Goal: Information Seeking & Learning: Learn about a topic

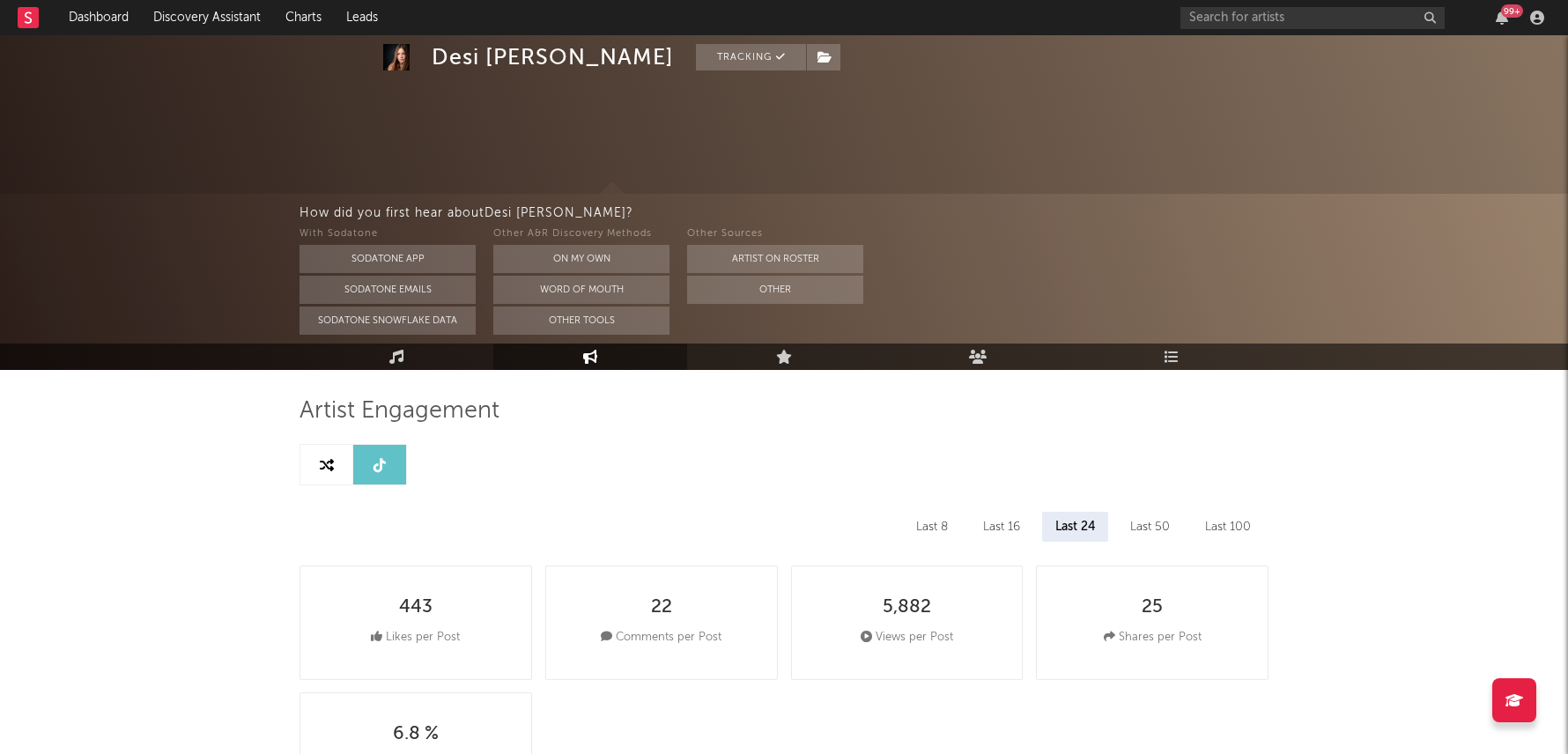
select select "6m"
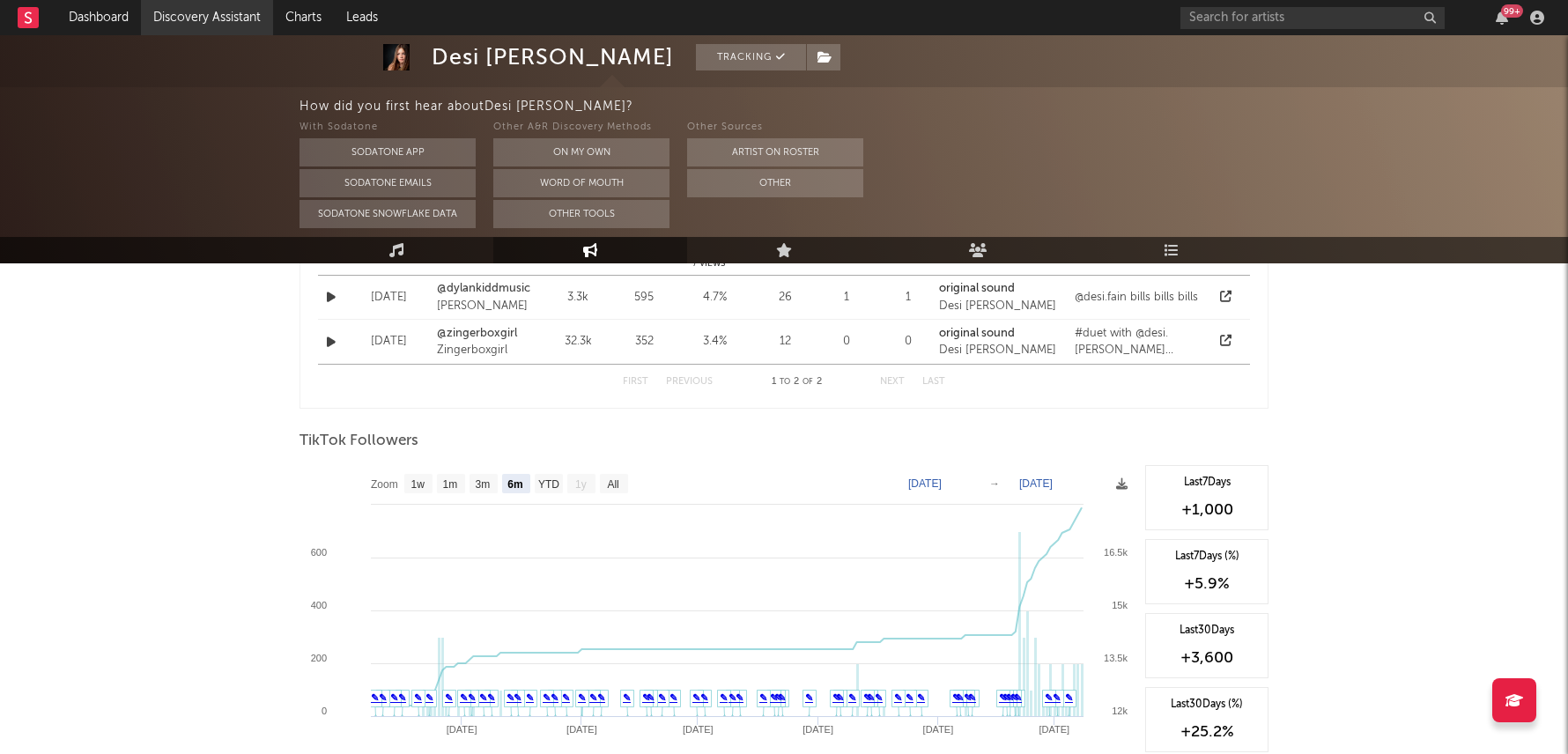
click at [174, 10] on link "Discovery Assistant" at bounding box center [207, 18] width 133 height 36
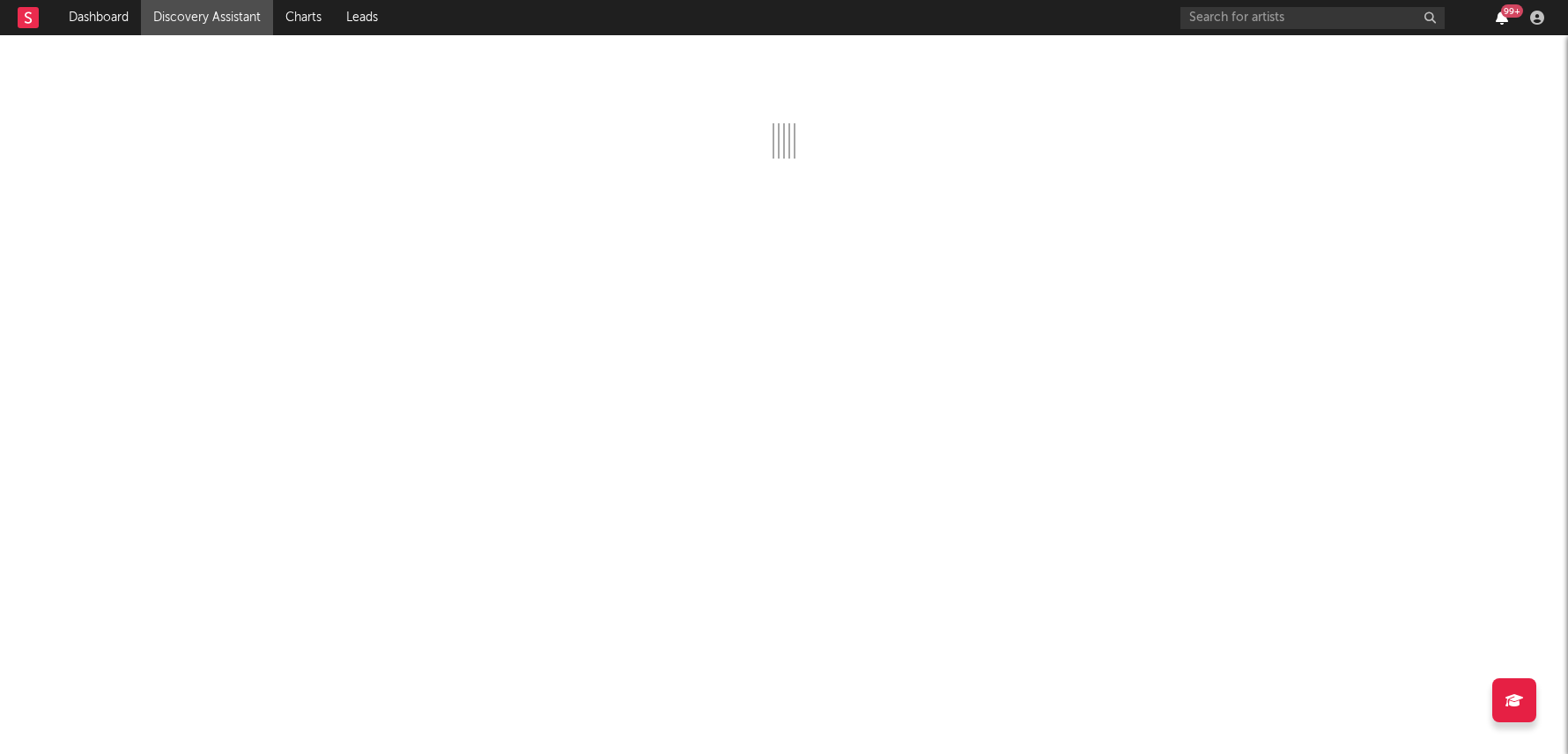
click at [1504, 17] on icon "button" at bounding box center [1502, 18] width 12 height 14
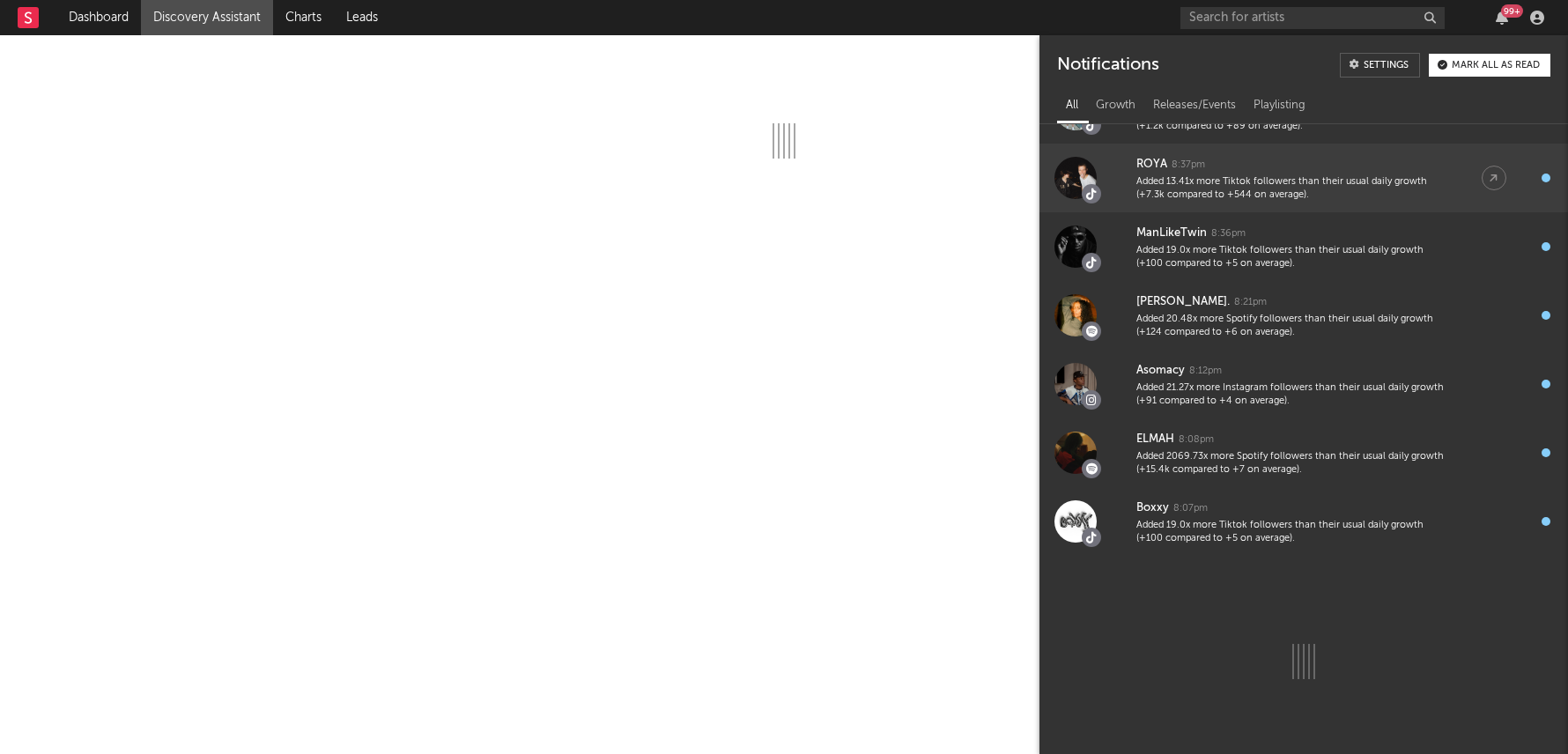
scroll to position [680, 0]
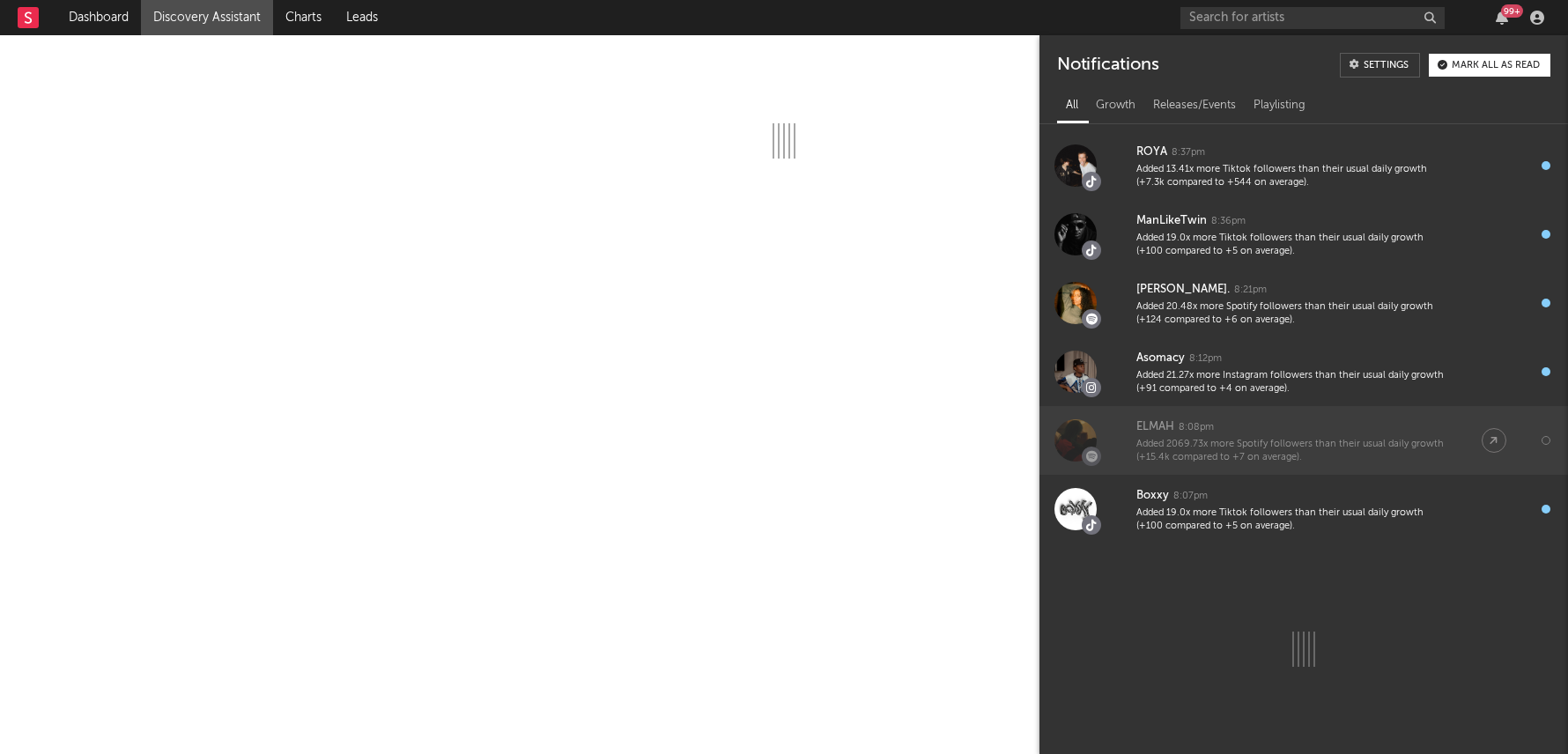
click at [1290, 448] on div "Added 2069.73x more Spotify followers than their usual daily growth (+15.4k com…" at bounding box center [1290, 451] width 310 height 28
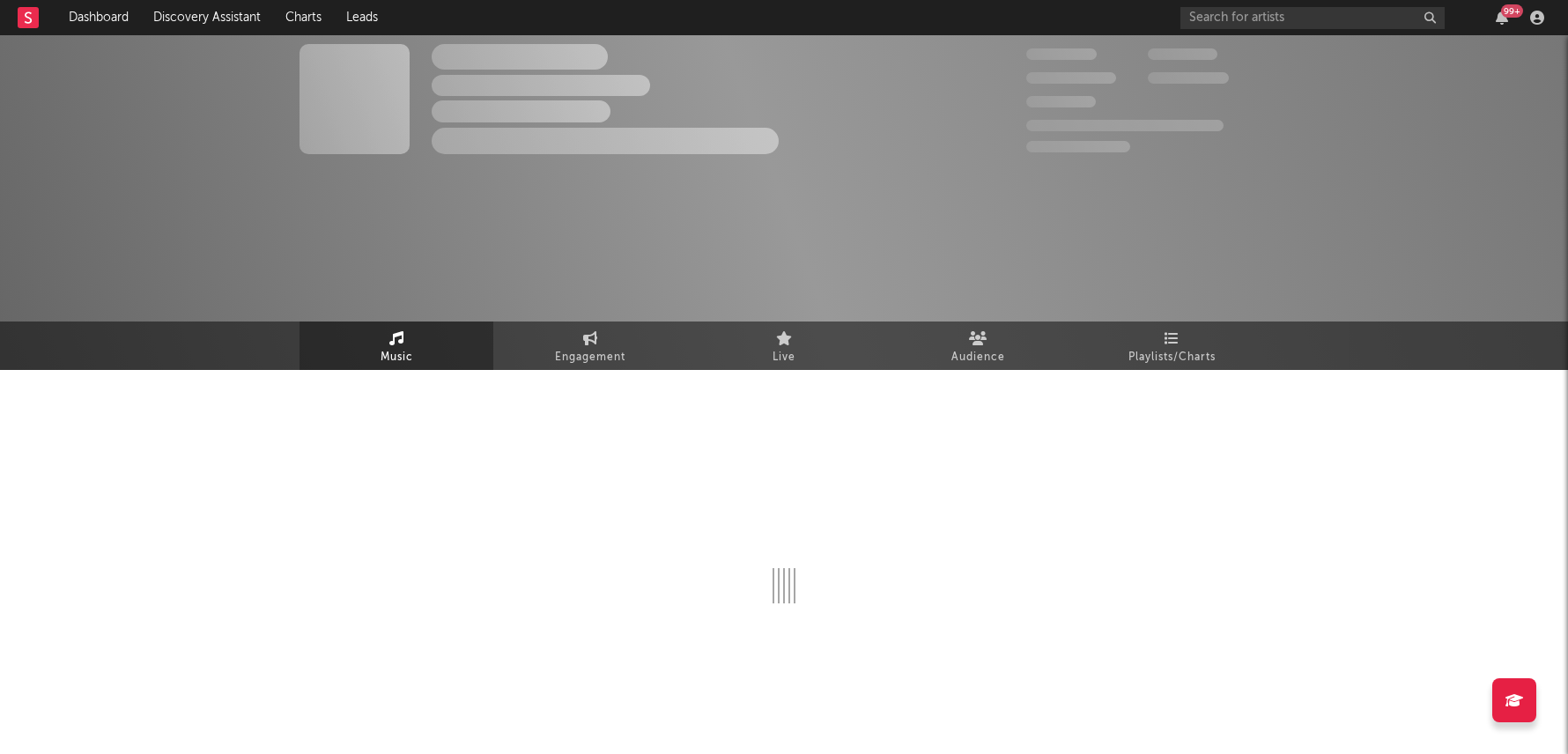
select select "6m"
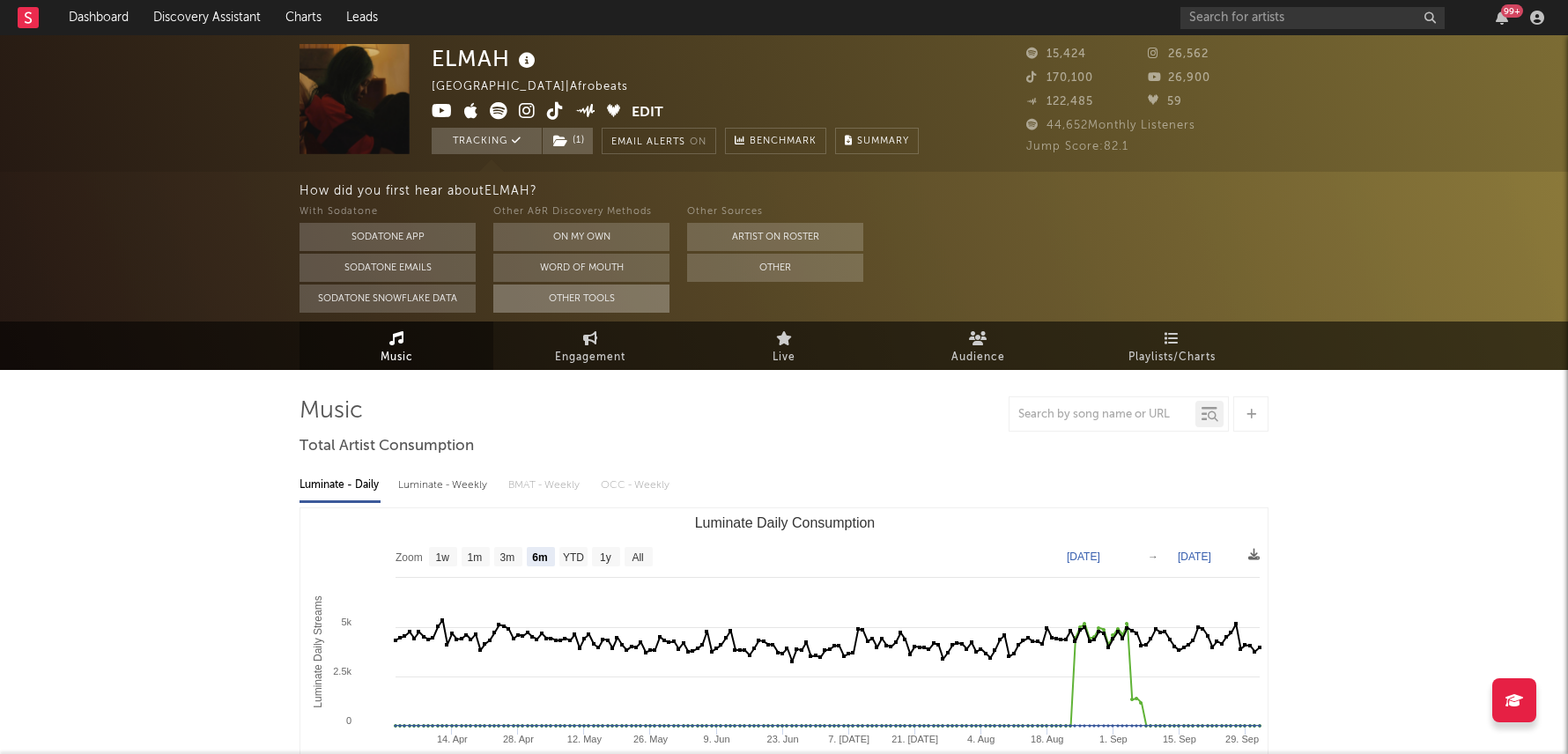
click at [582, 309] on button "Other Tools" at bounding box center [582, 299] width 176 height 28
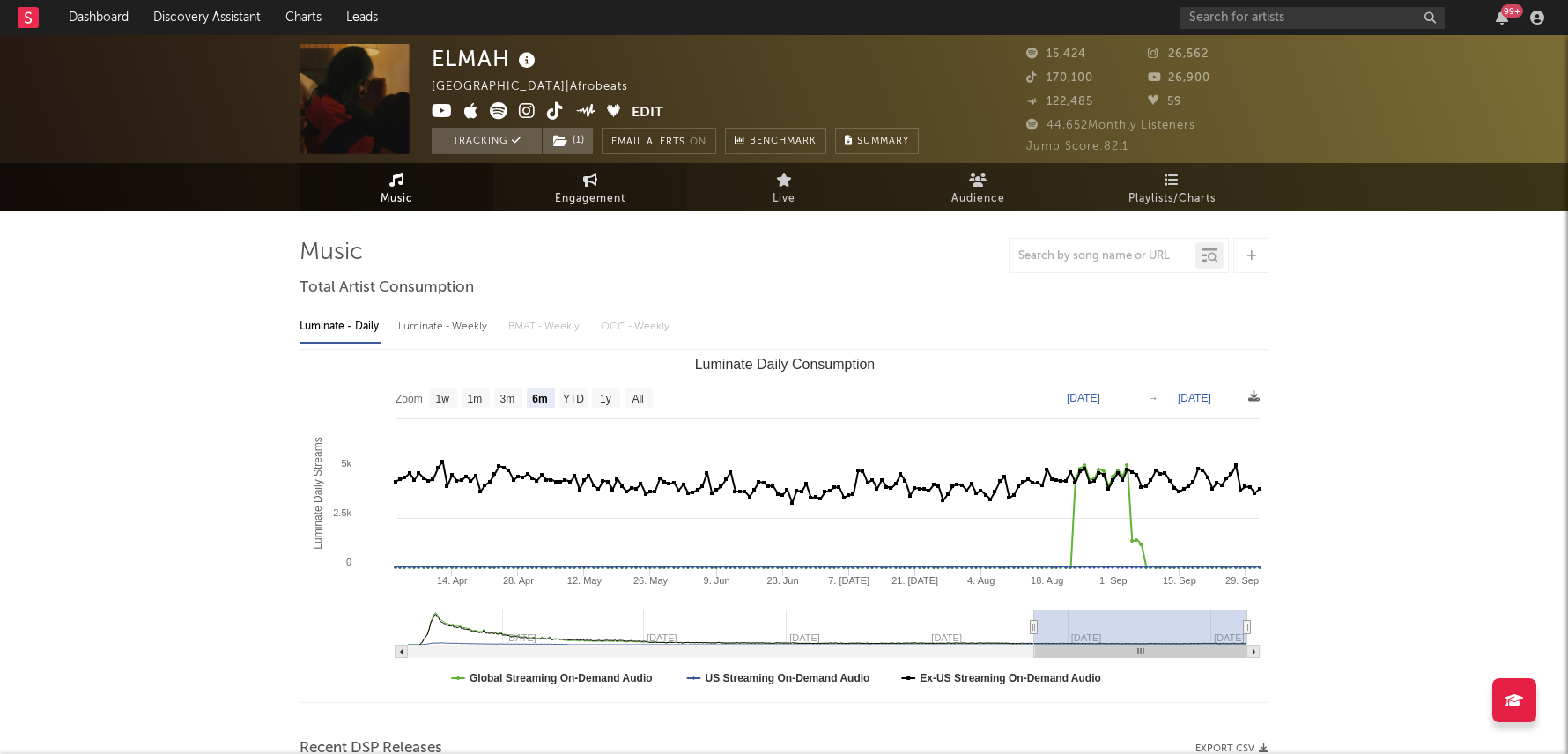
click at [587, 196] on span "Engagement" at bounding box center [590, 199] width 70 height 21
select select "1w"
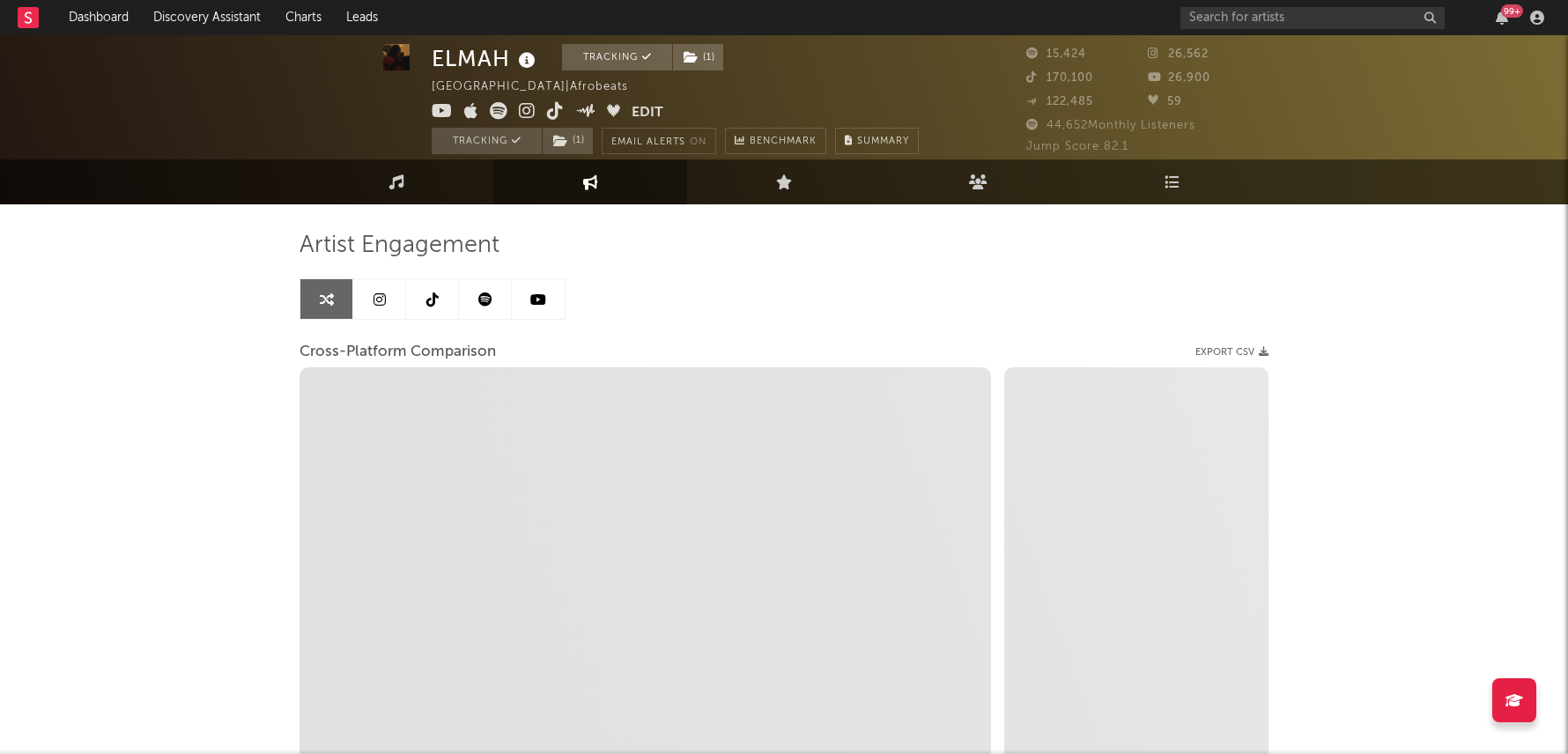
scroll to position [10, 0]
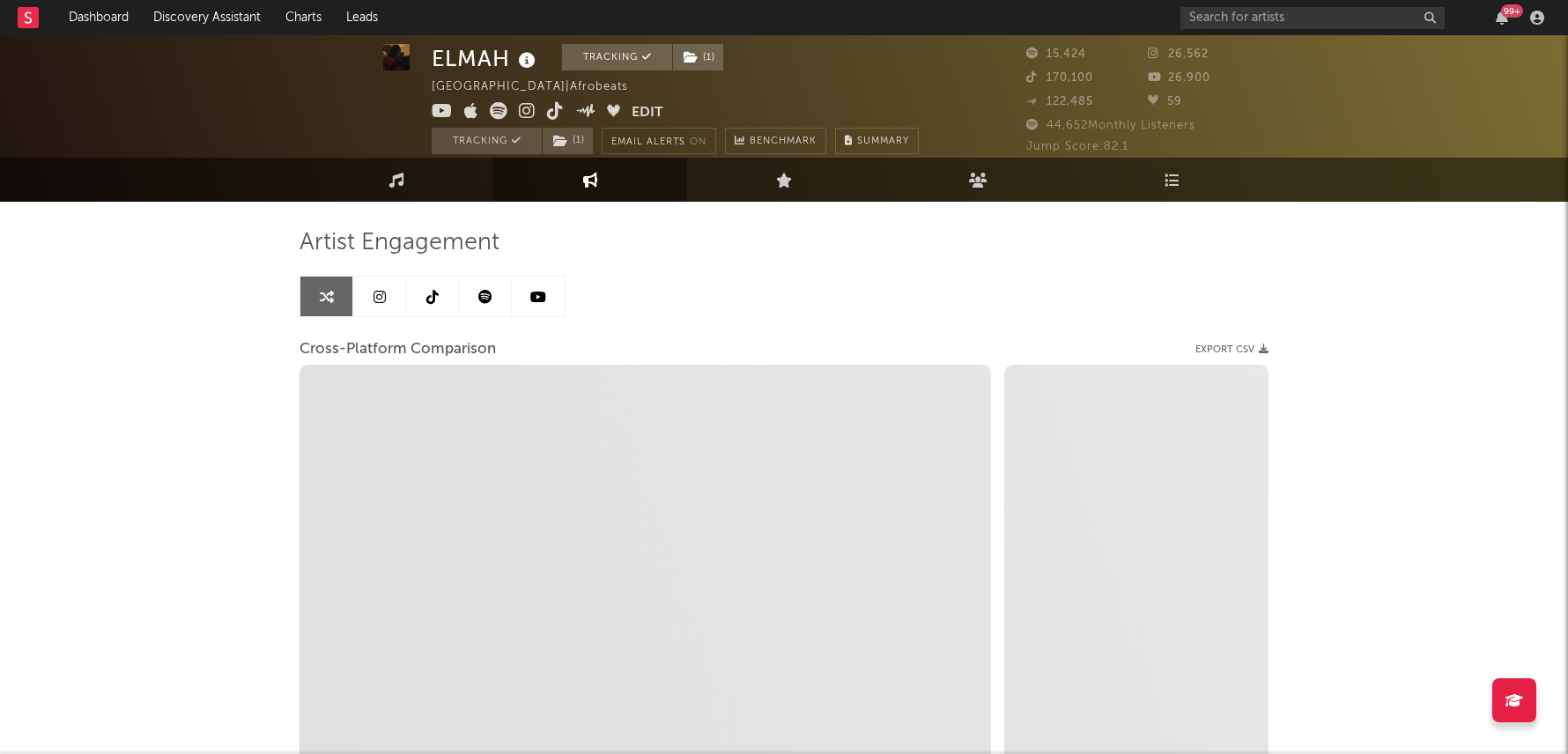
select select "1m"
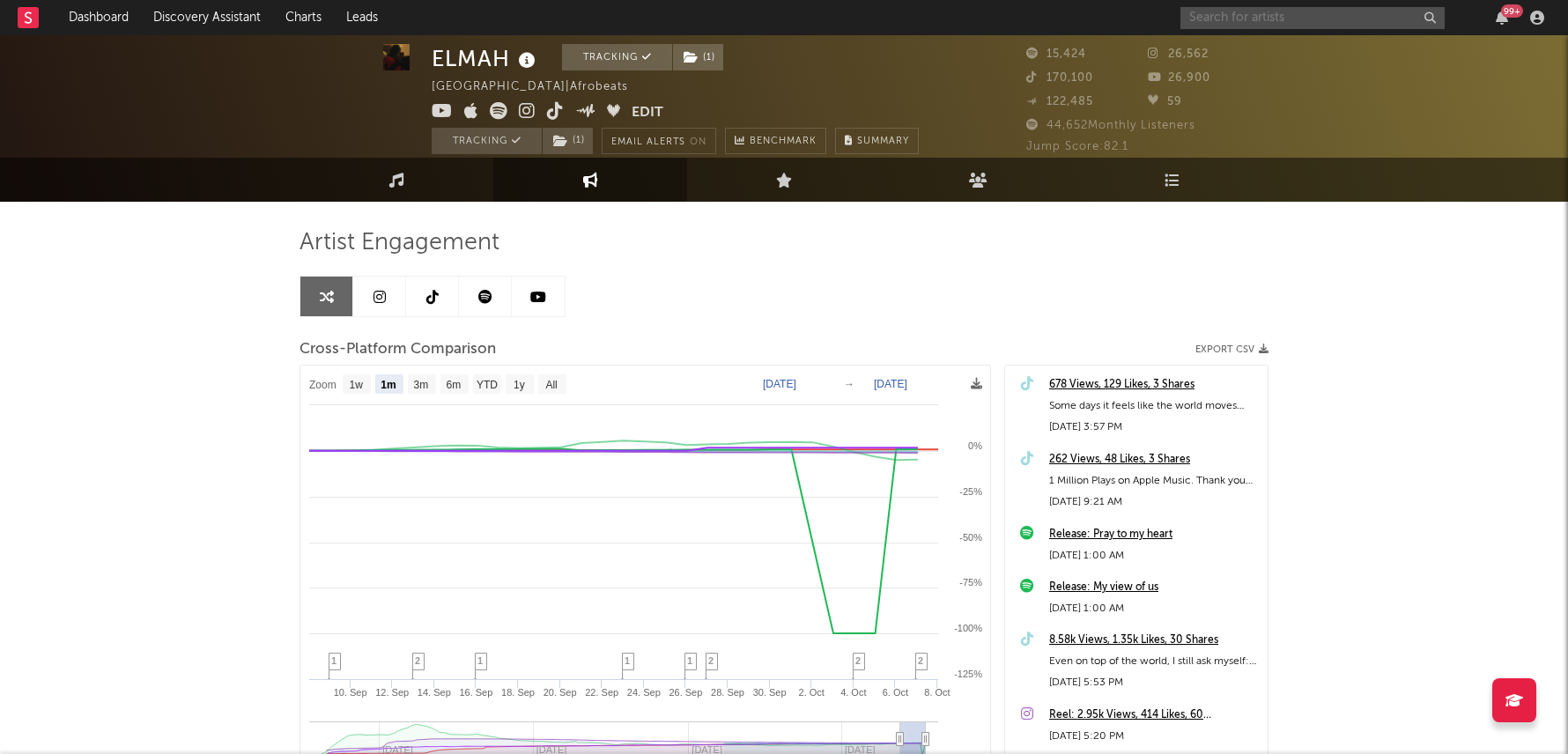
click at [1304, 12] on input "text" at bounding box center [1312, 18] width 264 height 22
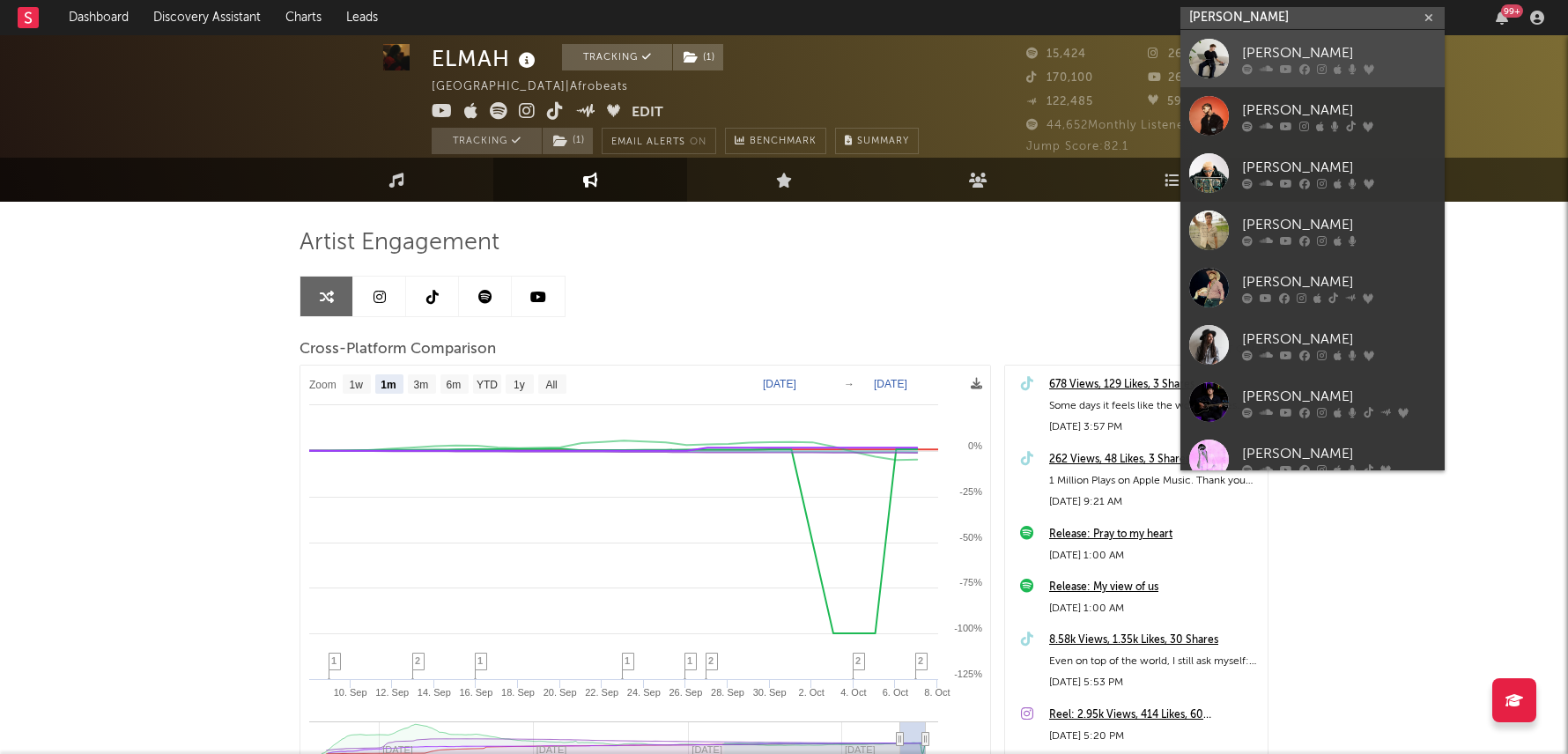
type input "Julian"
click at [1280, 73] on icon at bounding box center [1285, 68] width 12 height 11
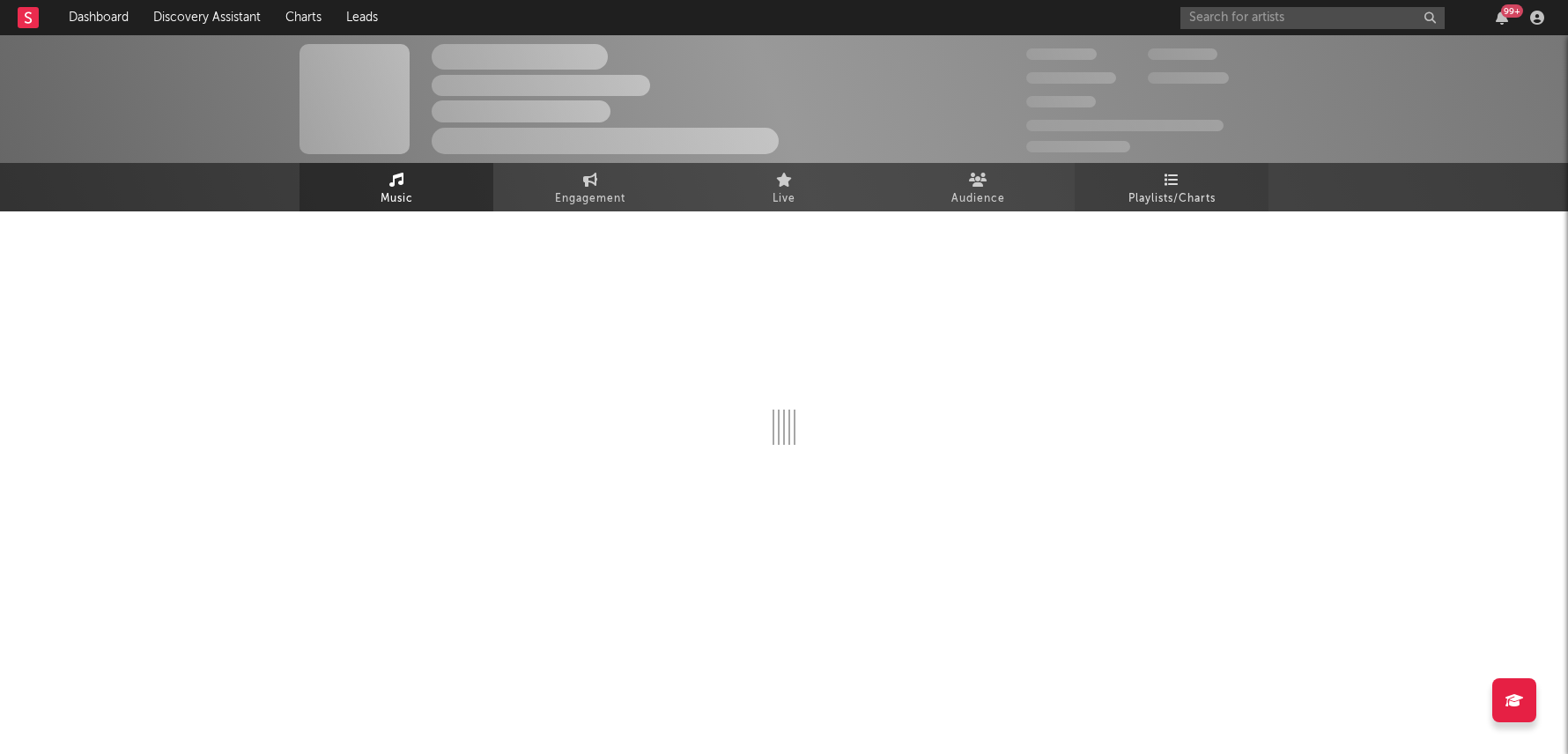
click at [1212, 185] on link "Playlists/Charts" at bounding box center [1171, 187] width 194 height 48
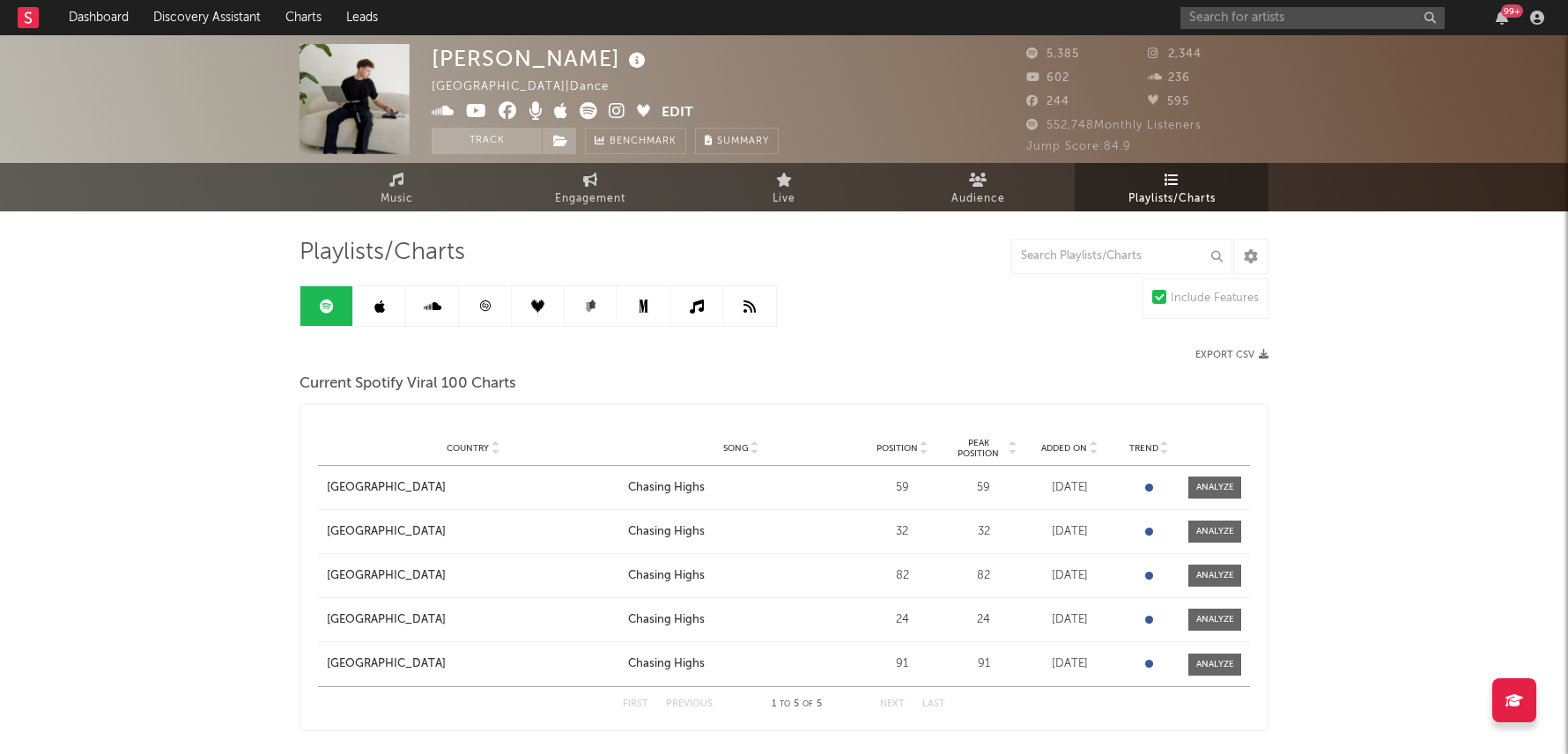
click at [902, 446] on span "Position" at bounding box center [897, 448] width 42 height 11
click at [482, 300] on icon at bounding box center [484, 306] width 13 height 13
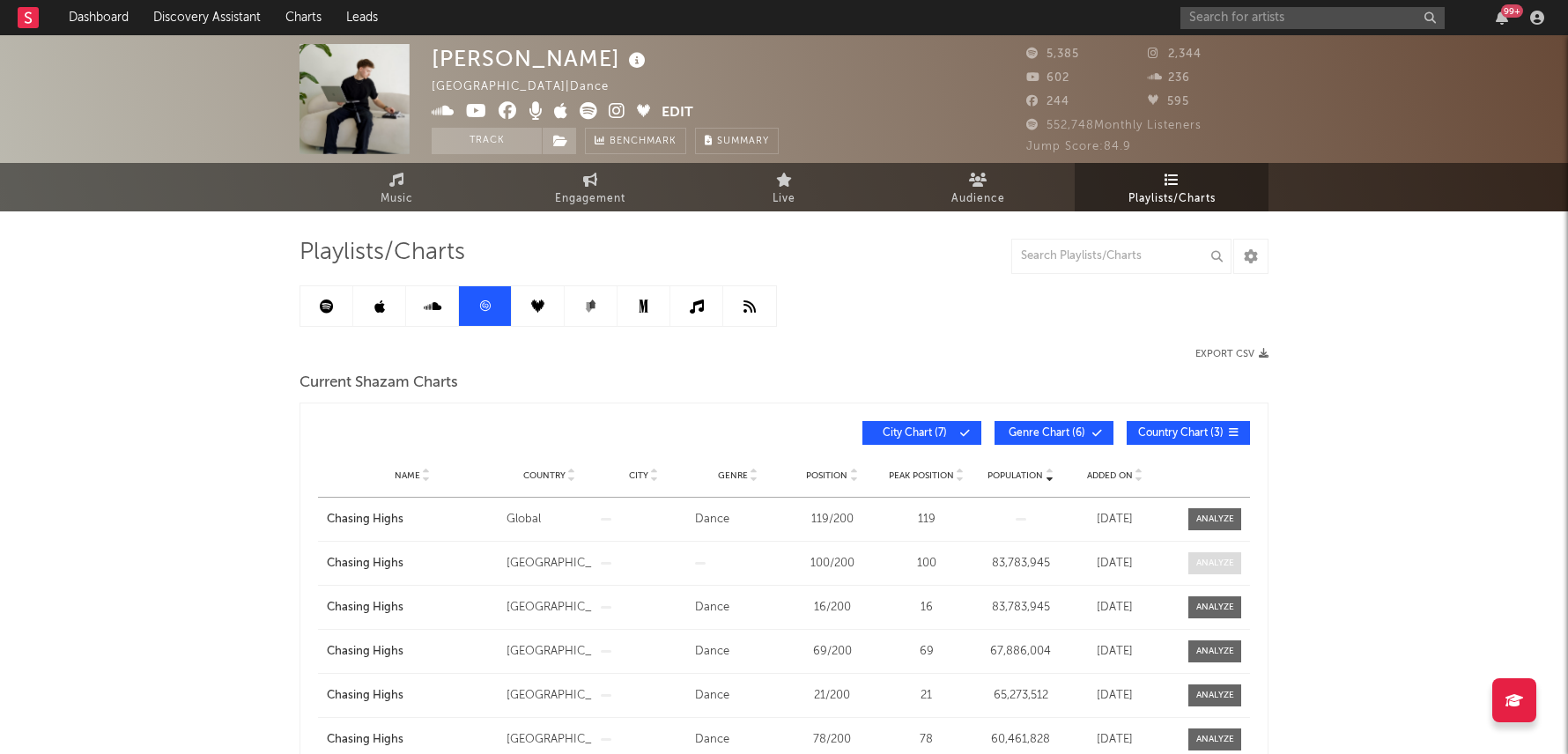
click at [1218, 552] on span at bounding box center [1214, 563] width 52 height 22
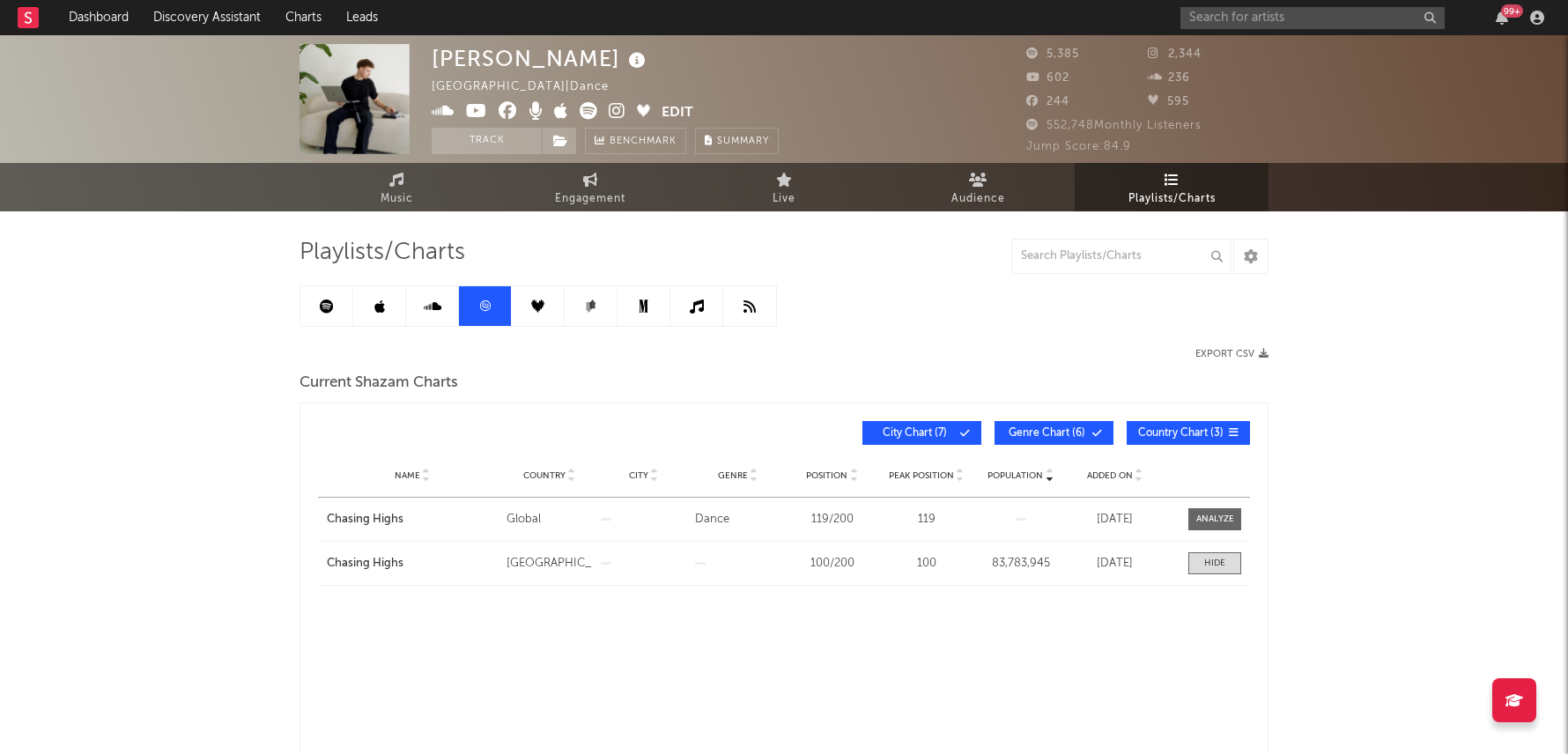
select select "All"
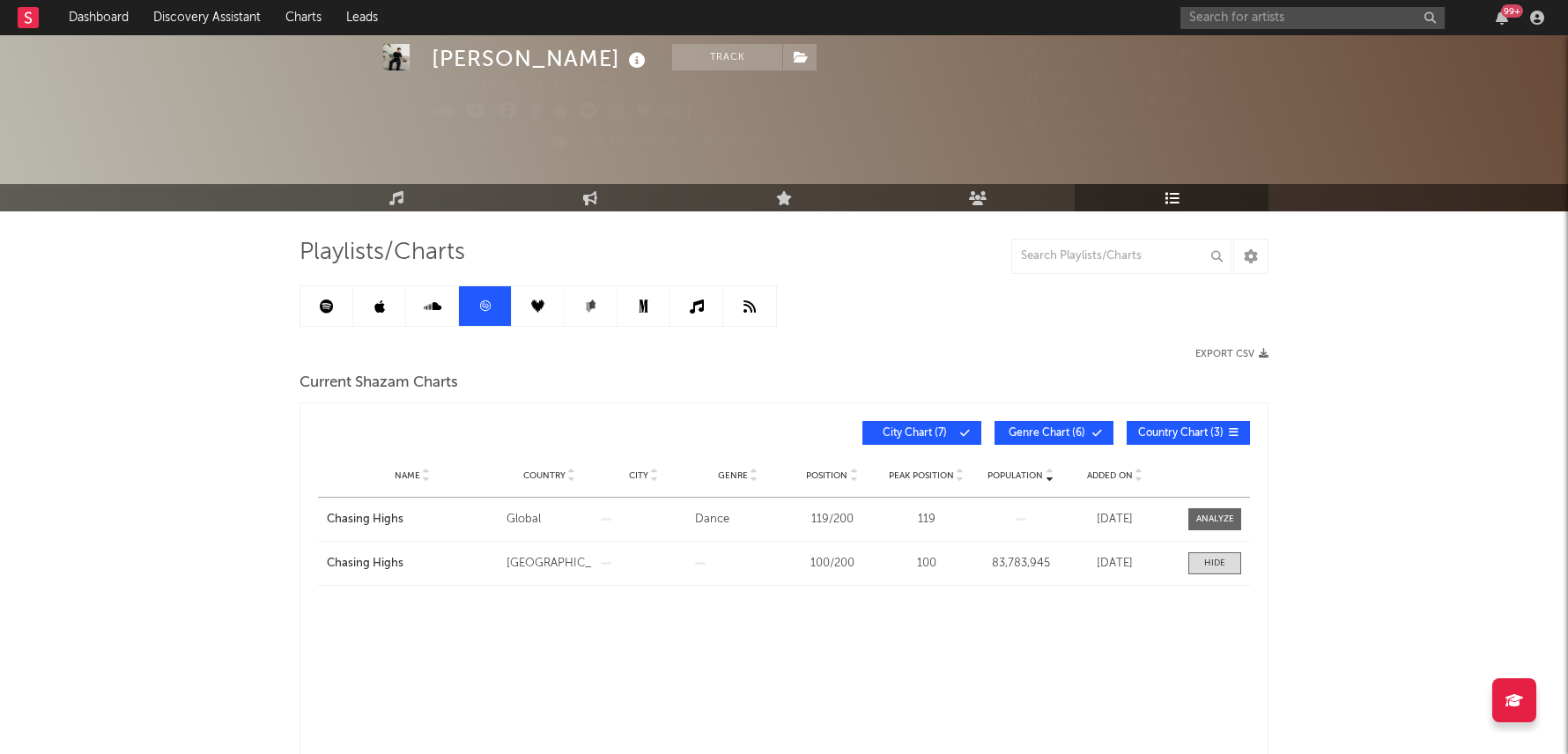
scroll to position [210, 0]
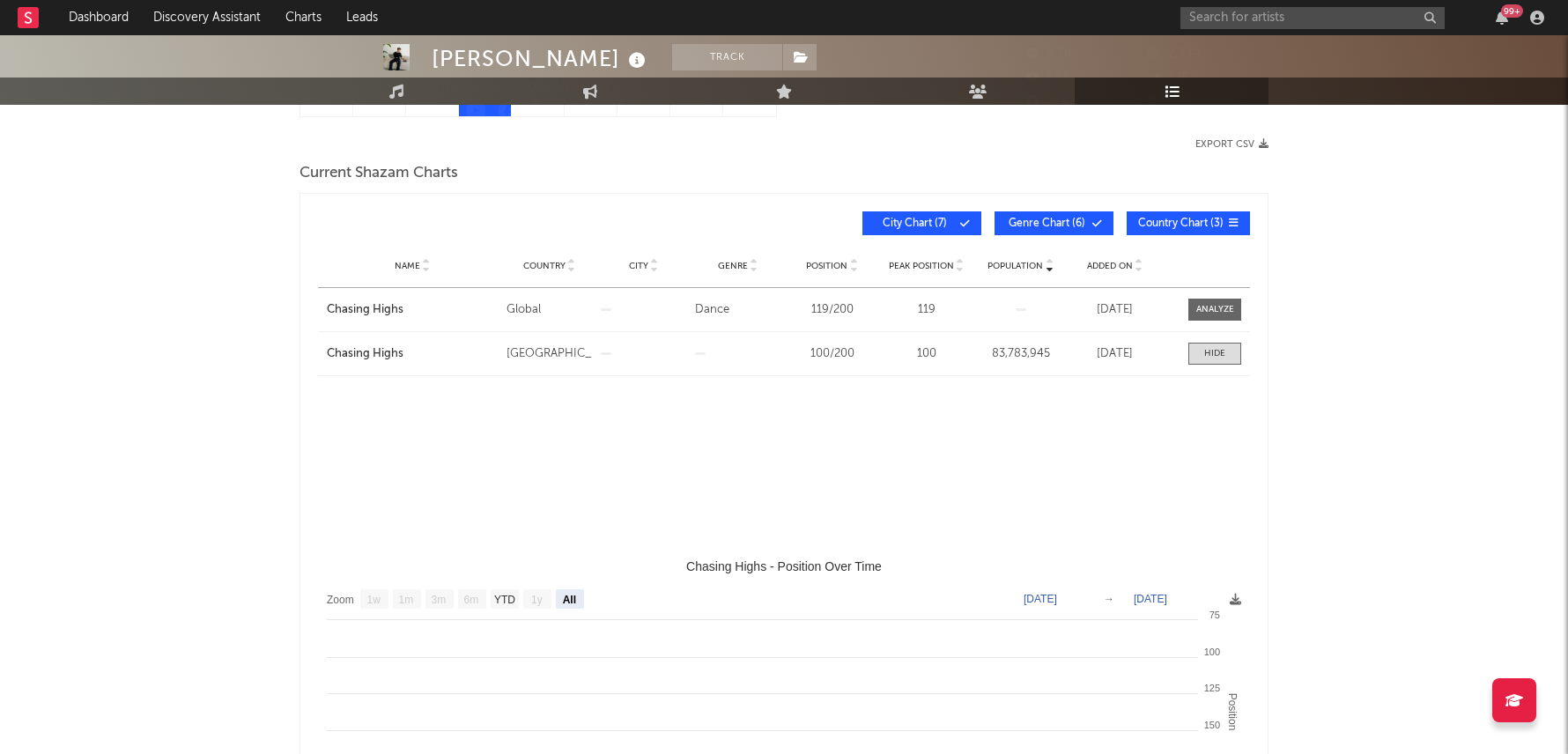
select select "1w"
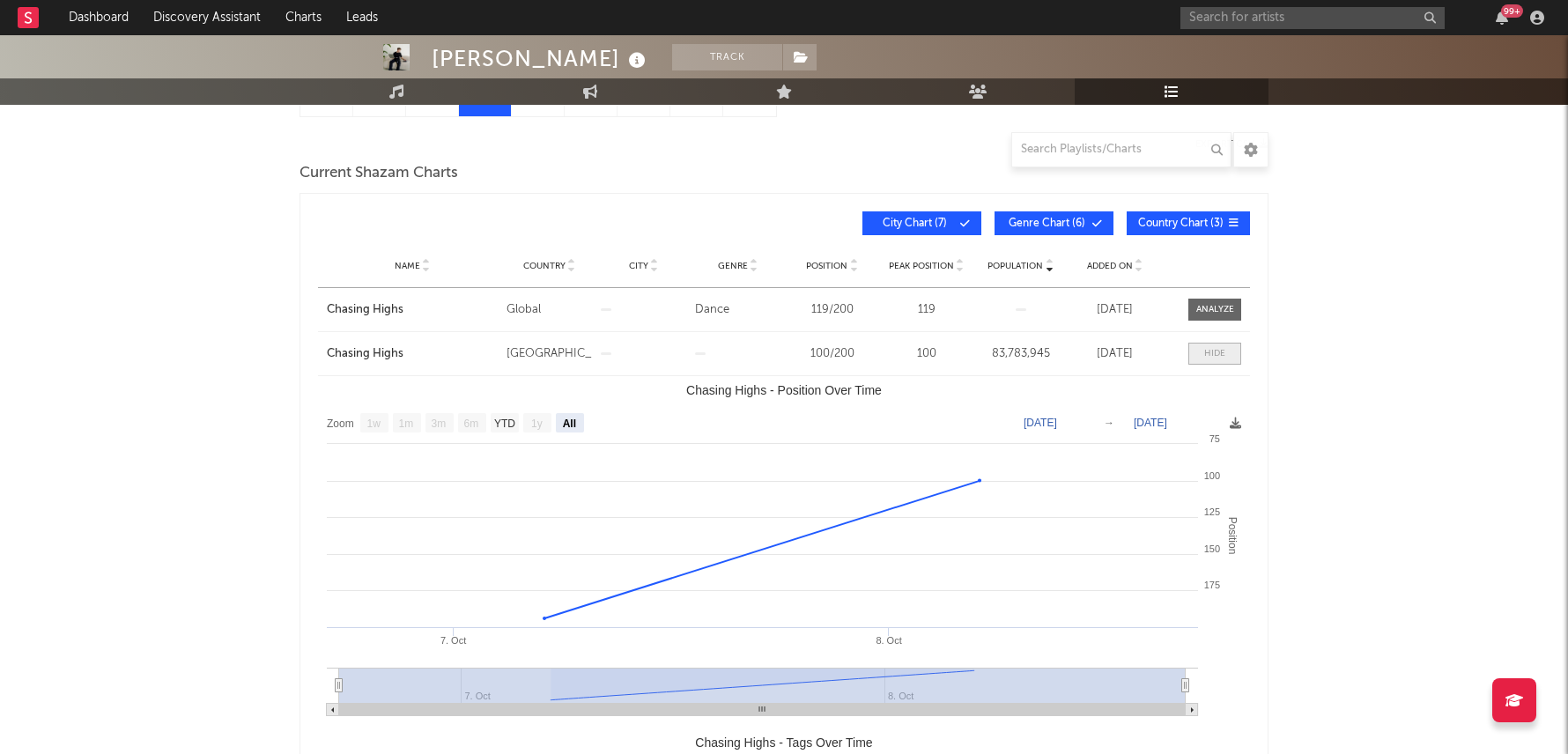
click at [1234, 353] on span at bounding box center [1214, 353] width 52 height 22
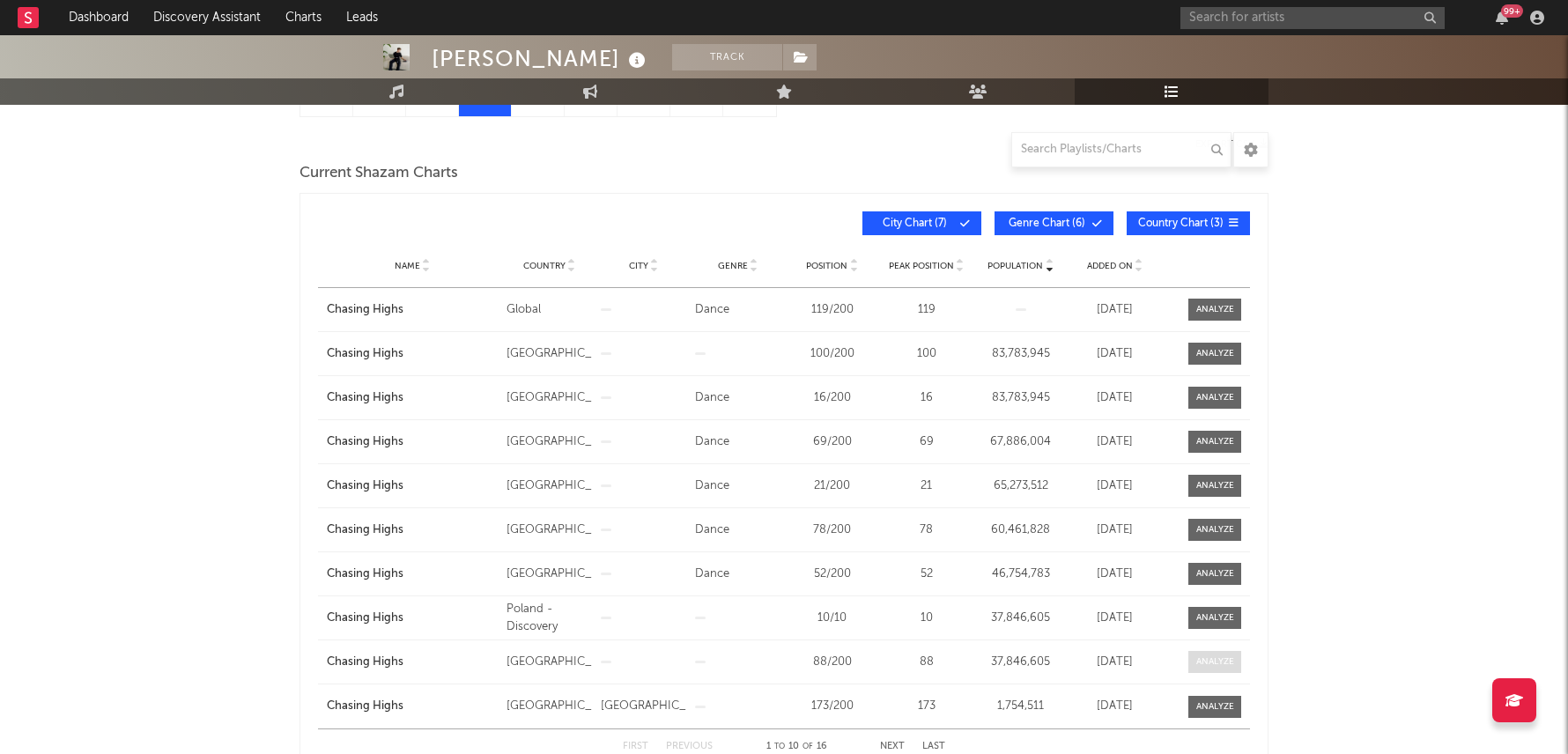
click at [1221, 662] on div at bounding box center [1215, 661] width 38 height 13
select select "1w"
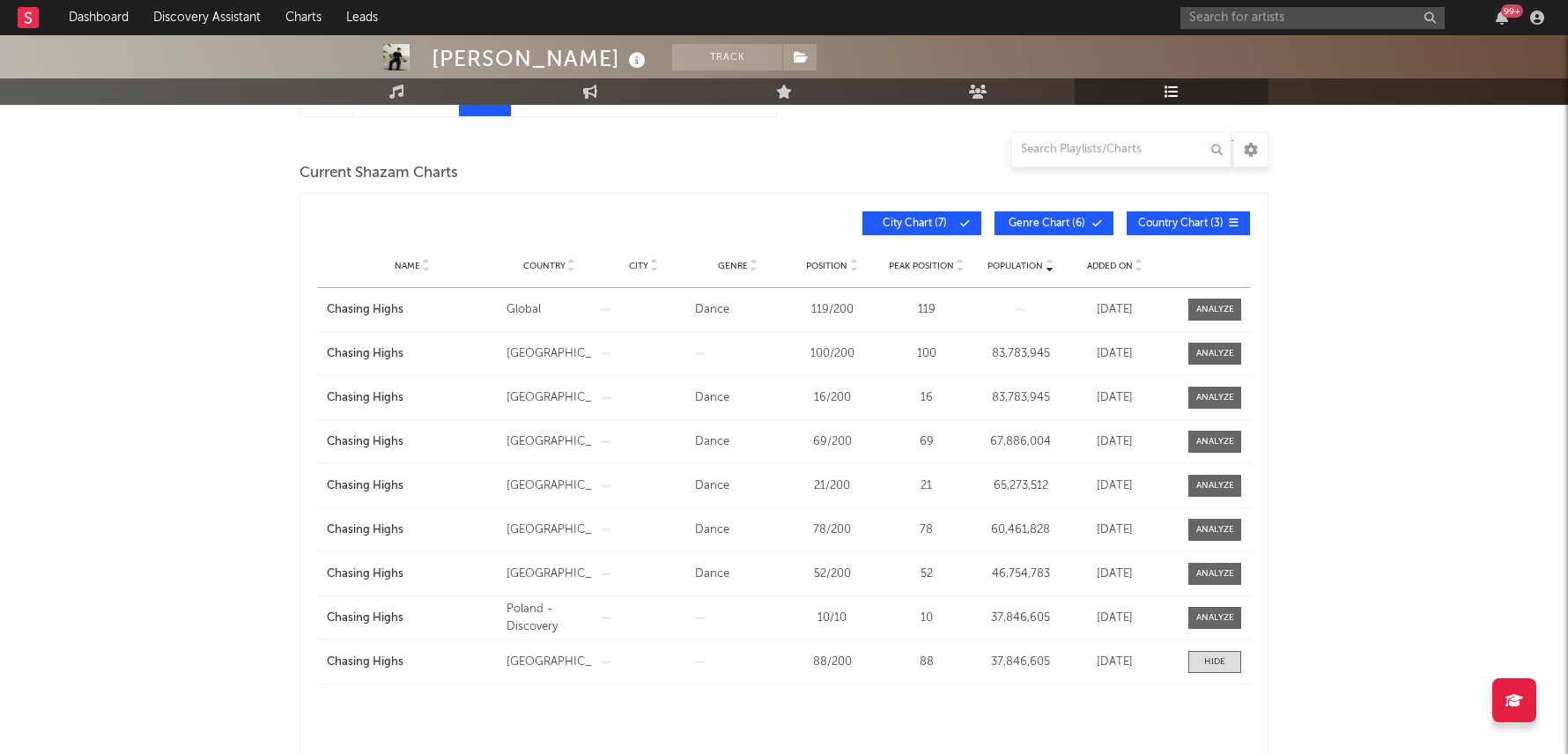
select select "All"
click at [1324, 6] on div "99 +" at bounding box center [1365, 18] width 370 height 36
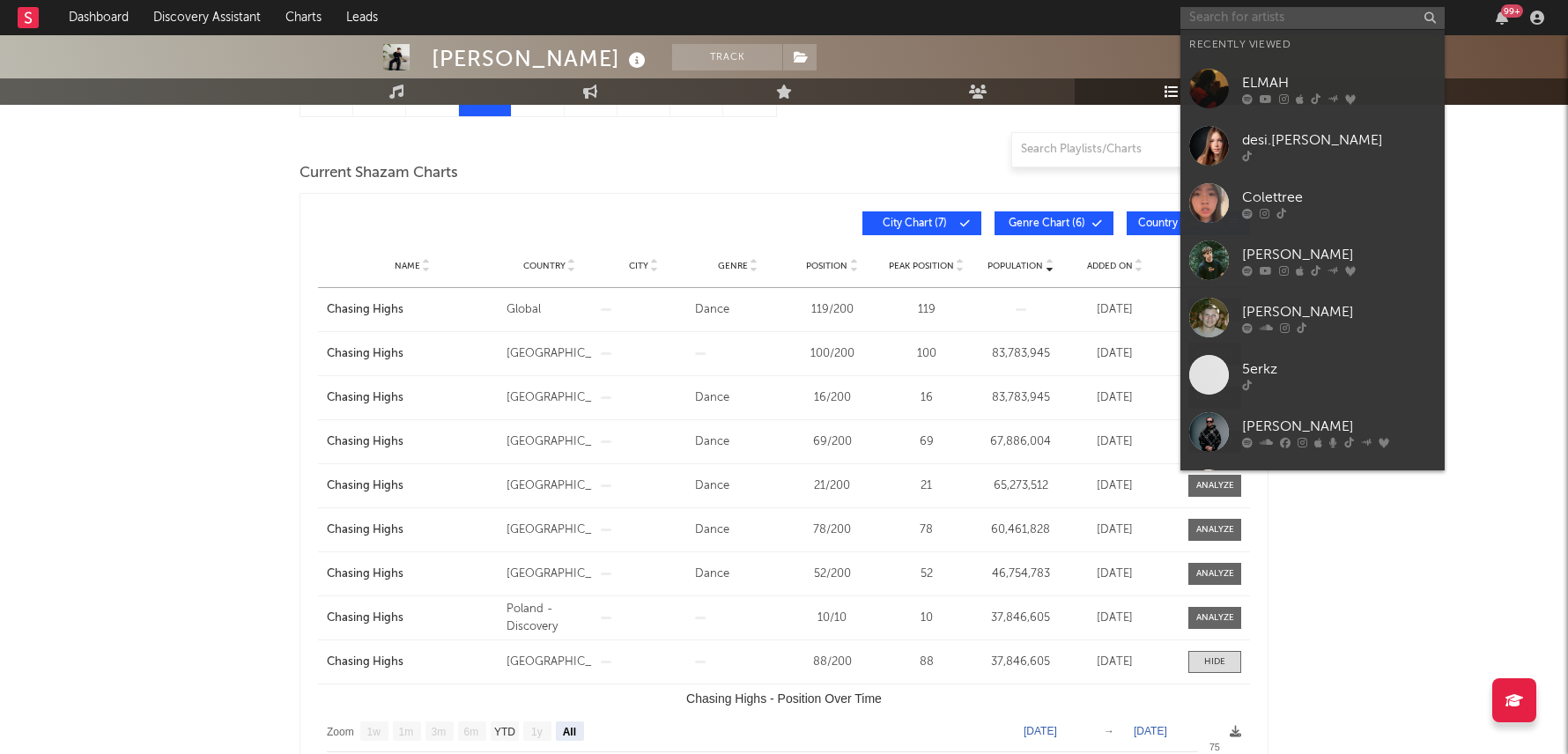
click at [1320, 15] on input "text" at bounding box center [1312, 18] width 264 height 22
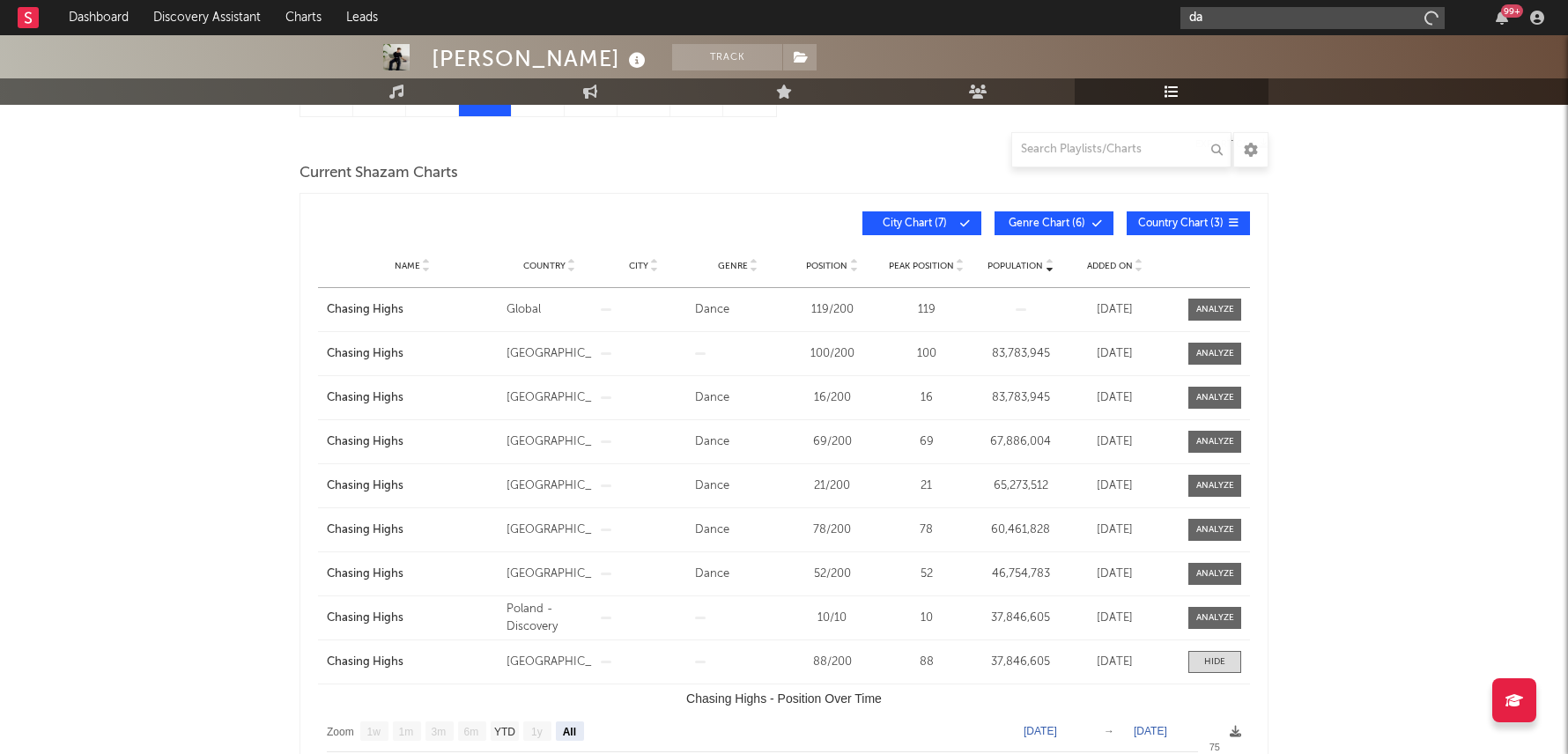
type input "d"
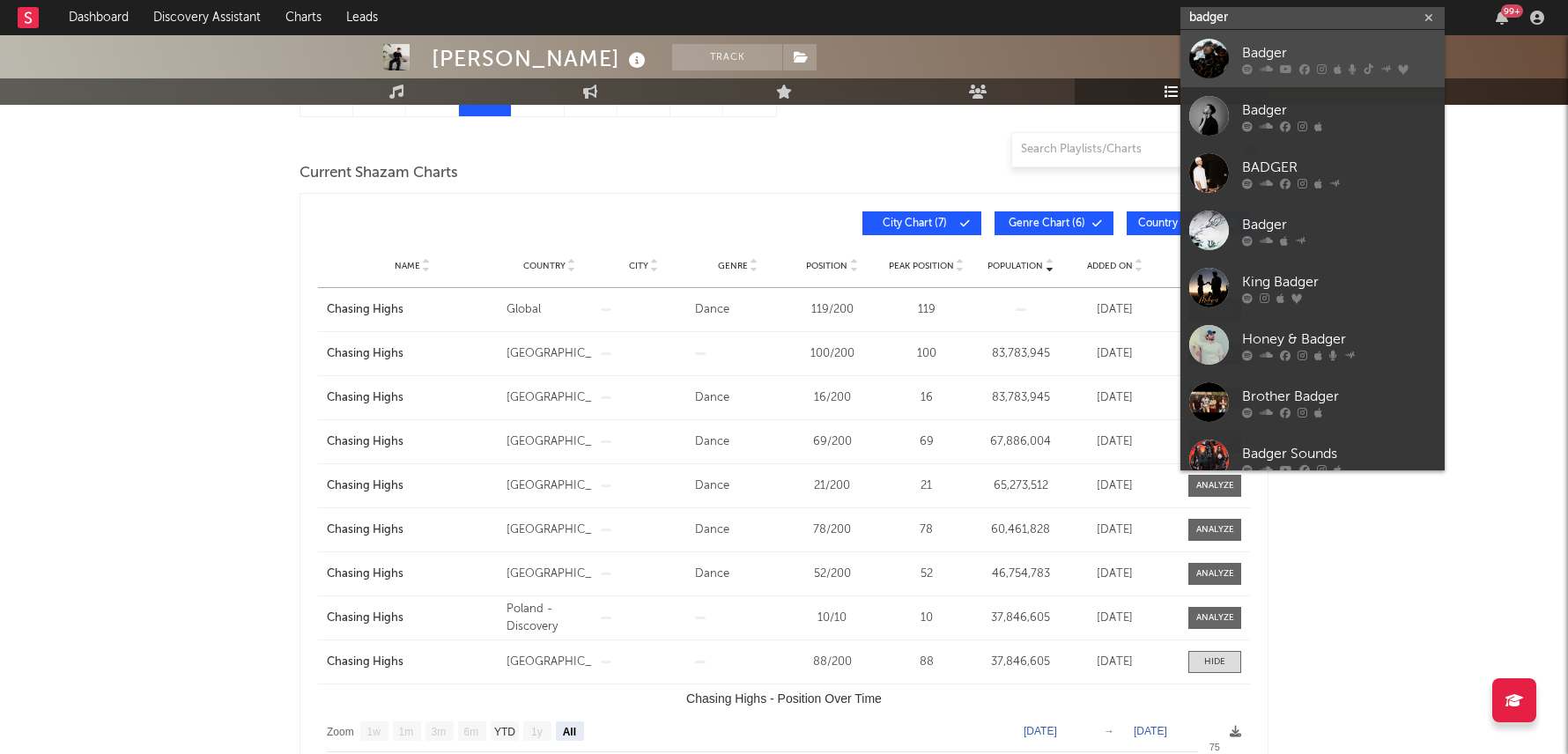
type input "badger"
click at [1366, 68] on icon at bounding box center [1368, 68] width 10 height 11
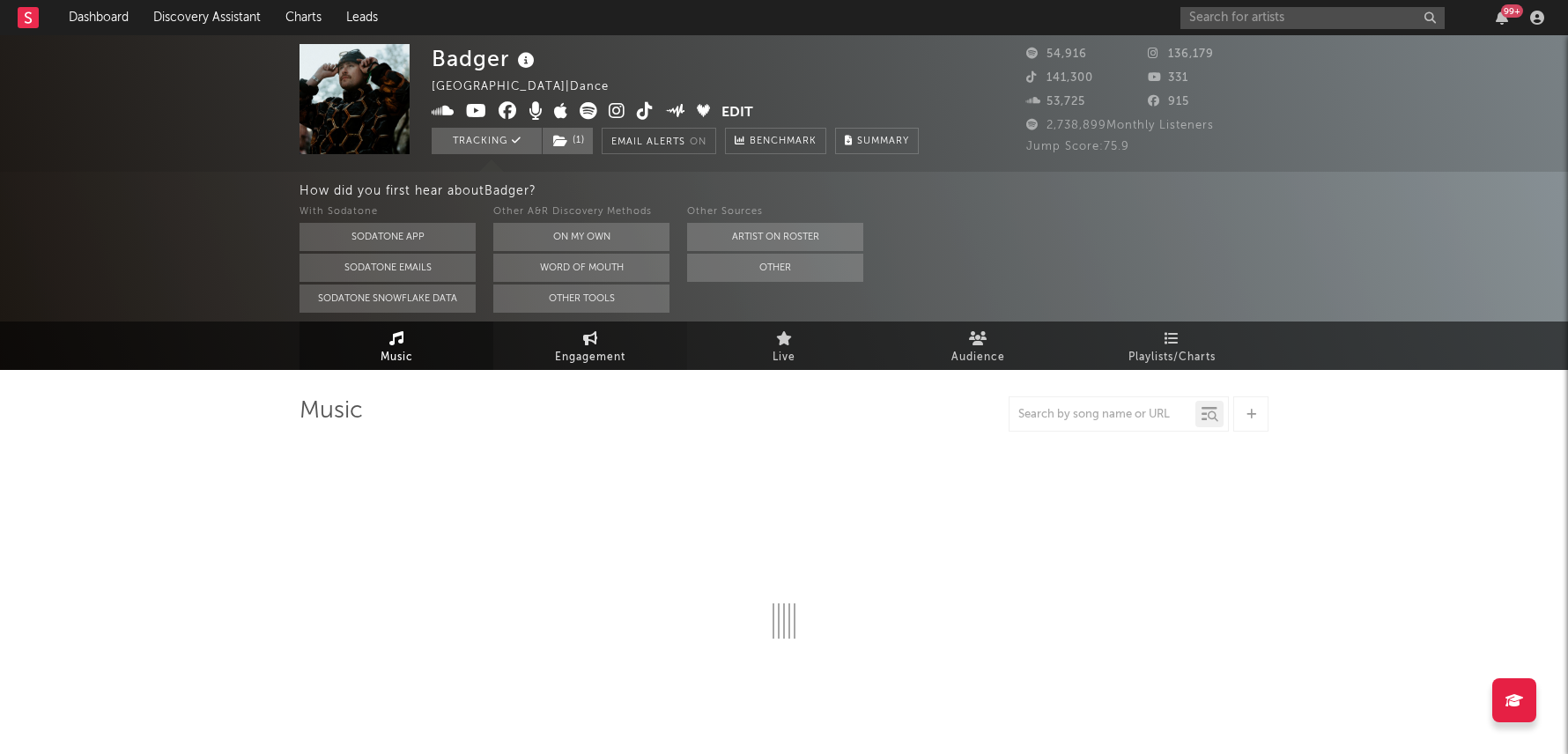
click at [615, 337] on link "Engagement" at bounding box center [591, 345] width 194 height 48
select select "1w"
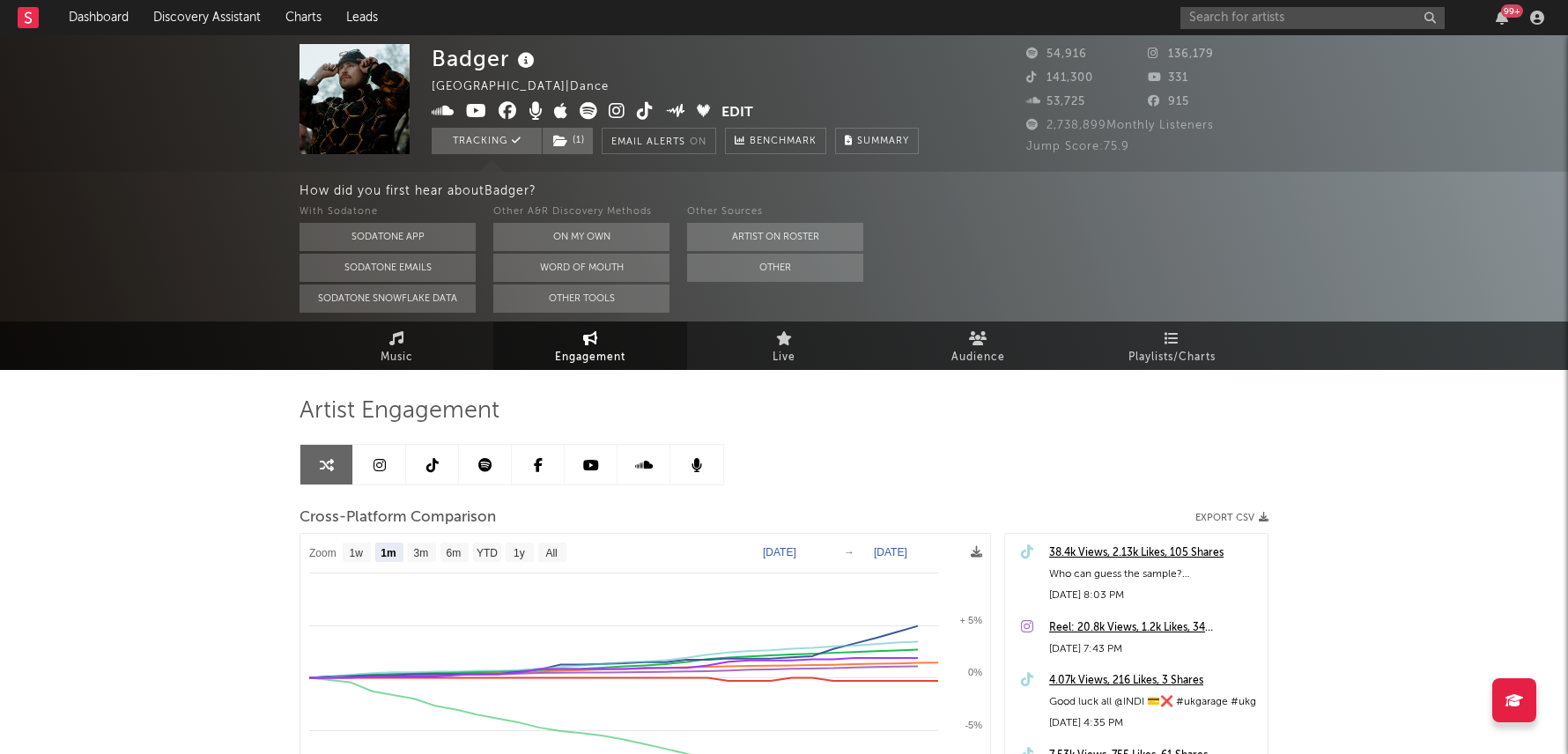
click at [1160, 550] on div "38.4k Views, 2.13k Likes, 105 Shares" at bounding box center [1153, 552] width 210 height 21
click at [1513, 20] on div "99 +" at bounding box center [1501, 18] width 27 height 14
click at [1508, 17] on div "99 +" at bounding box center [1512, 10] width 22 height 13
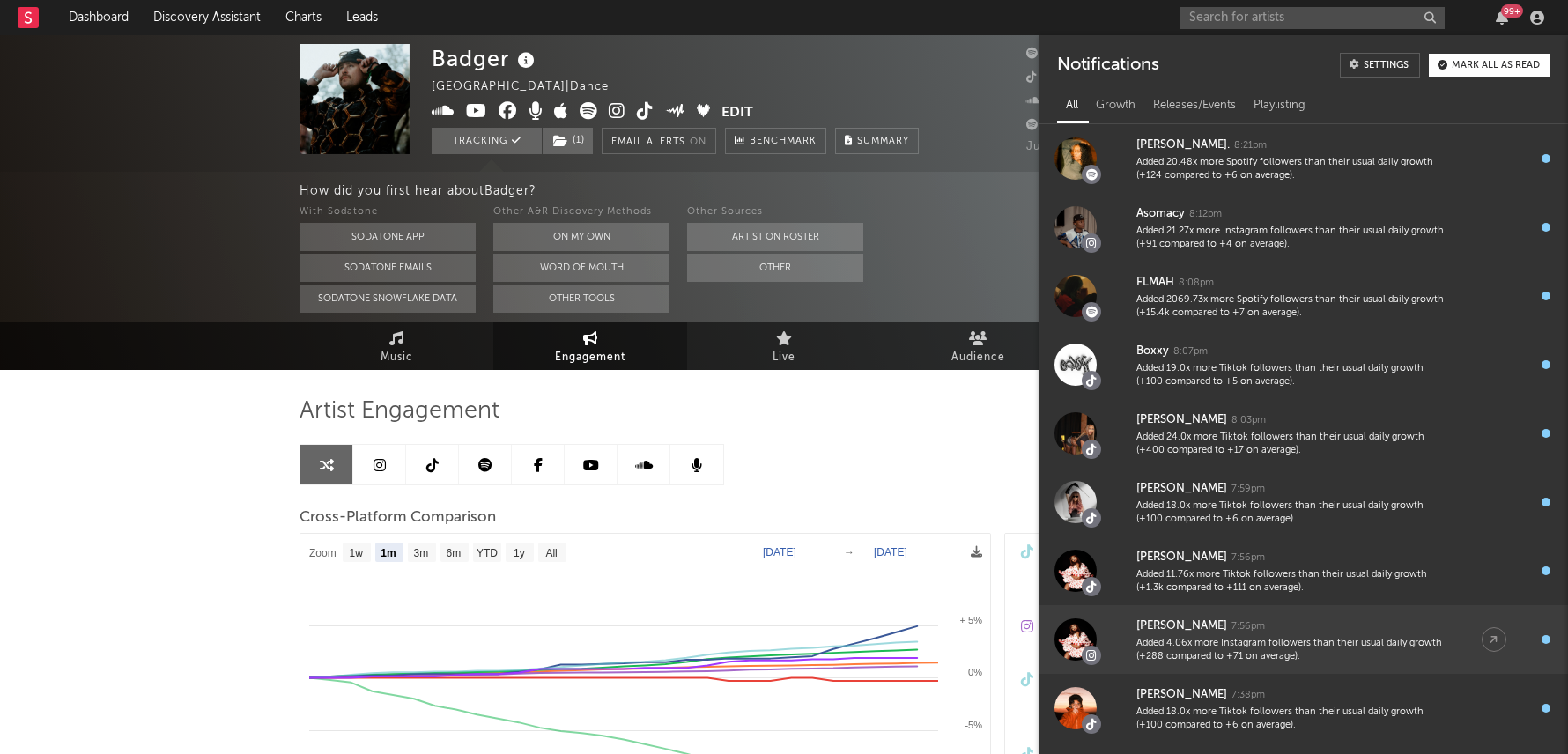
scroll to position [842, 0]
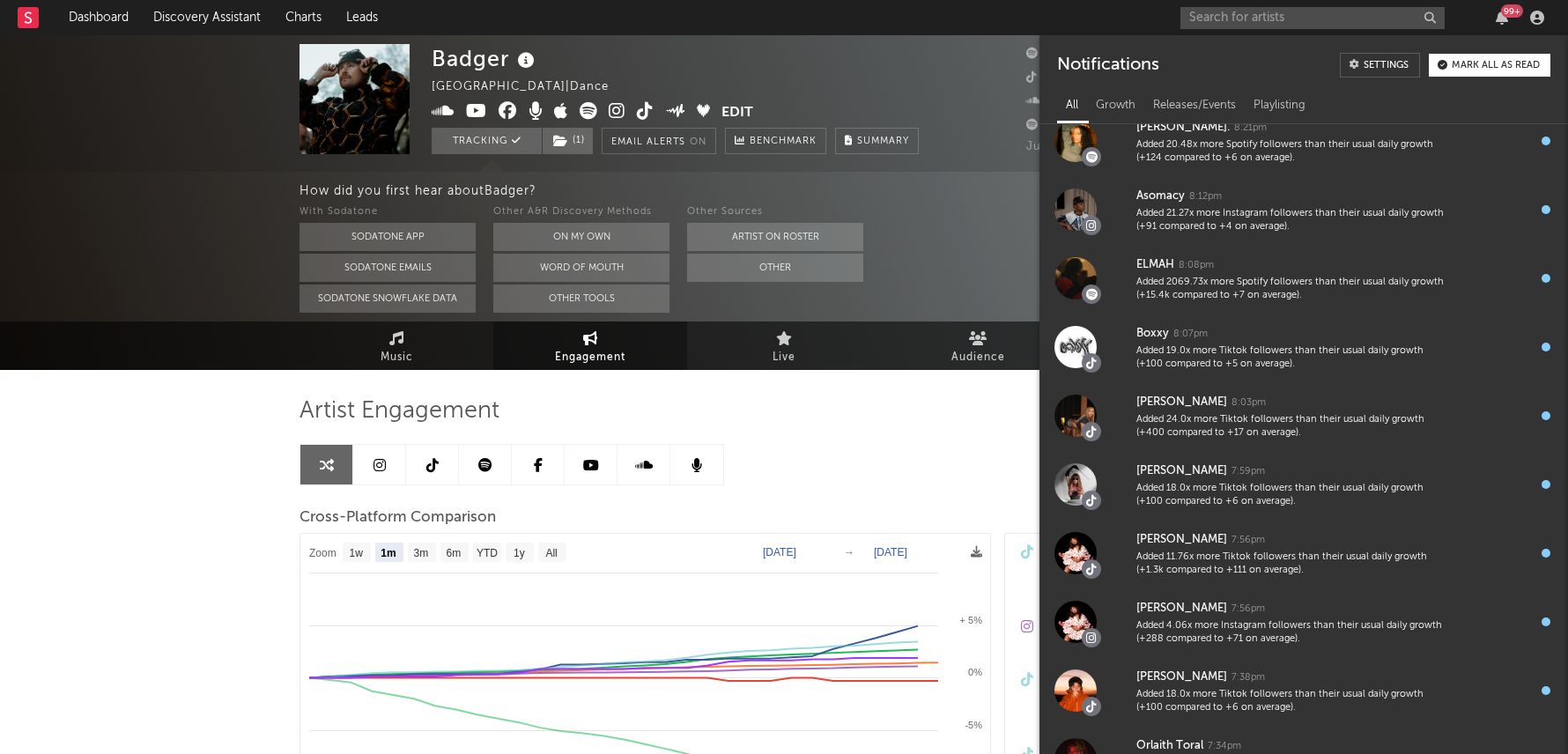
click at [1508, 7] on div "99 +" at bounding box center [1512, 10] width 22 height 13
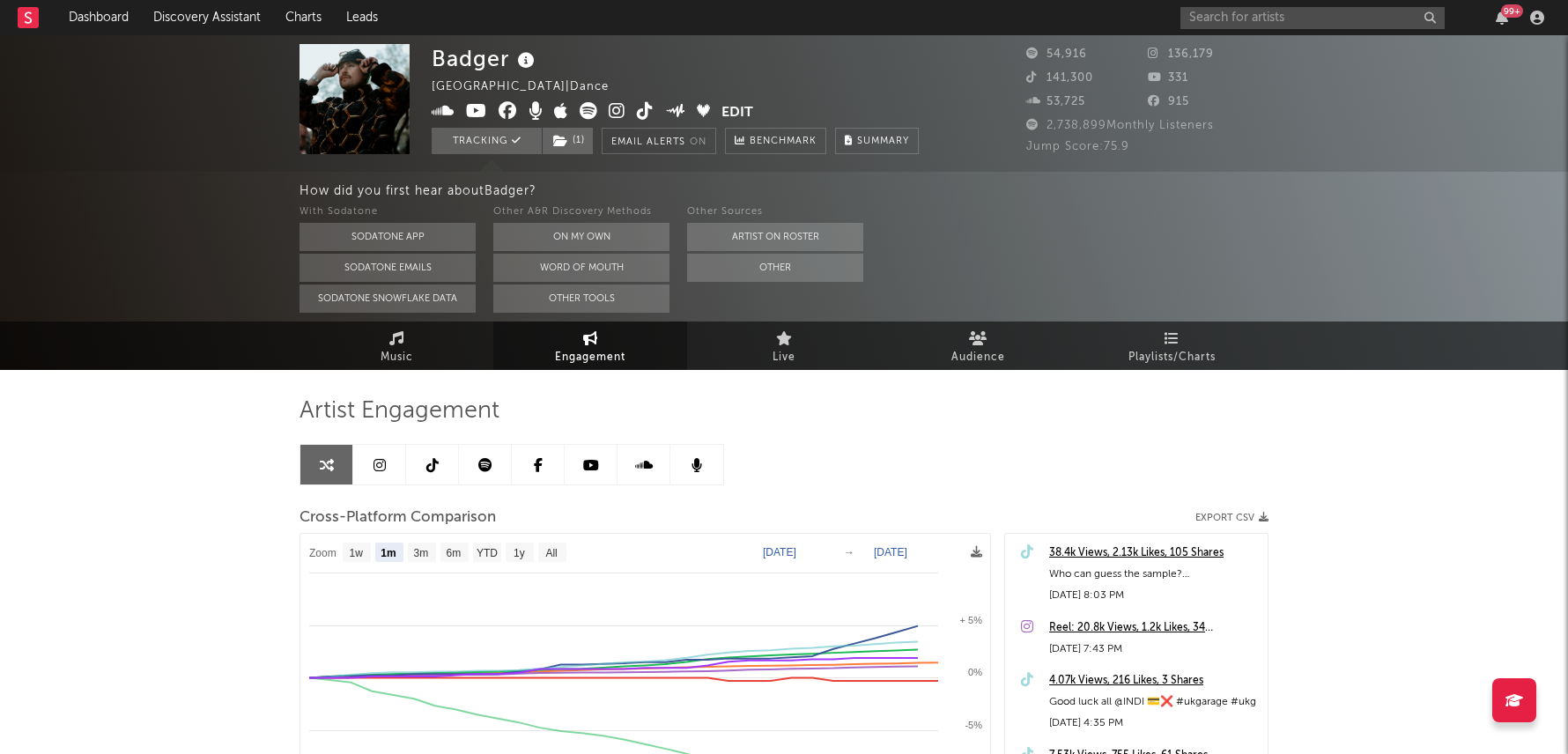
click at [1510, 5] on div "99 +" at bounding box center [1512, 10] width 22 height 13
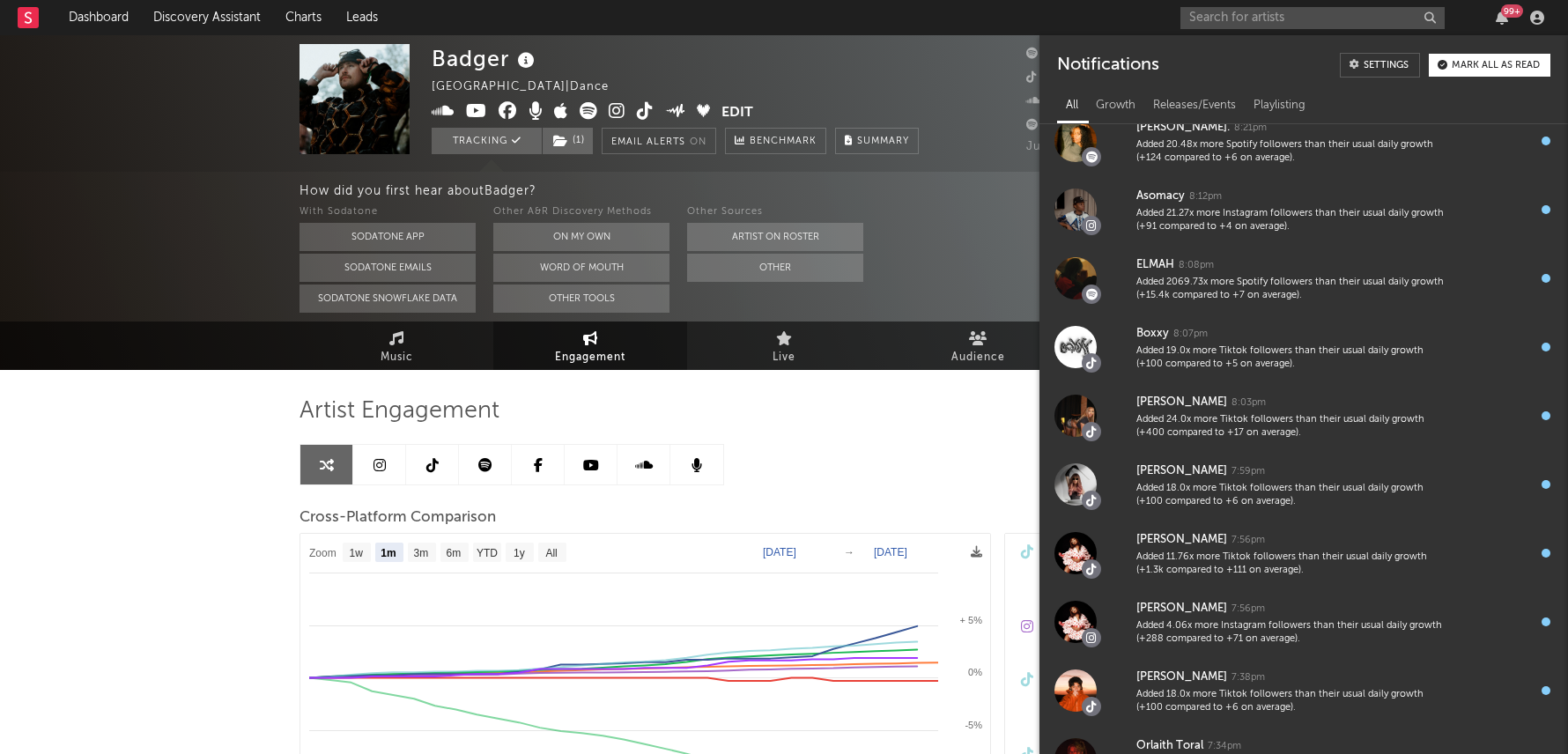
click at [1117, 92] on div "All Growth Releases/Events Playlisting" at bounding box center [1303, 103] width 528 height 43
click at [1119, 108] on div "Growth" at bounding box center [1116, 106] width 57 height 30
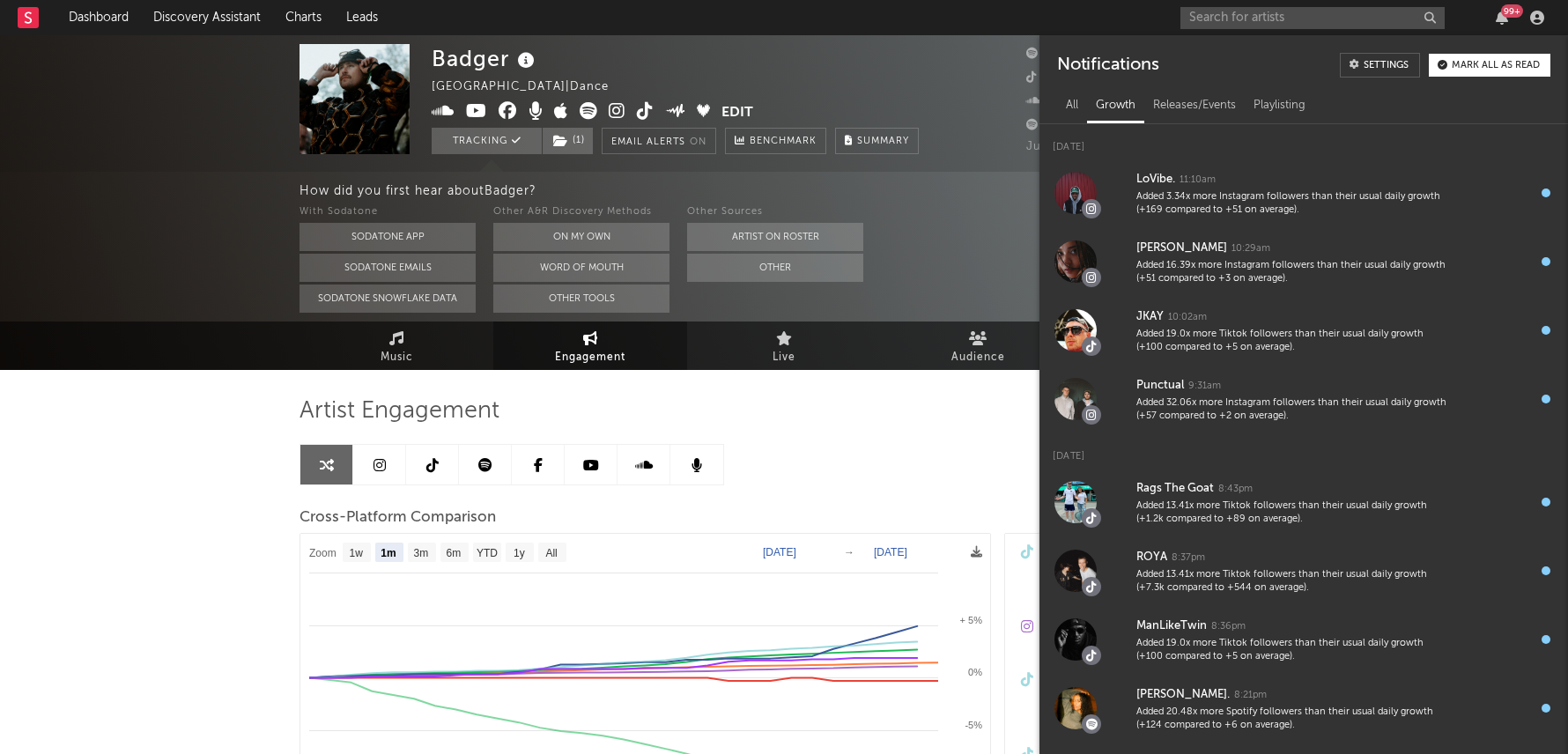
click at [902, 441] on div "Artist Engagement Cross-Platform Comparison Export CSV Zoom 1w 1m 3m 6m YTD 1y …" at bounding box center [784, 696] width 968 height 599
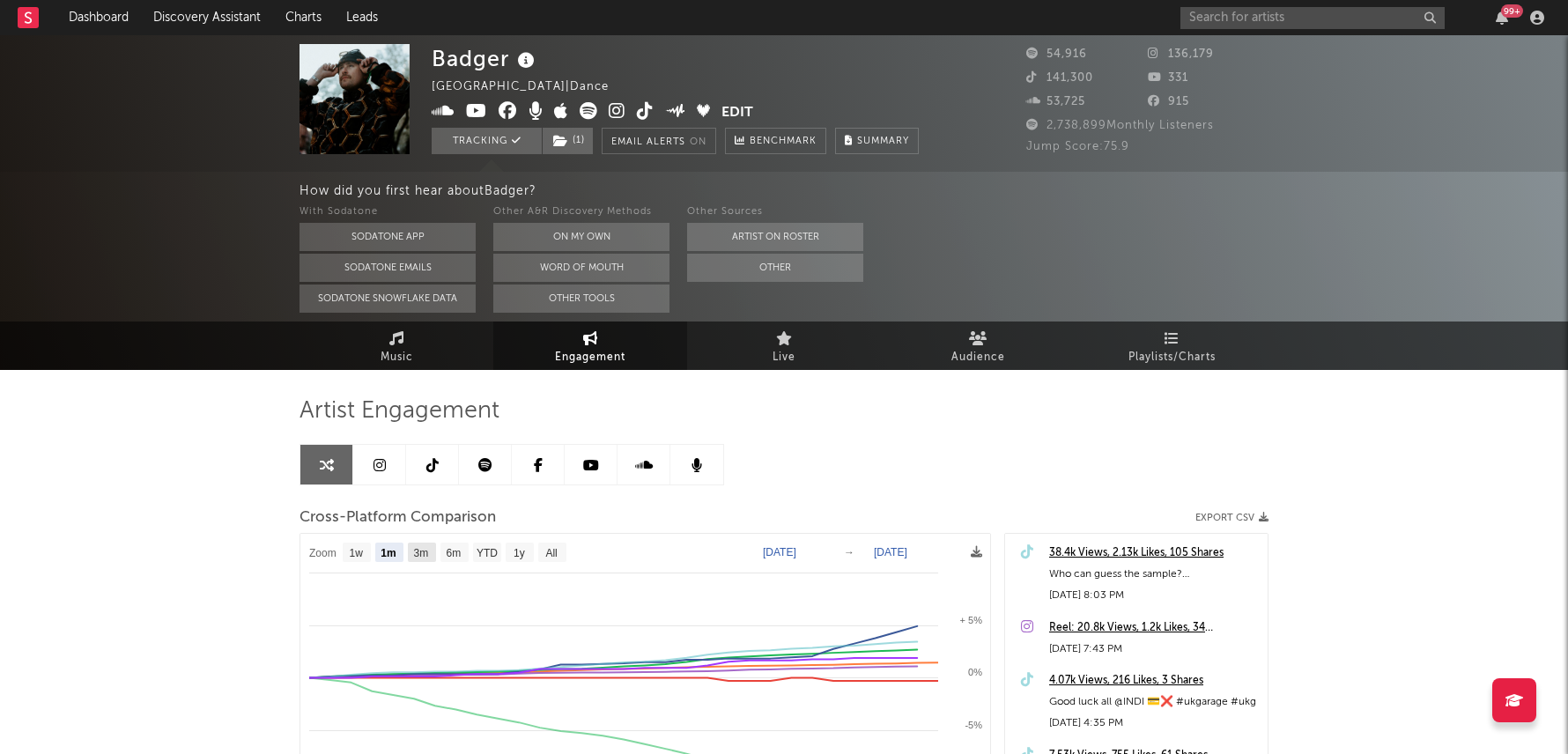
click at [423, 551] on text "3m" at bounding box center [420, 553] width 15 height 12
select select "3m"
type input "2025-07-08"
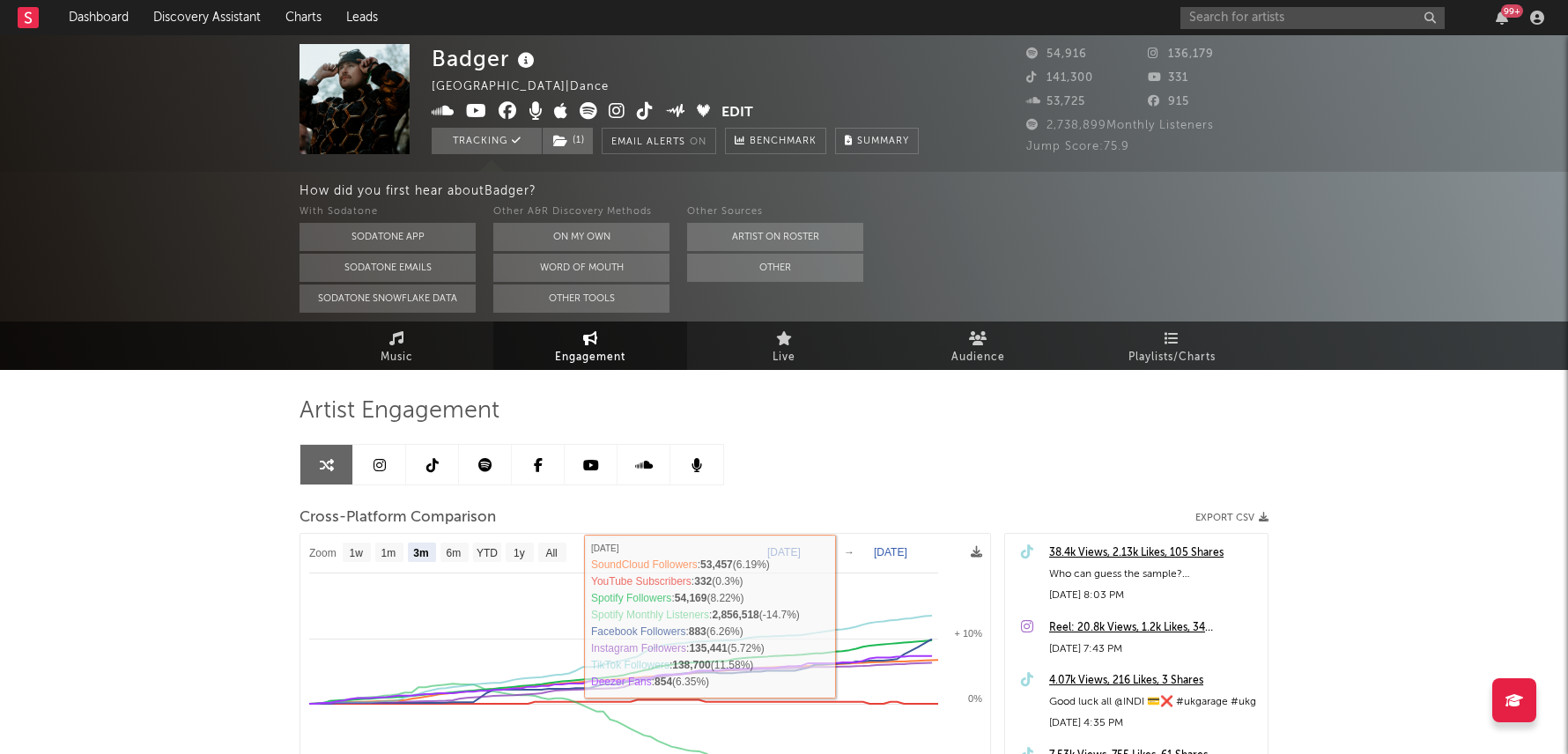
click at [452, 547] on text "6m" at bounding box center [453, 553] width 15 height 12
select select "6m"
type input "2025-04-08"
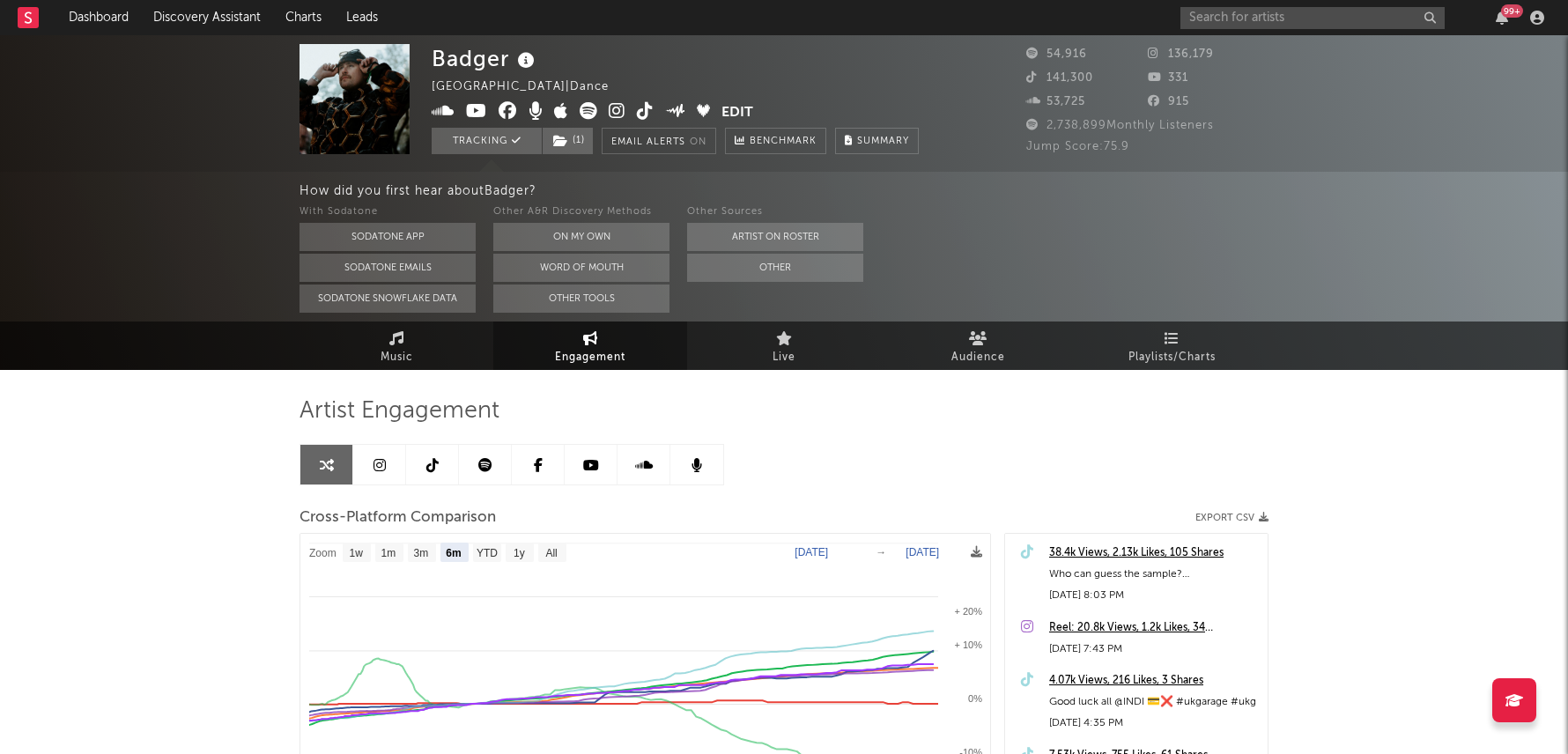
select select "6m"
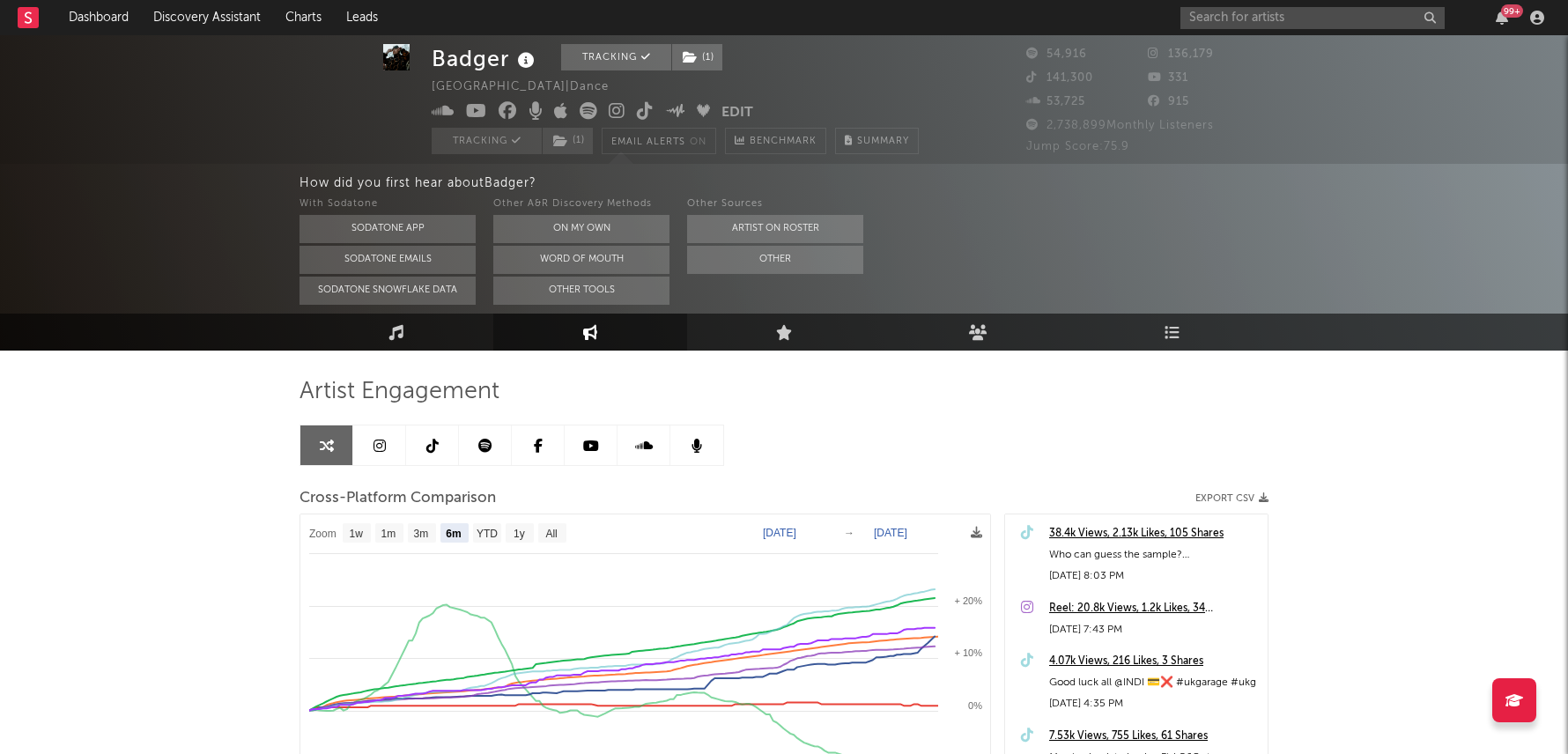
scroll to position [27, 0]
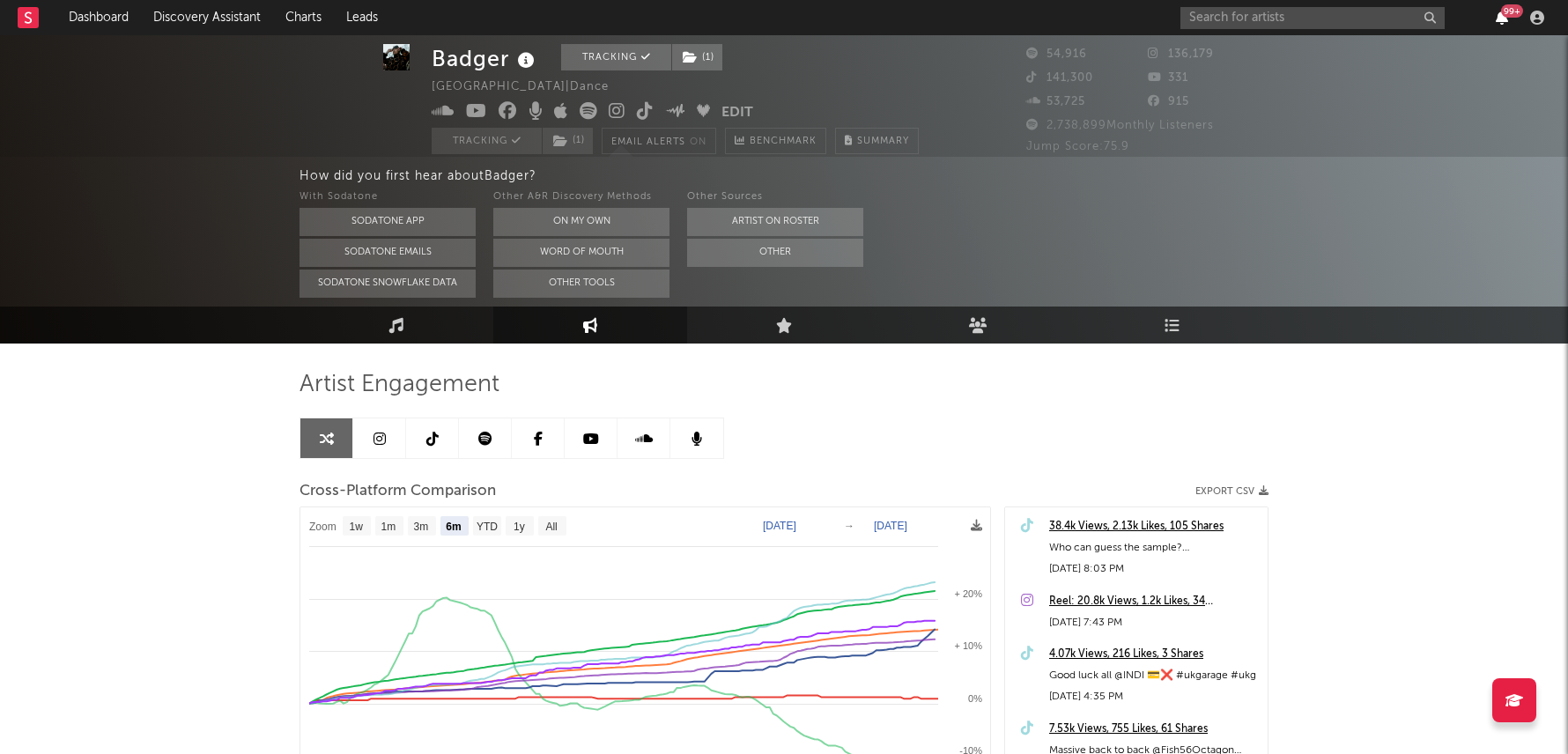
click at [1502, 17] on icon "button" at bounding box center [1502, 18] width 12 height 14
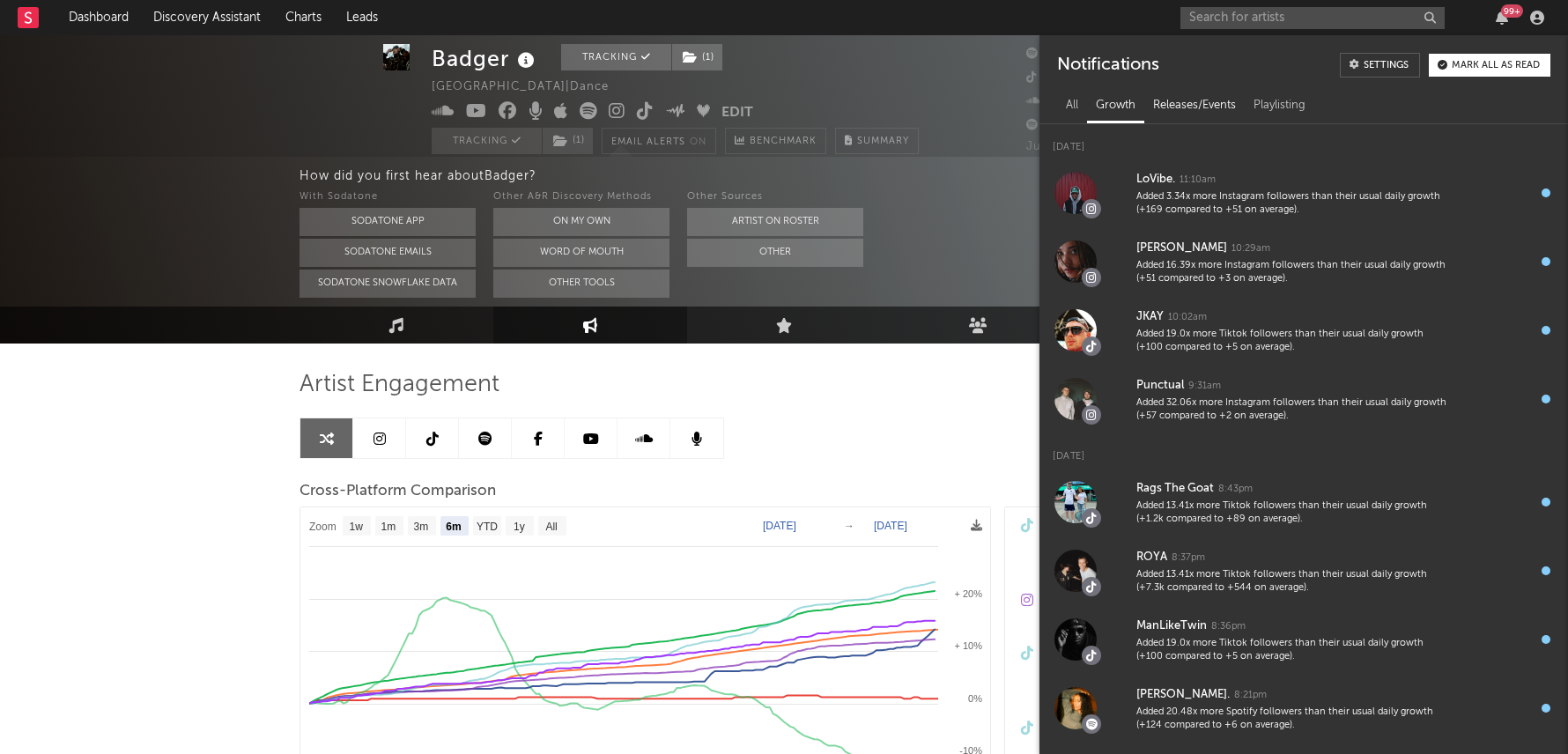
click at [1159, 106] on div "Releases/Events" at bounding box center [1193, 106] width 100 height 30
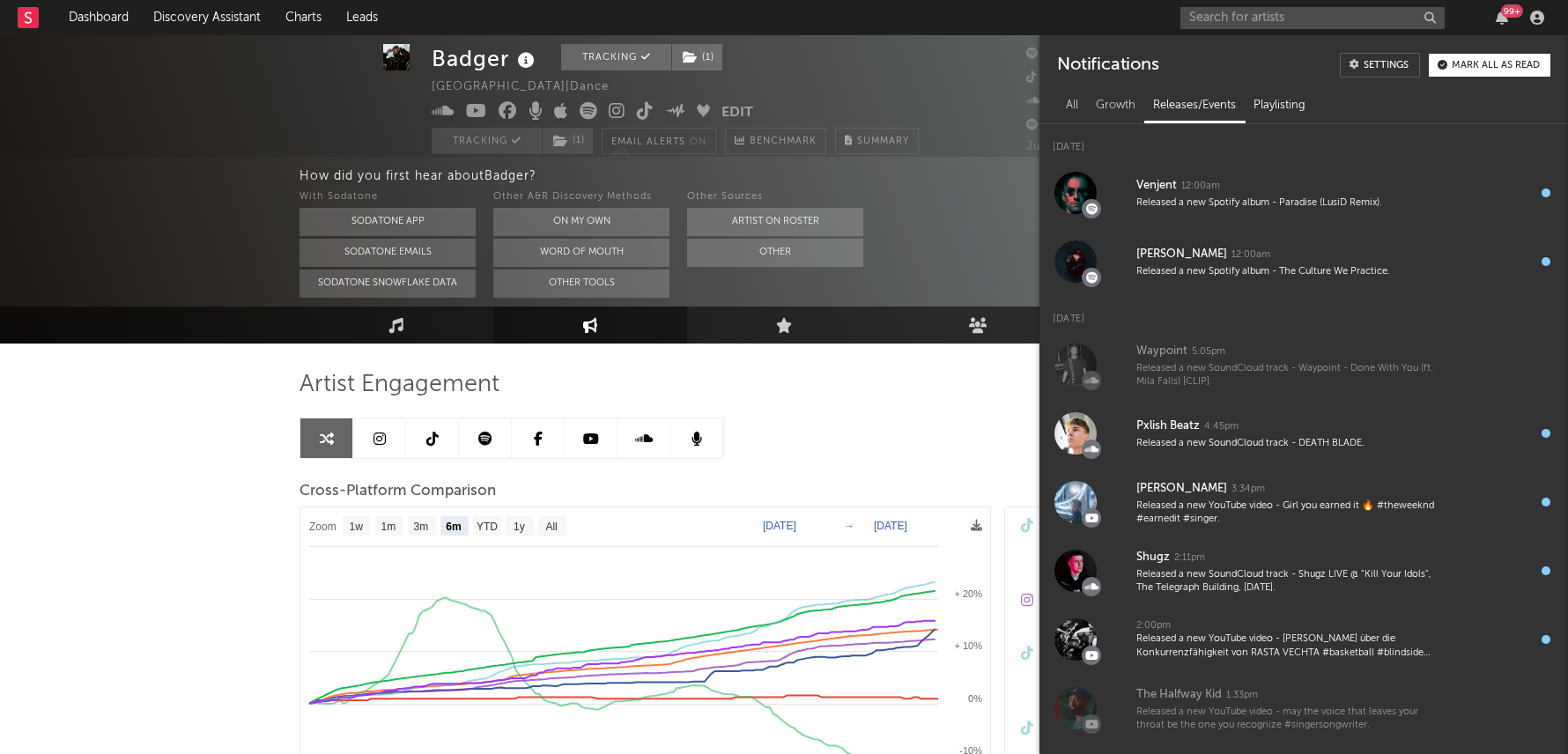
click at [1285, 102] on div "Playlisting" at bounding box center [1279, 106] width 69 height 30
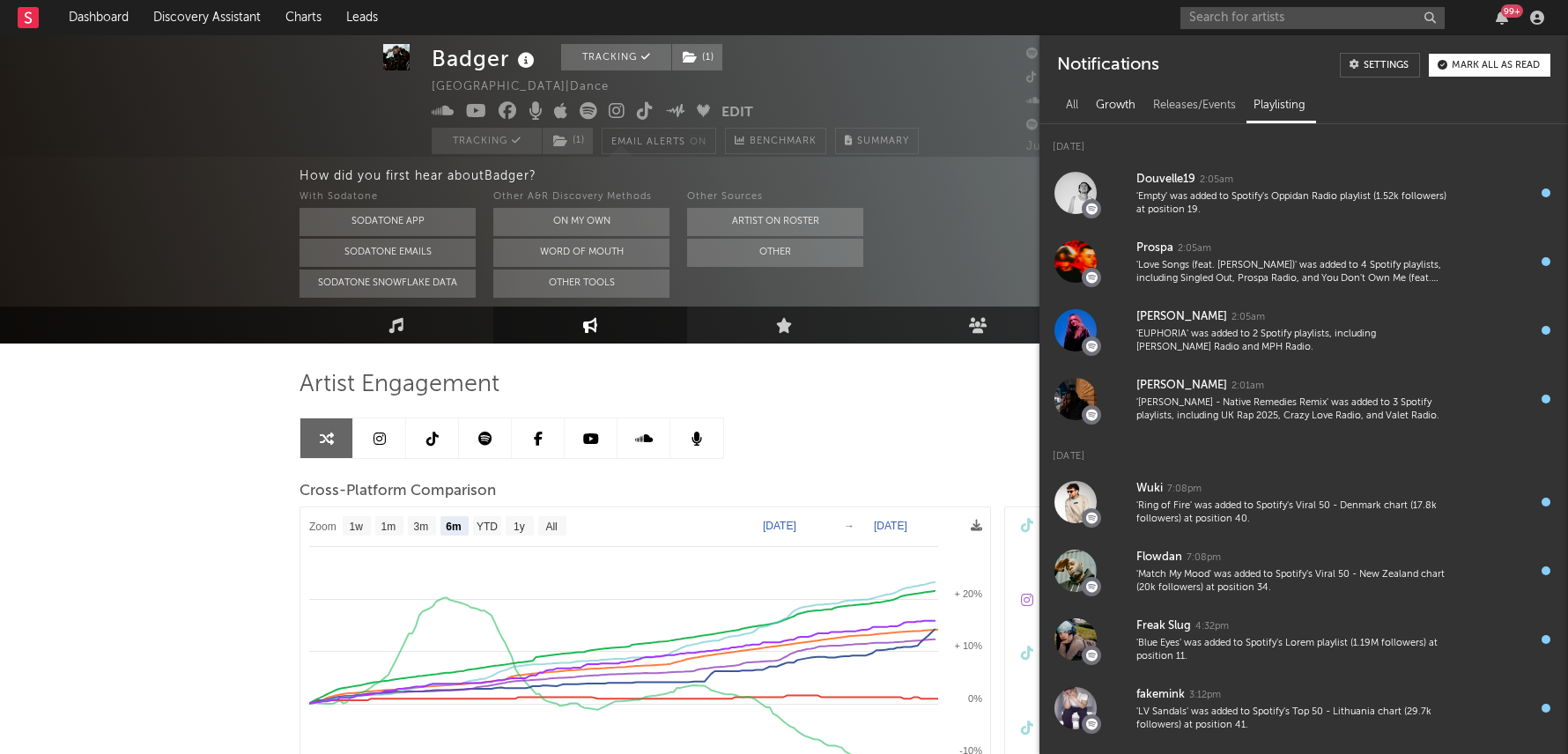
click at [1105, 102] on div "Growth" at bounding box center [1116, 106] width 57 height 30
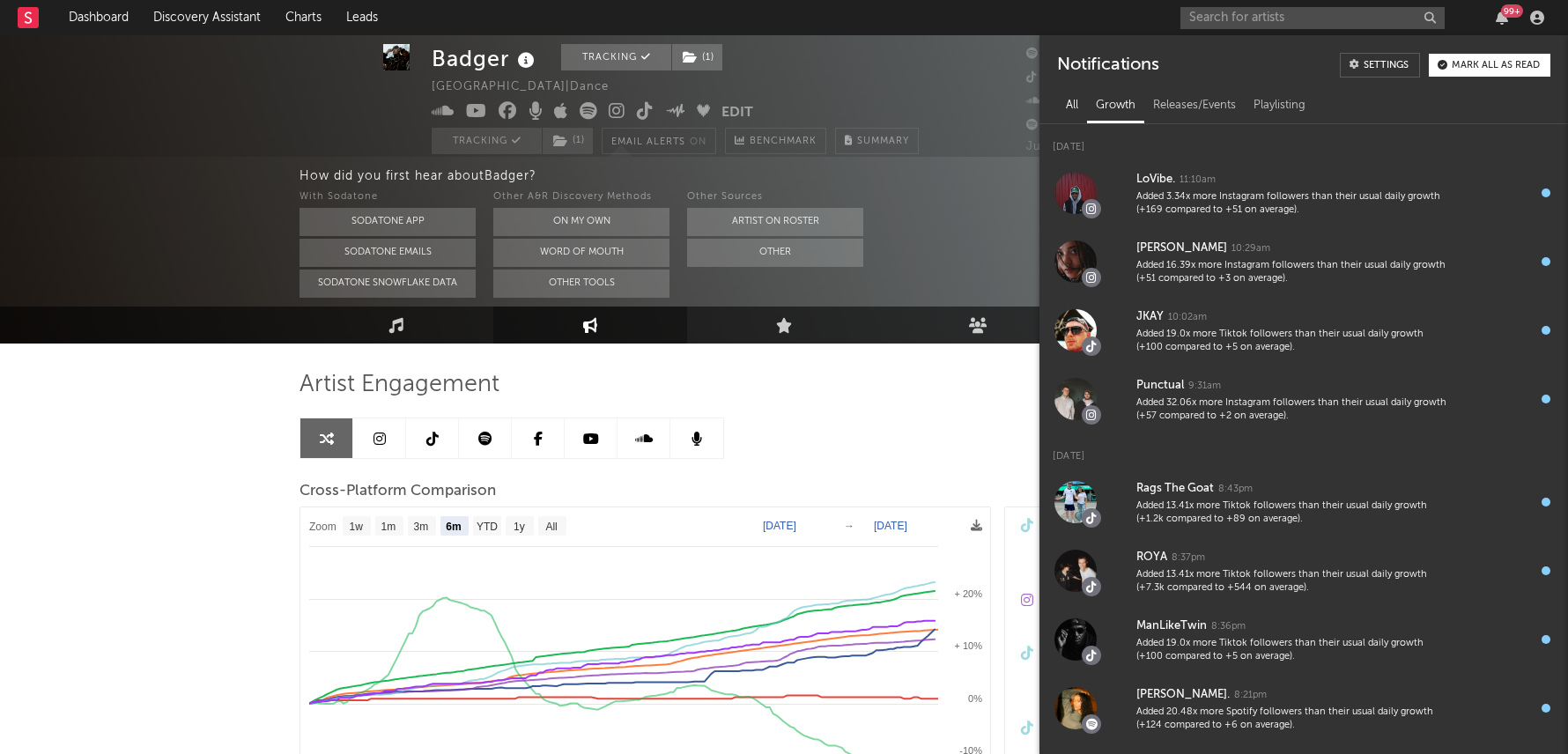
click at [1057, 99] on div "All" at bounding box center [1071, 106] width 30 height 30
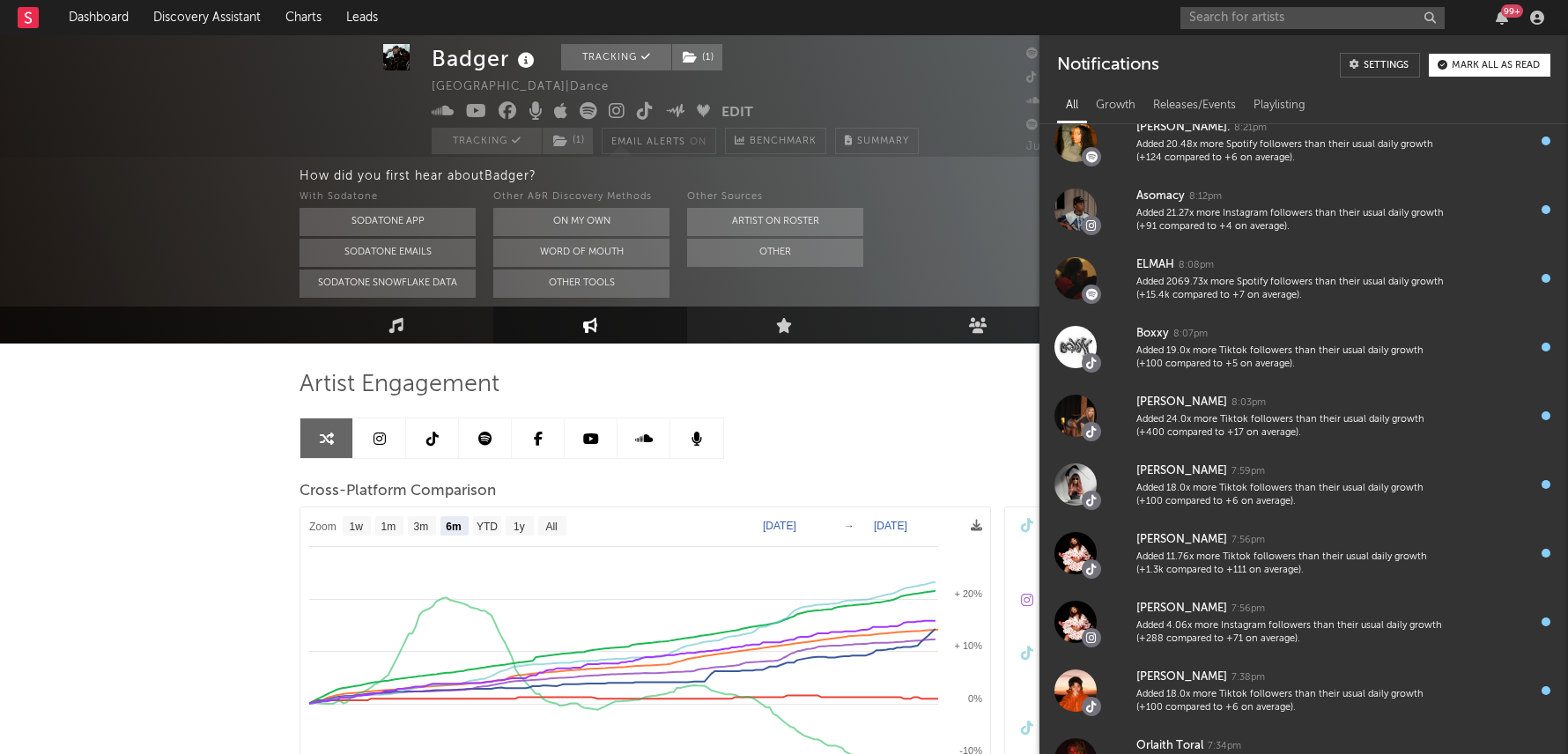
click at [910, 203] on div "With Sodatone Sodatone App Sodatone Emails Sodatone Snowflake Data Other A&R Di…" at bounding box center [934, 242] width 1268 height 111
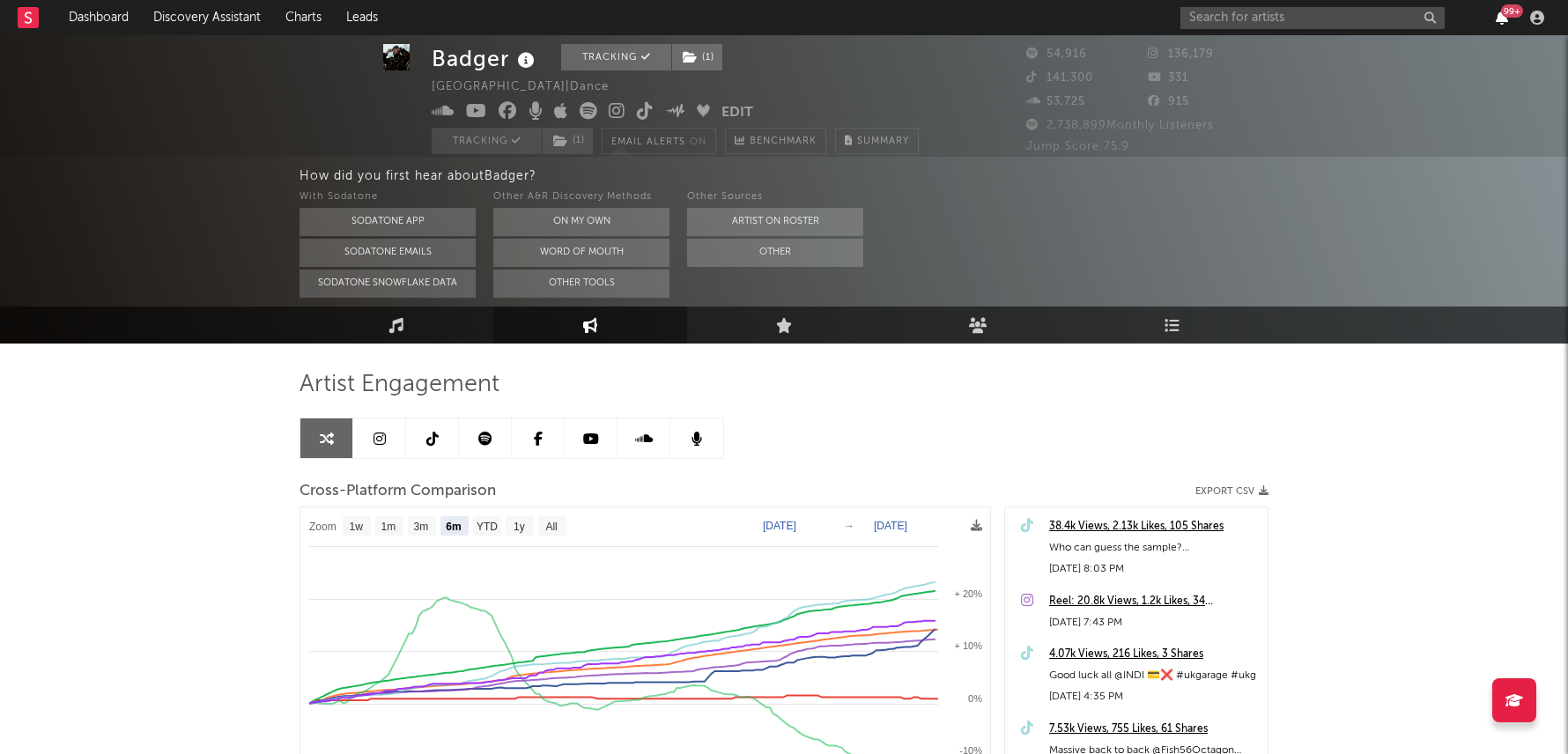
click at [1502, 19] on icon "button" at bounding box center [1502, 18] width 12 height 14
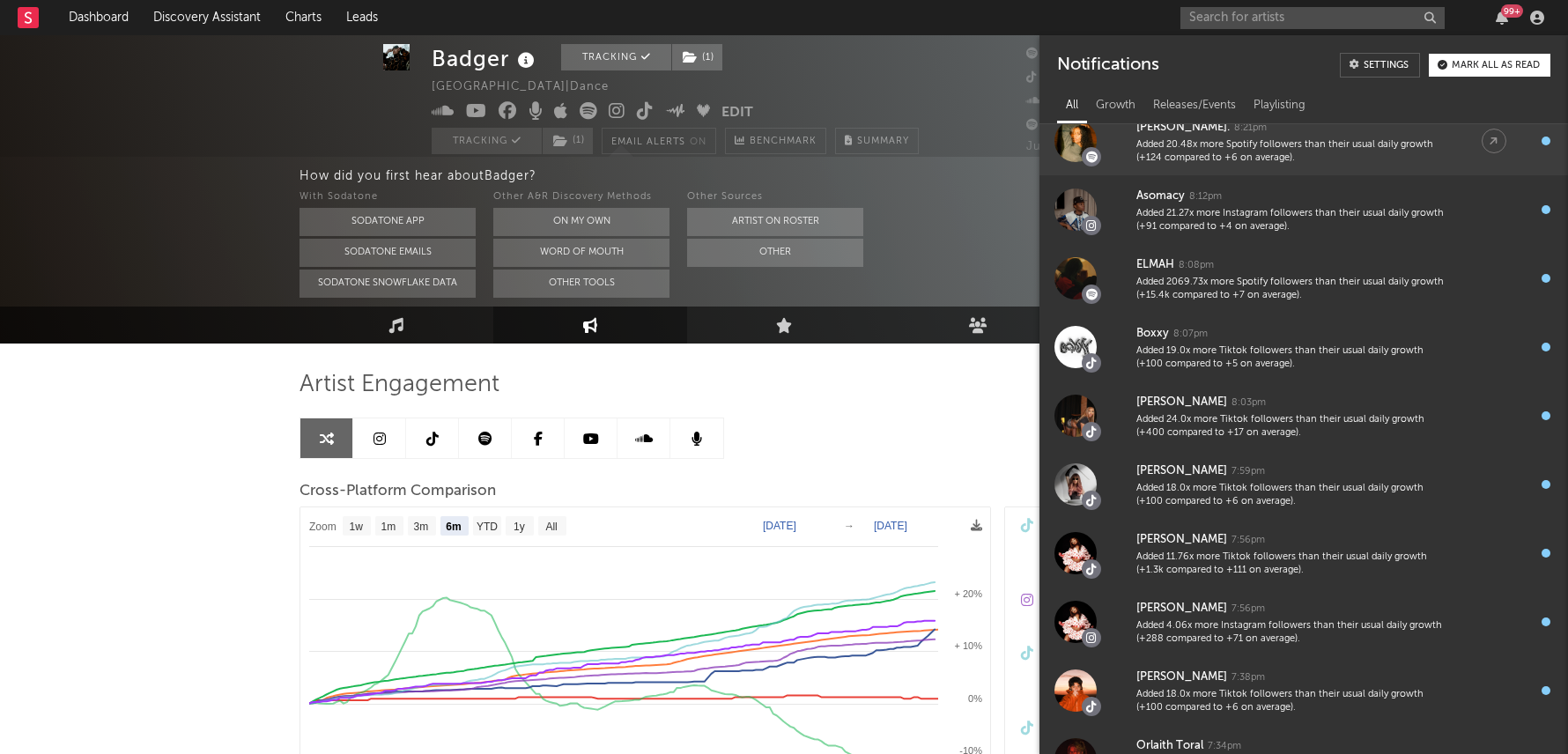
scroll to position [0, 0]
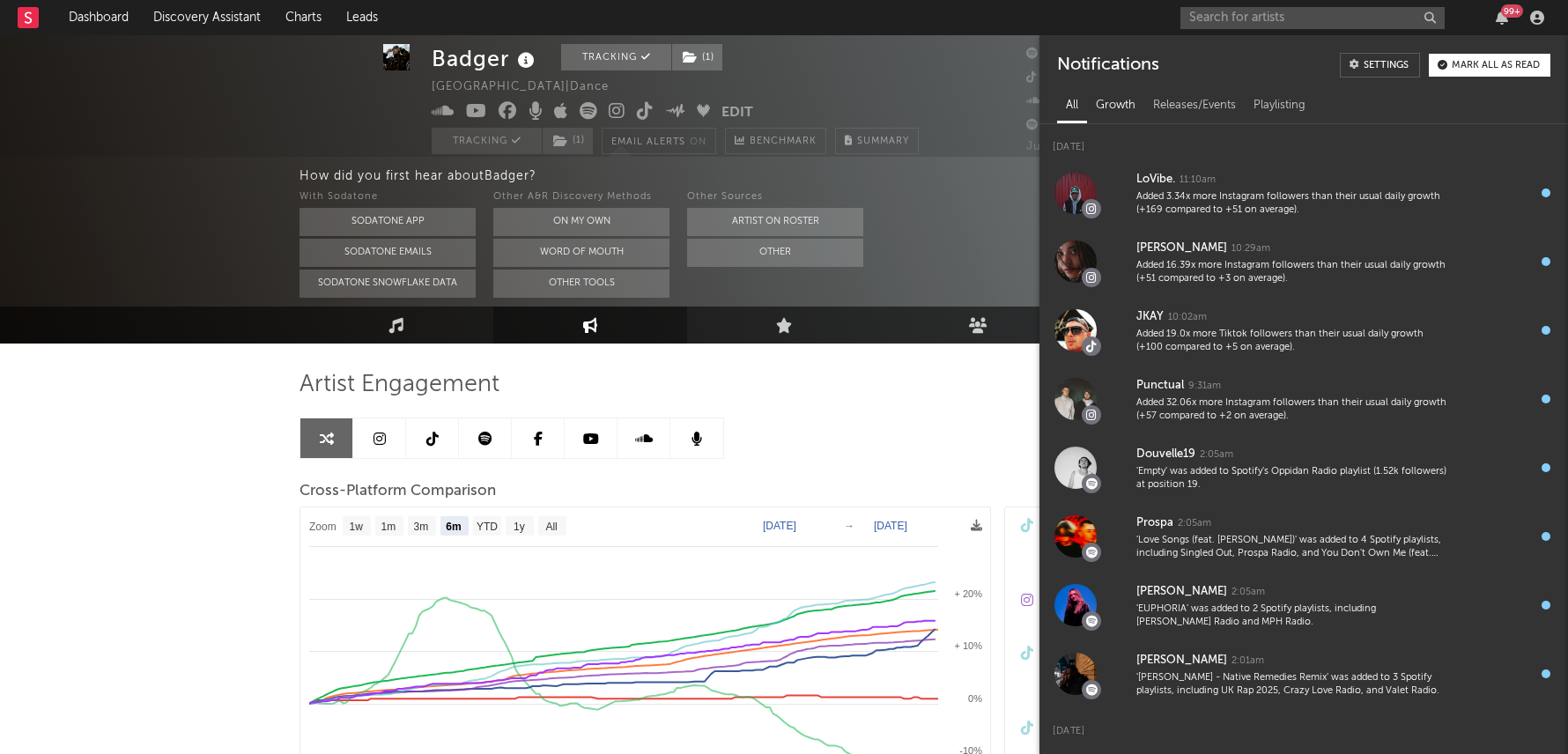
click at [1129, 103] on div "Growth" at bounding box center [1116, 106] width 57 height 30
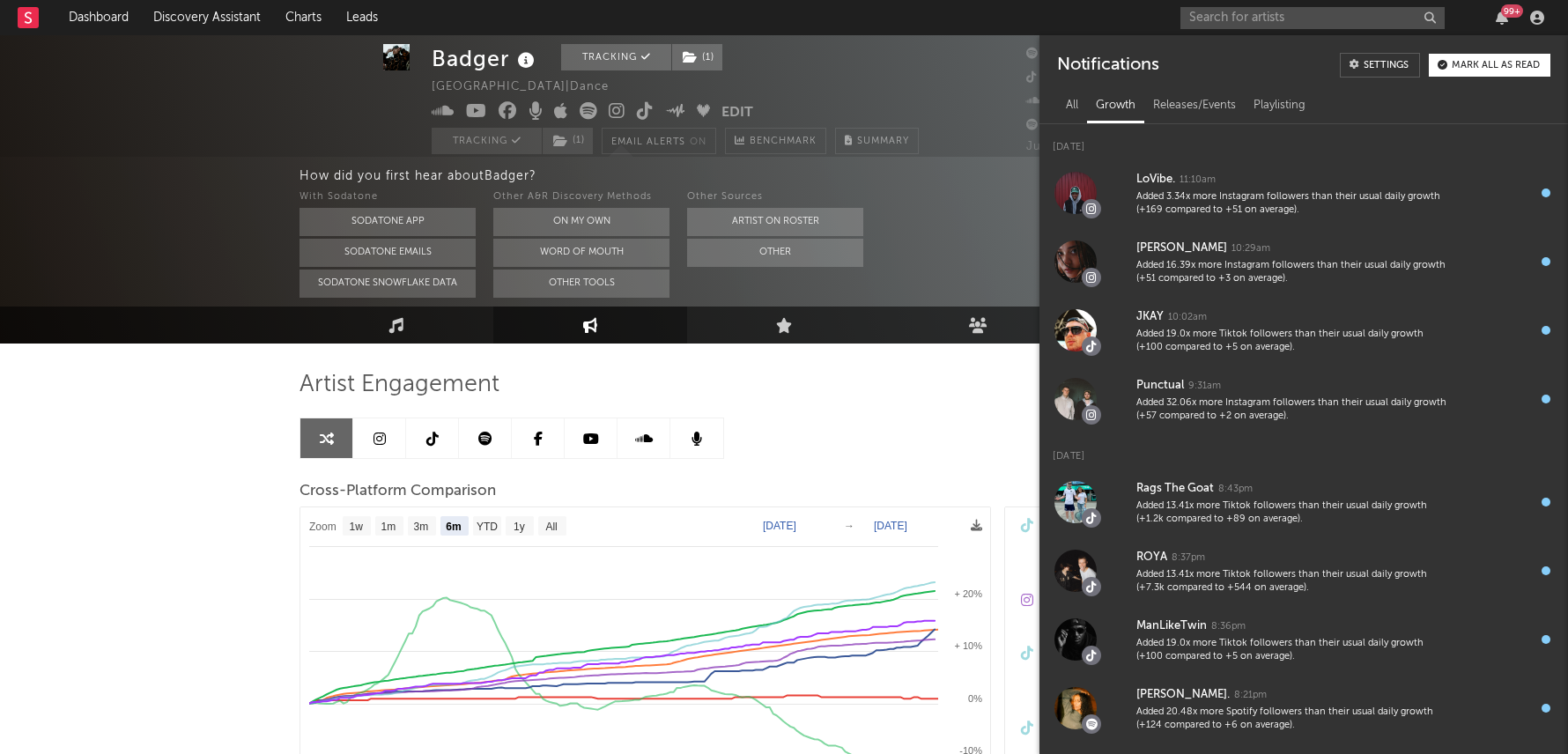
click at [894, 430] on div "Artist Engagement Cross-Platform Comparison Export CSV Zoom 1w 1m 3m 6m YTD 1y …" at bounding box center [784, 669] width 968 height 599
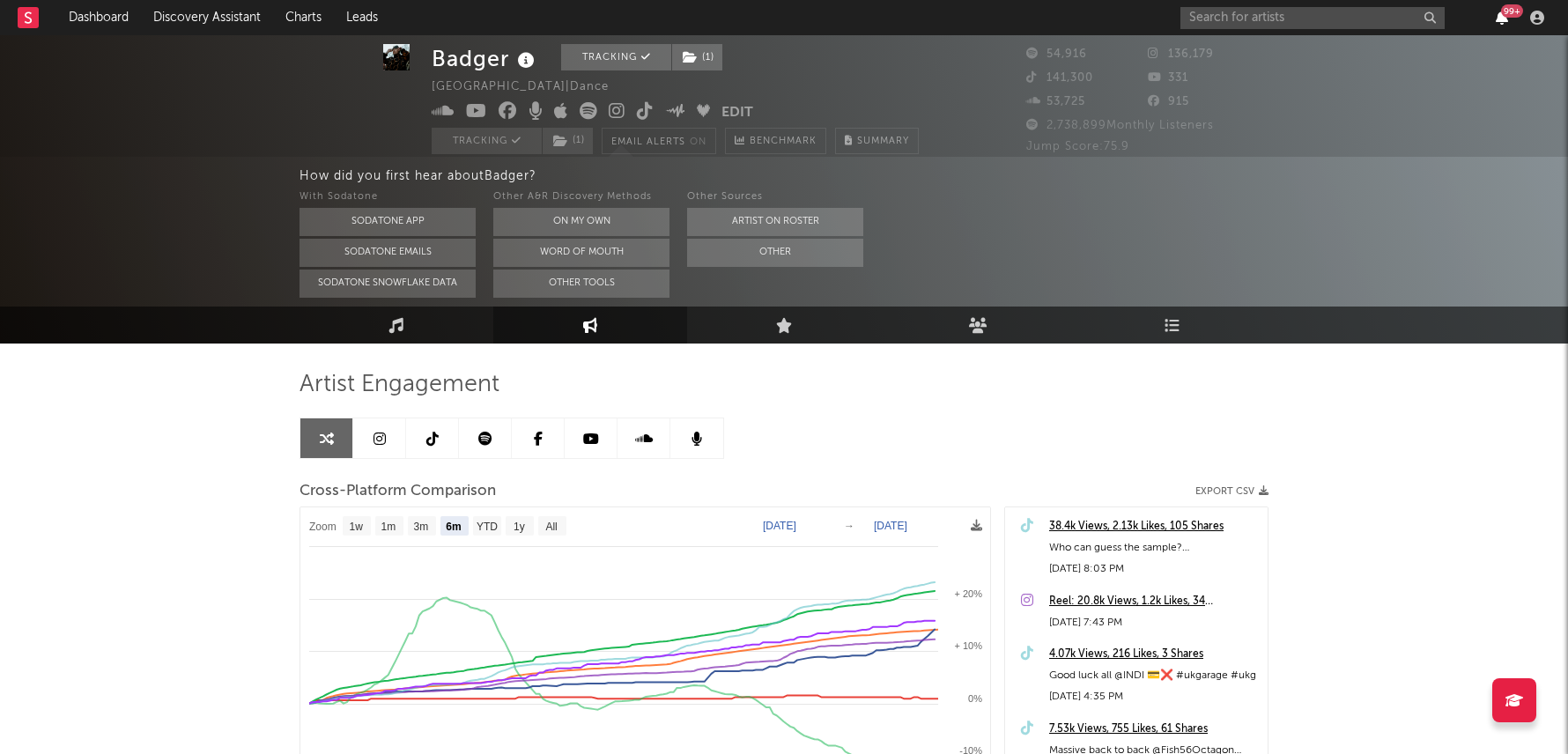
click at [1507, 19] on icon "button" at bounding box center [1502, 18] width 12 height 14
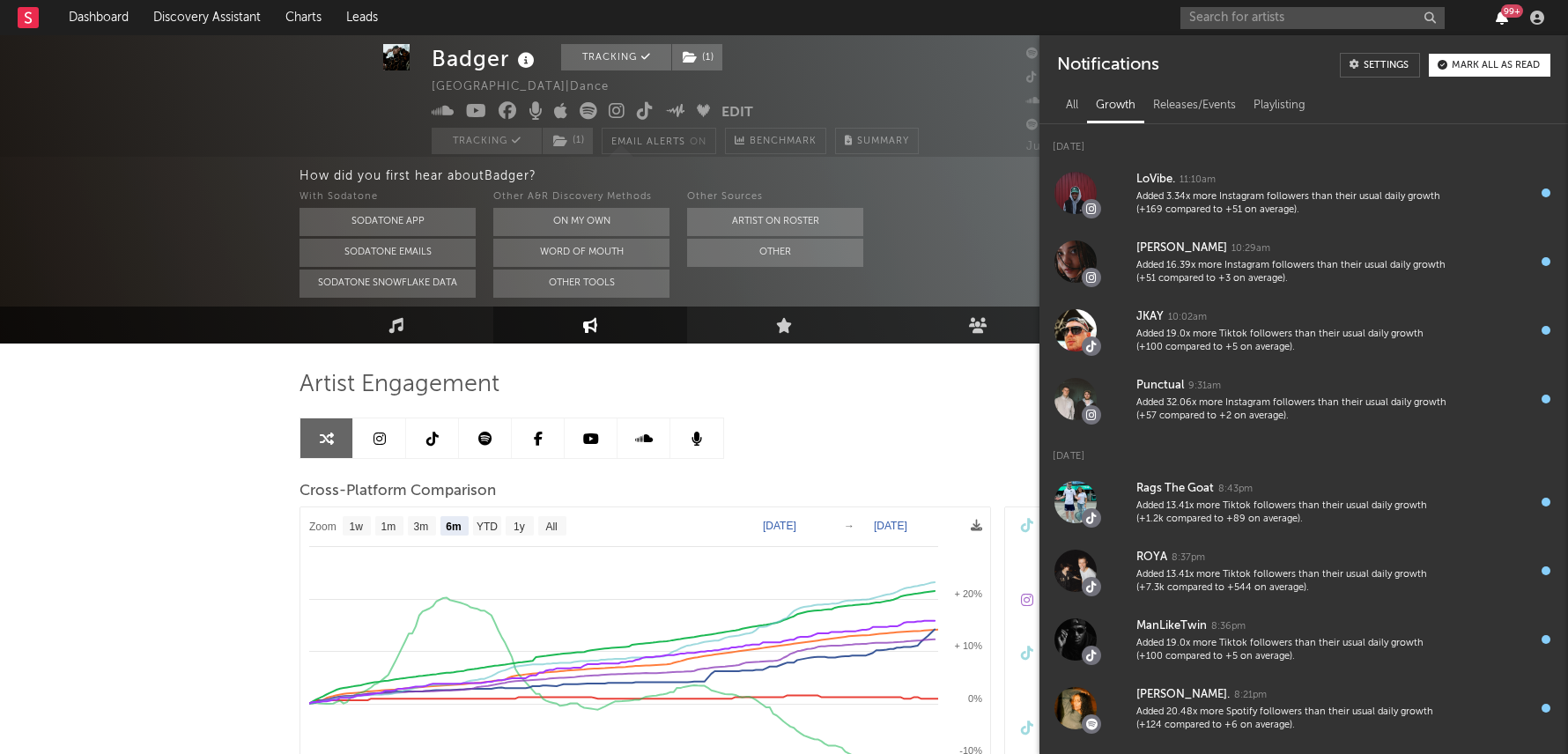
click at [1500, 14] on icon "button" at bounding box center [1502, 18] width 12 height 14
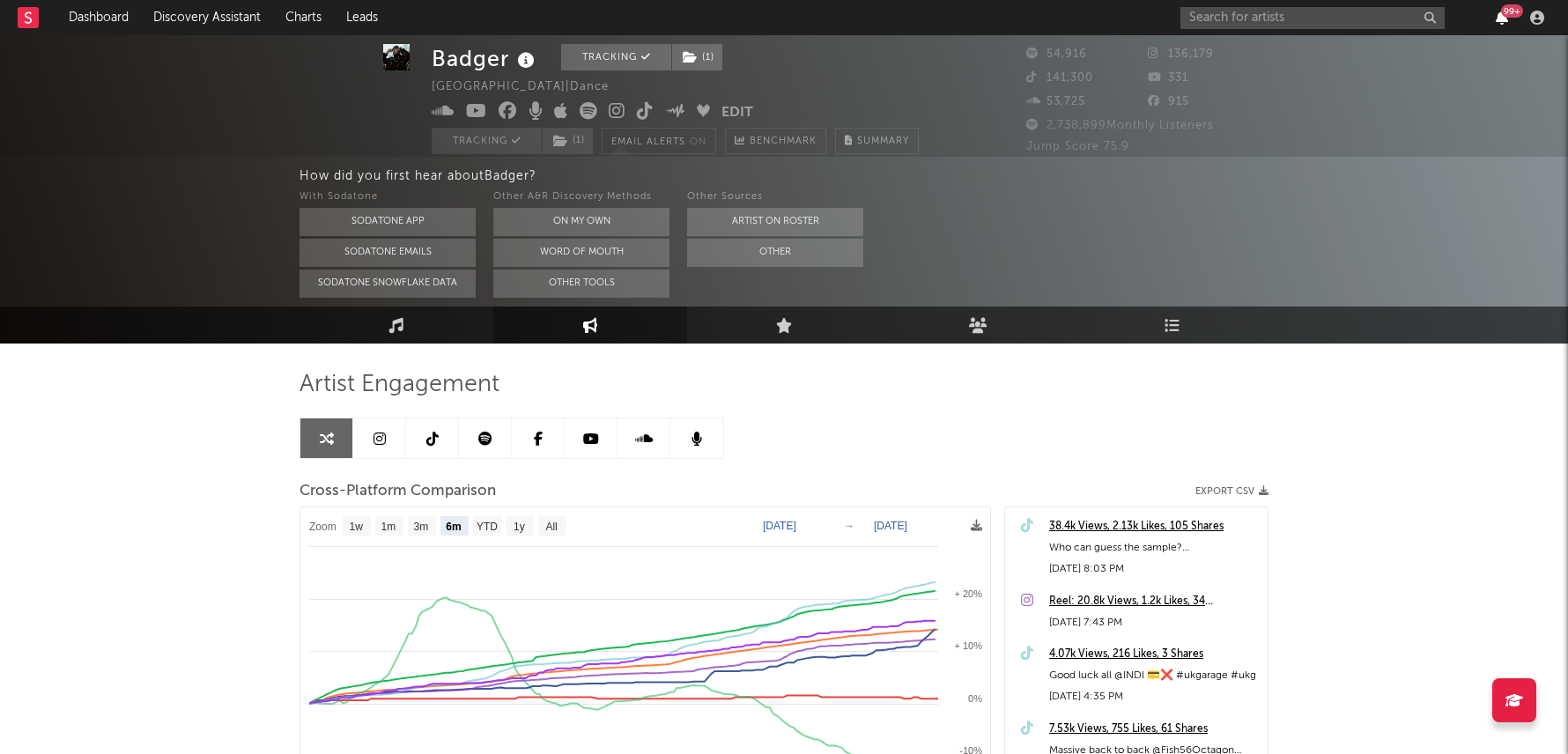
click at [1500, 14] on icon "button" at bounding box center [1502, 18] width 12 height 14
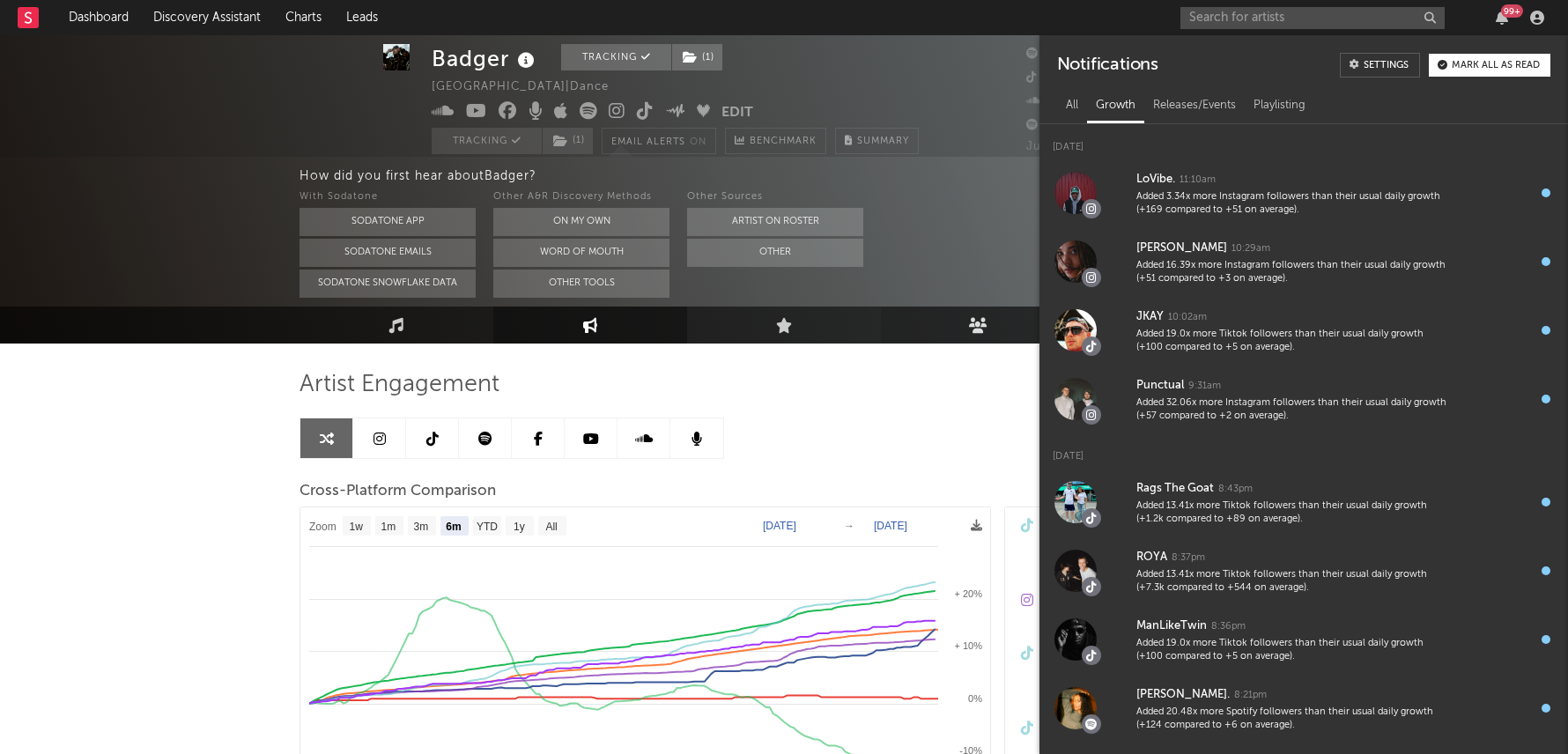
click at [978, 313] on link "Audience" at bounding box center [977, 325] width 194 height 37
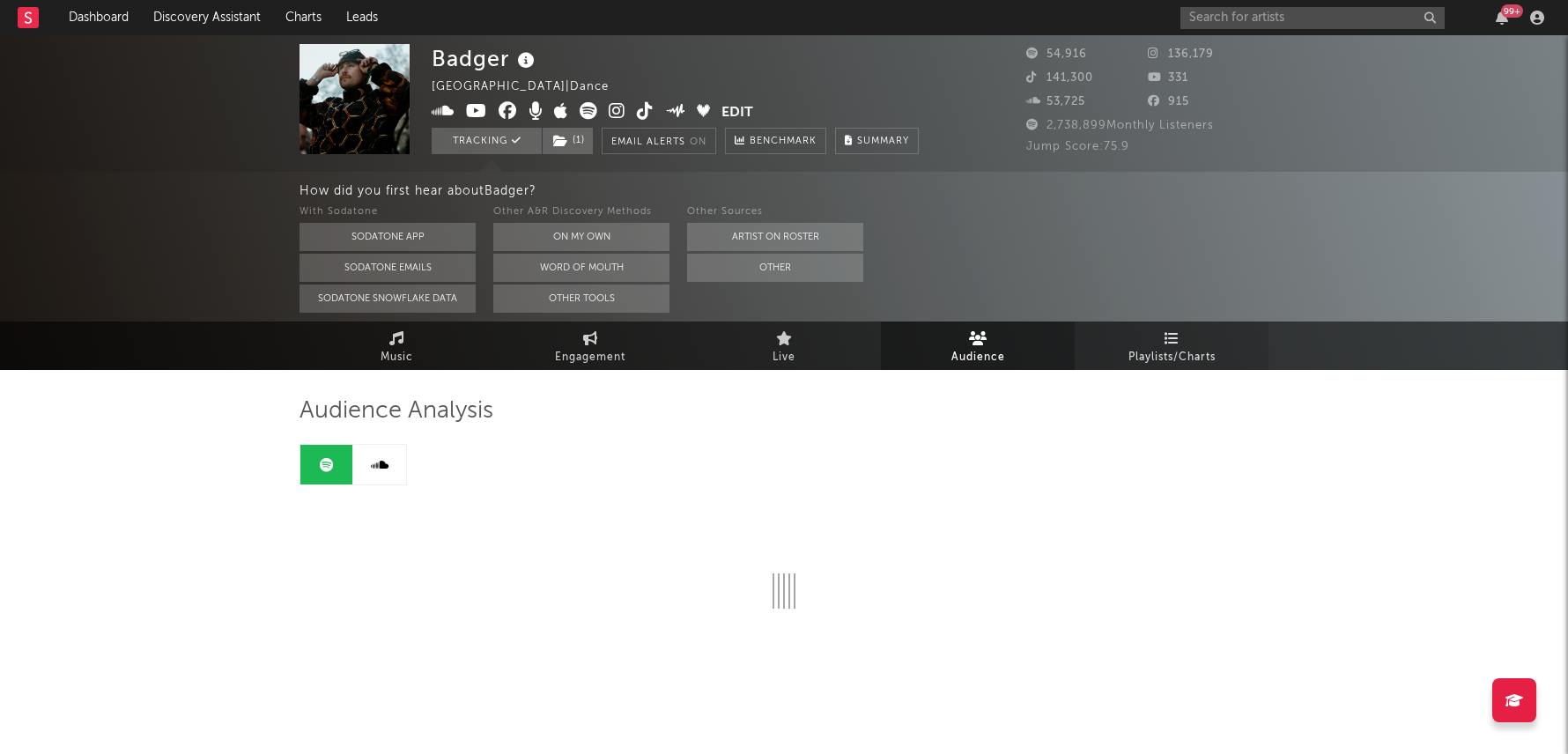
click at [1155, 333] on link "Playlists/Charts" at bounding box center [1171, 345] width 194 height 48
click at [400, 335] on icon at bounding box center [396, 338] width 15 height 14
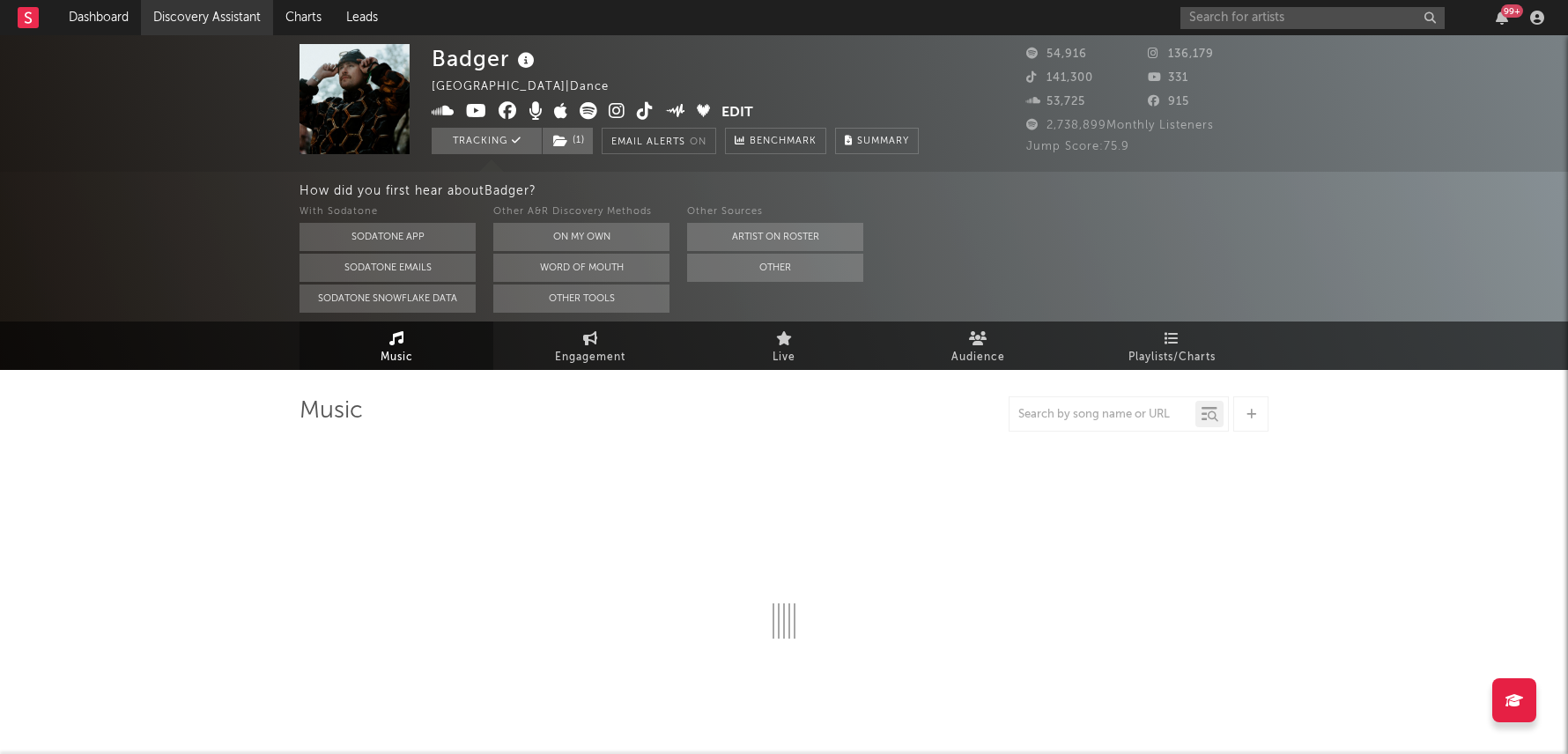
click at [215, 20] on link "Discovery Assistant" at bounding box center [207, 18] width 133 height 36
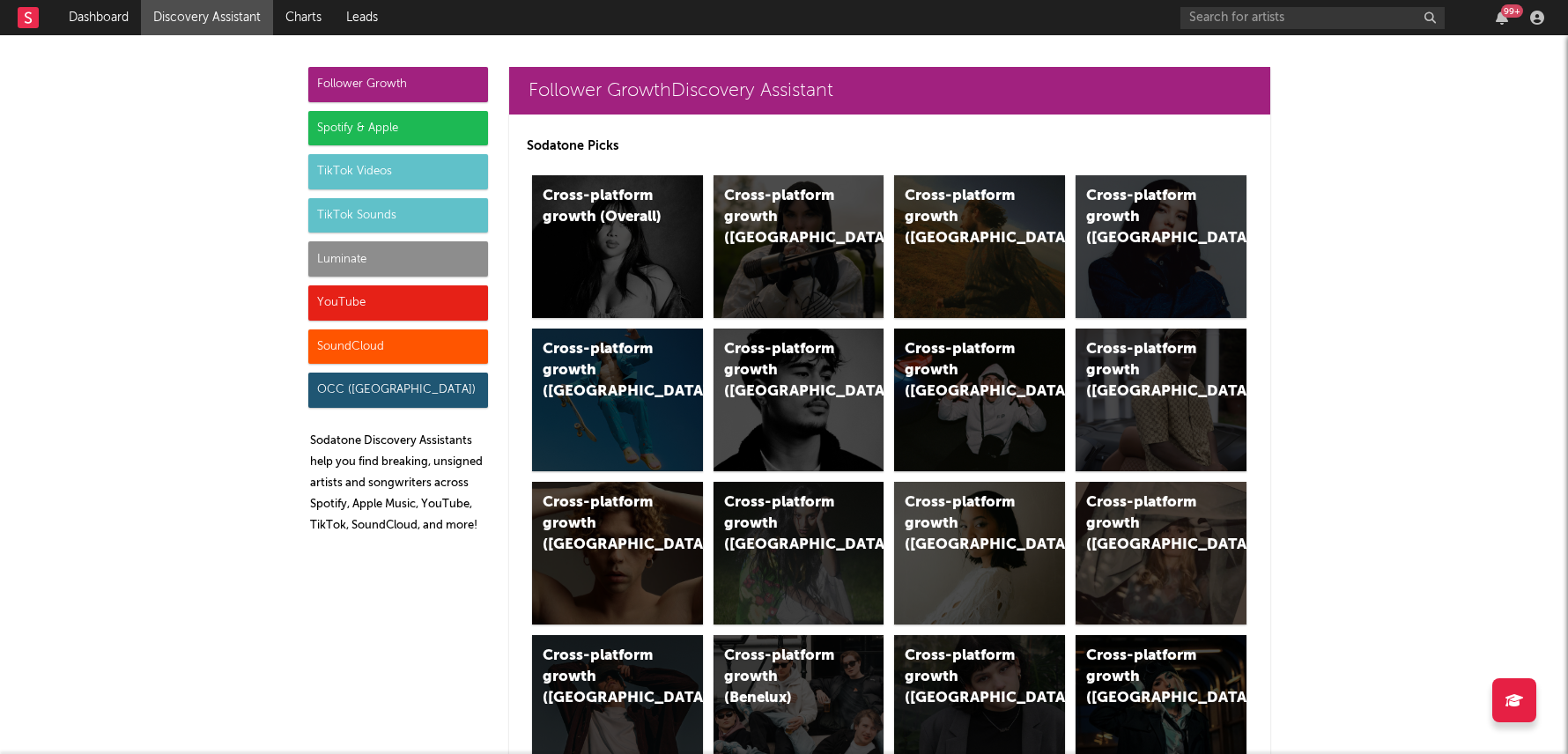
click at [1494, 12] on div "99 +" at bounding box center [1501, 18] width 27 height 14
click at [1512, 14] on div "99 +" at bounding box center [1512, 10] width 22 height 13
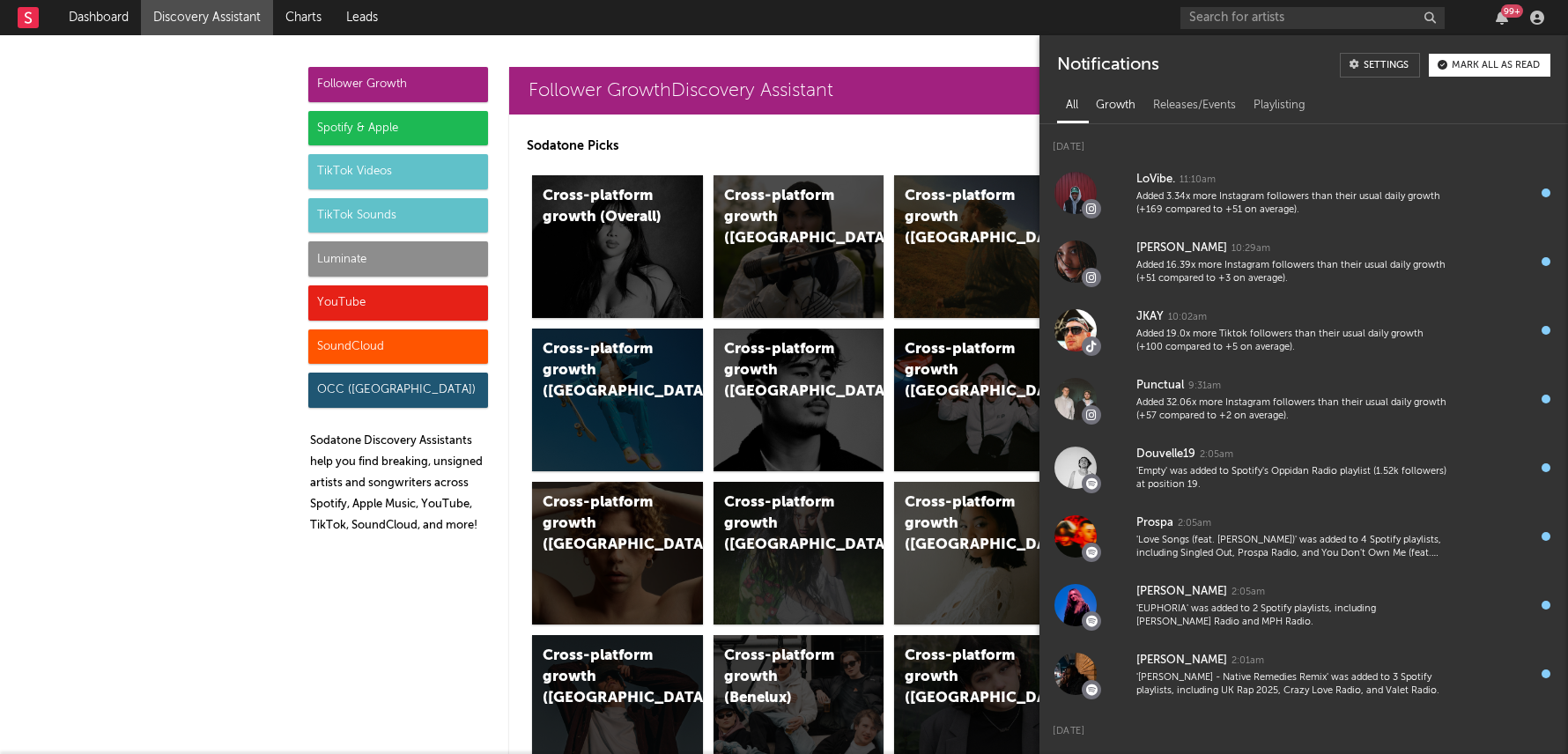
click at [1136, 102] on div "Growth" at bounding box center [1116, 106] width 57 height 30
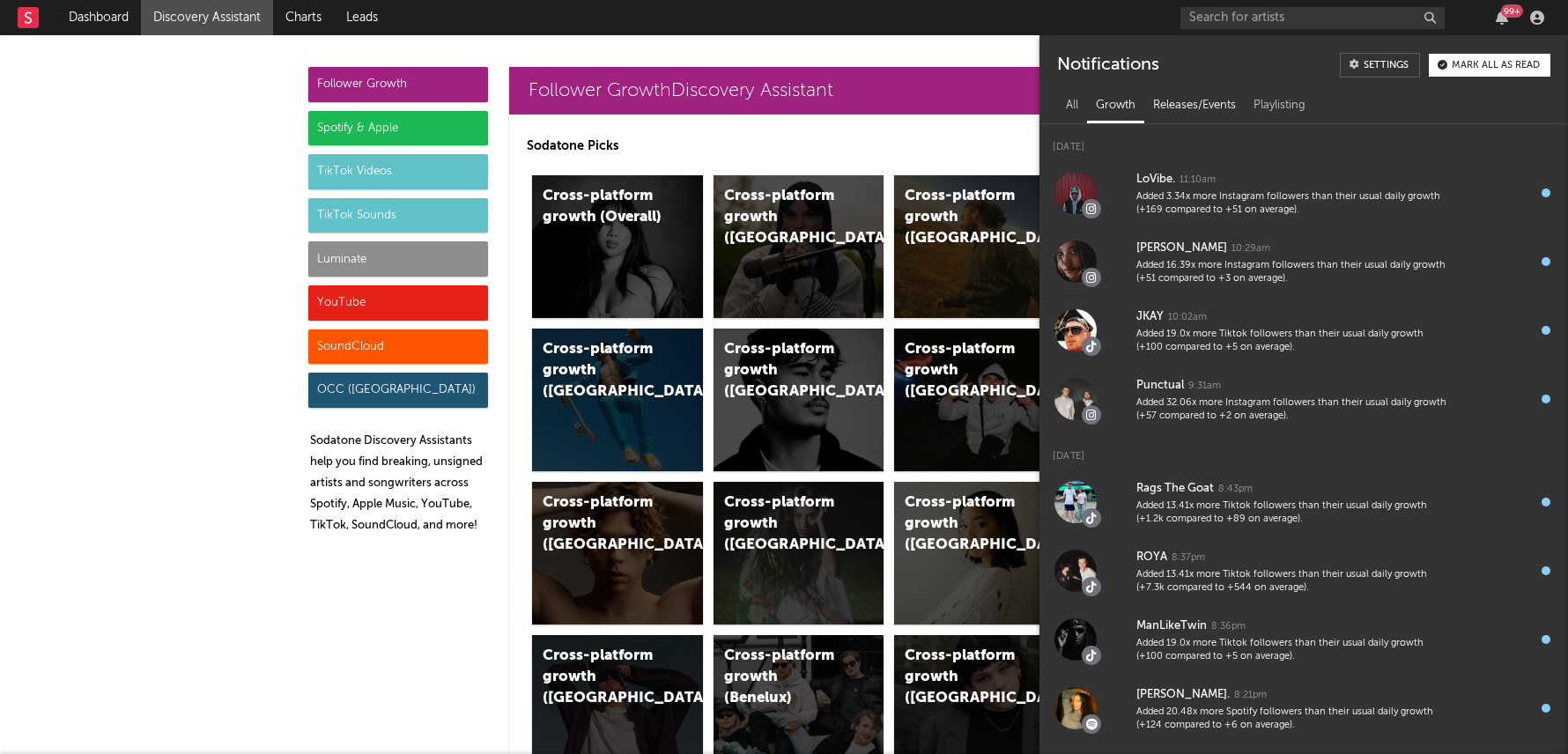
click at [1170, 104] on div "Releases/Events" at bounding box center [1193, 106] width 100 height 30
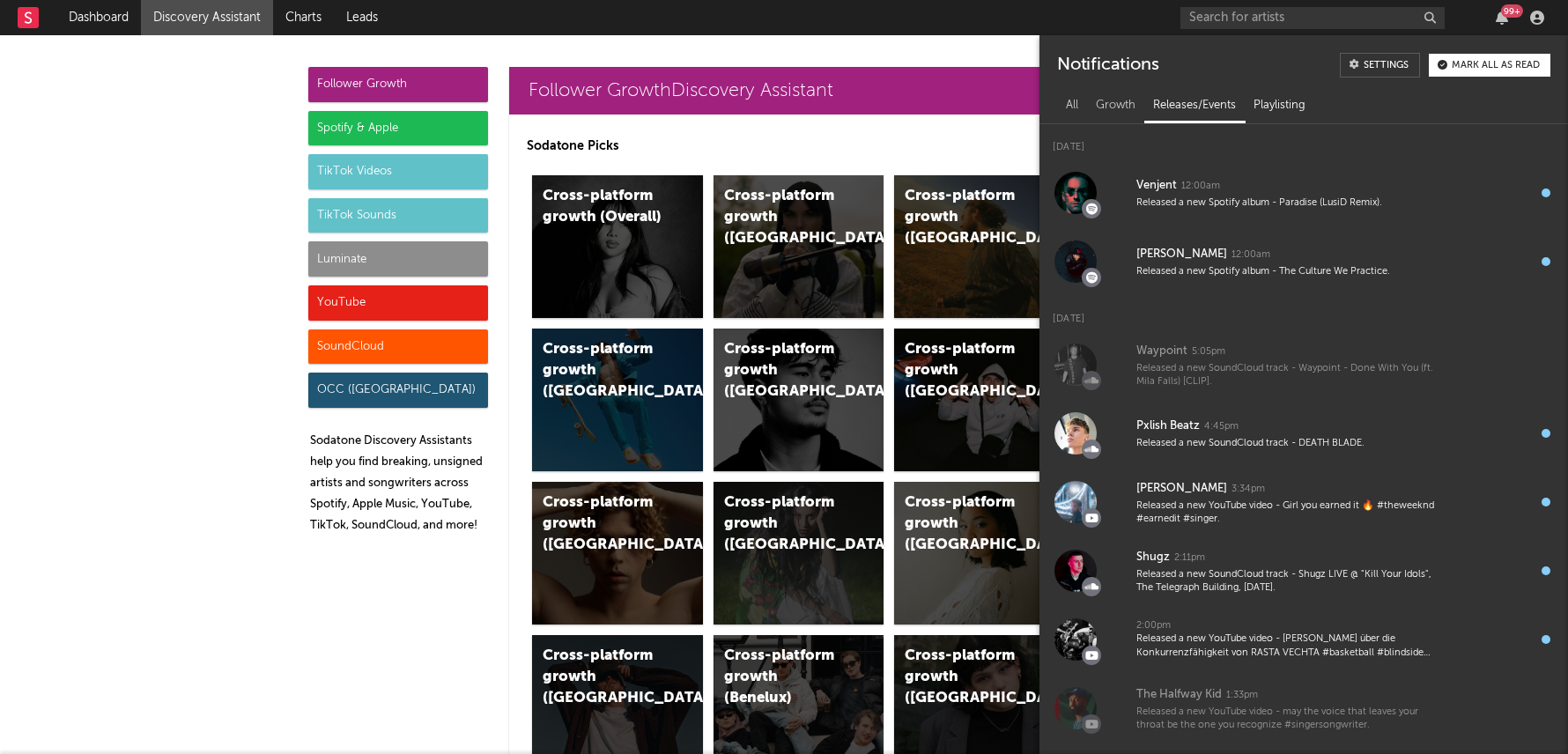
click at [1292, 102] on div "Playlisting" at bounding box center [1279, 106] width 69 height 30
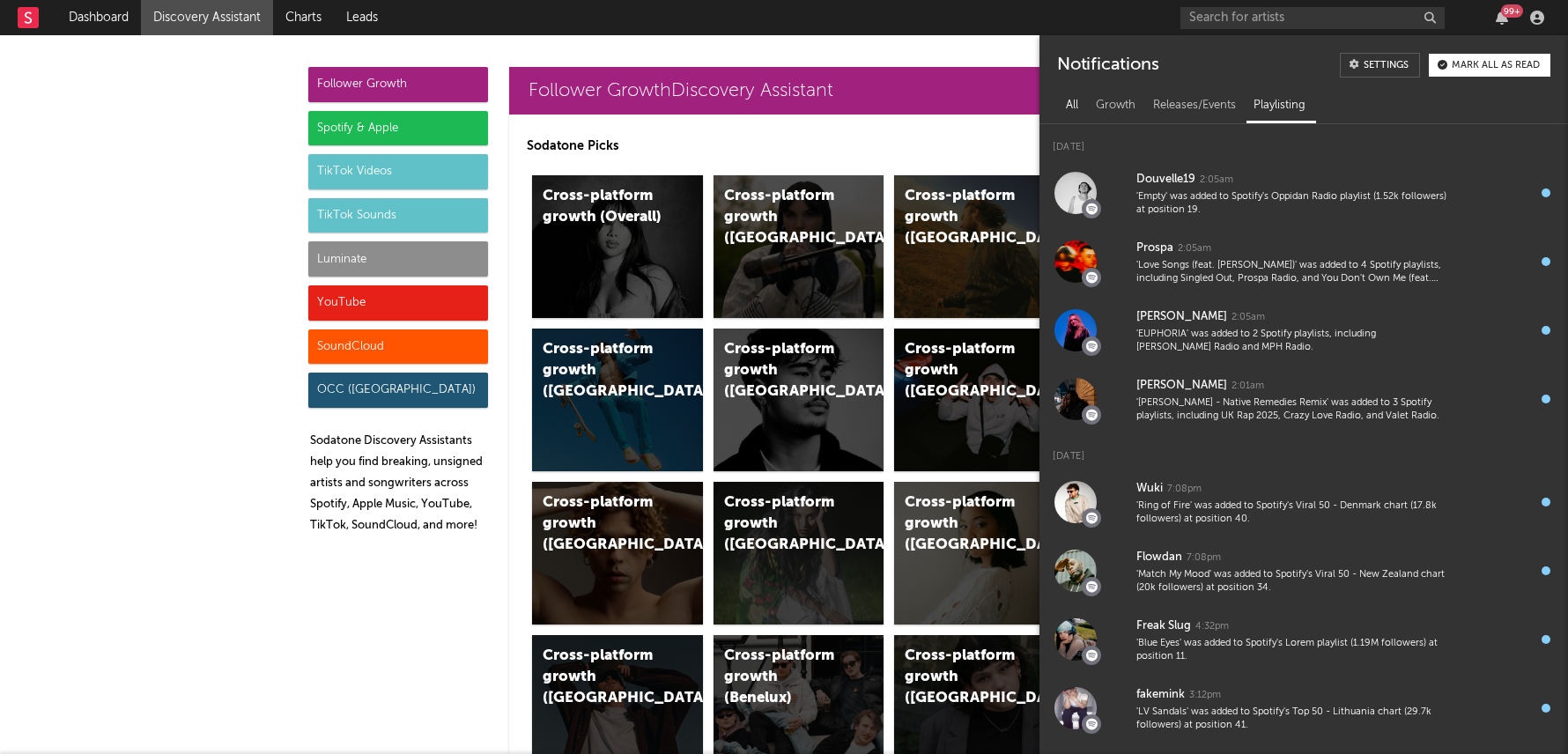
click at [1071, 100] on div "All" at bounding box center [1071, 106] width 30 height 30
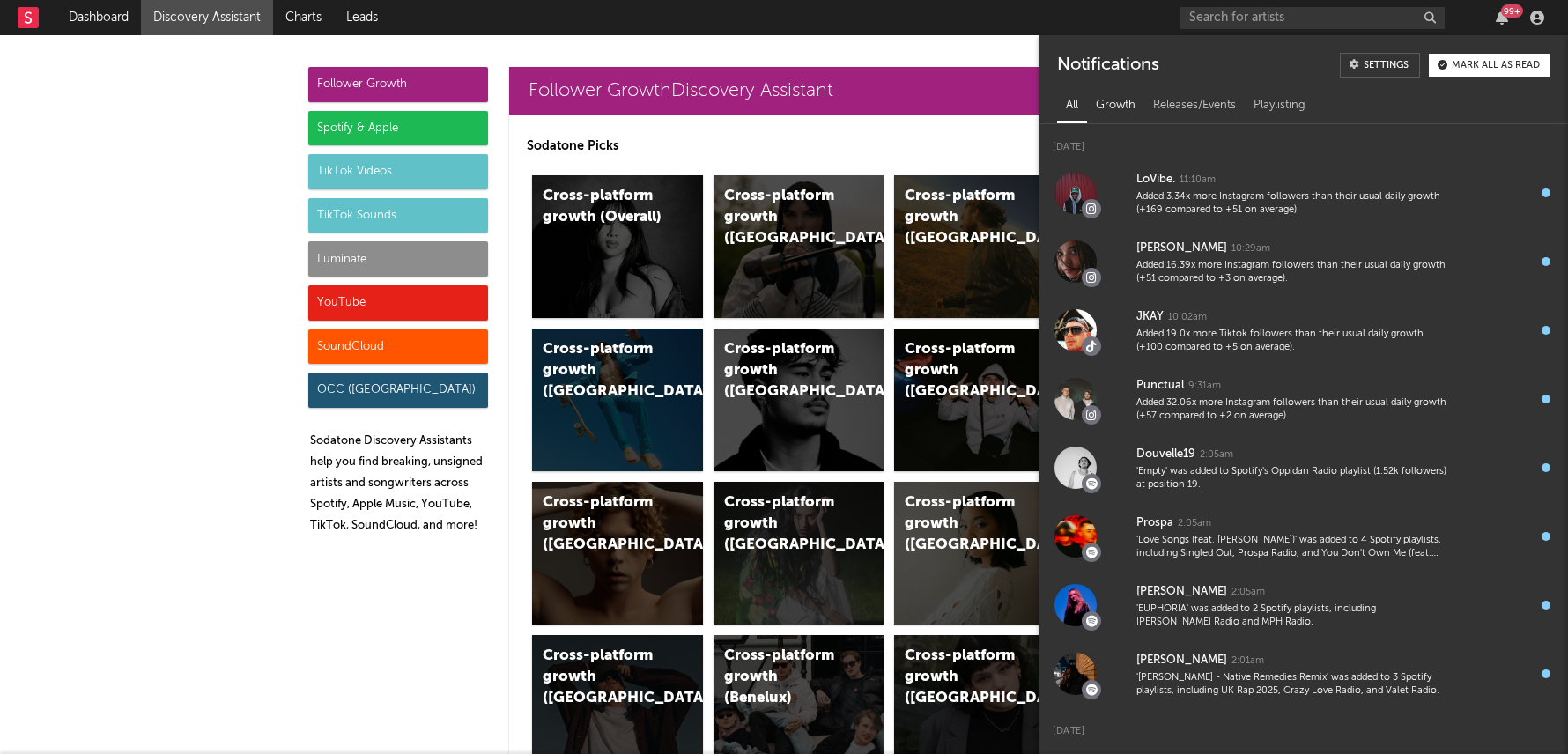
click at [1135, 108] on div "Growth" at bounding box center [1116, 106] width 57 height 30
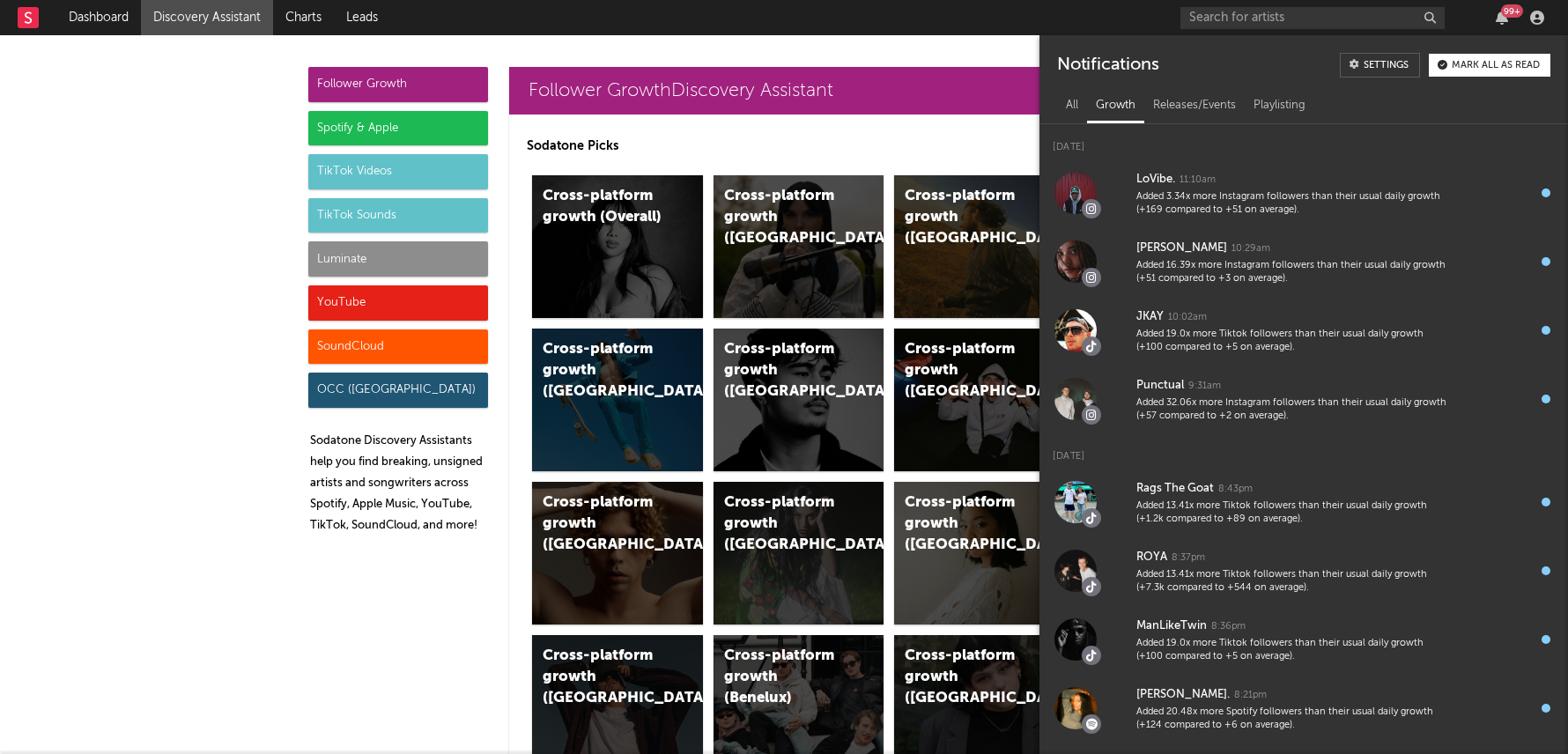
click at [836, 150] on p "Sodatone Picks" at bounding box center [889, 145] width 726 height 21
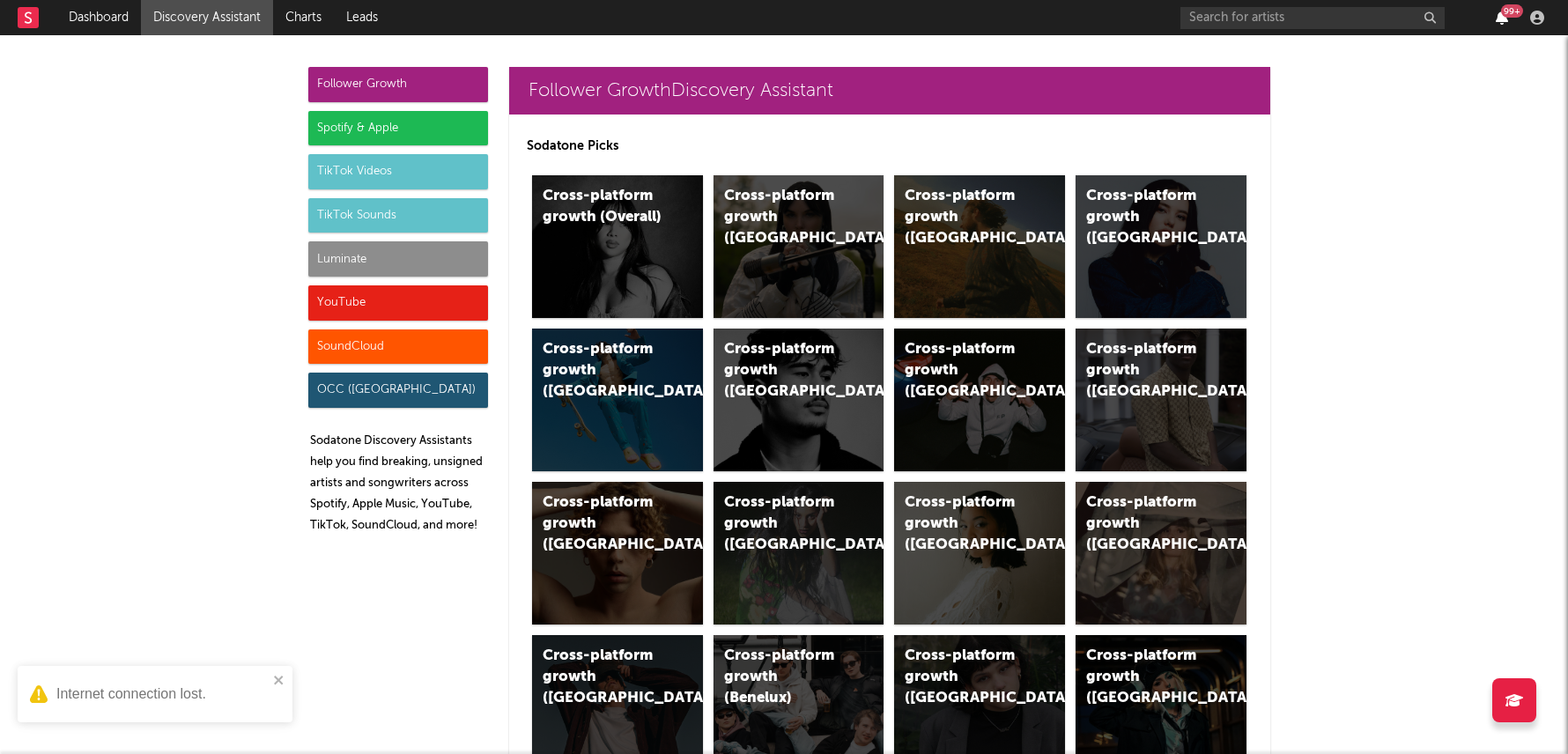
click at [1504, 22] on icon "button" at bounding box center [1502, 18] width 12 height 14
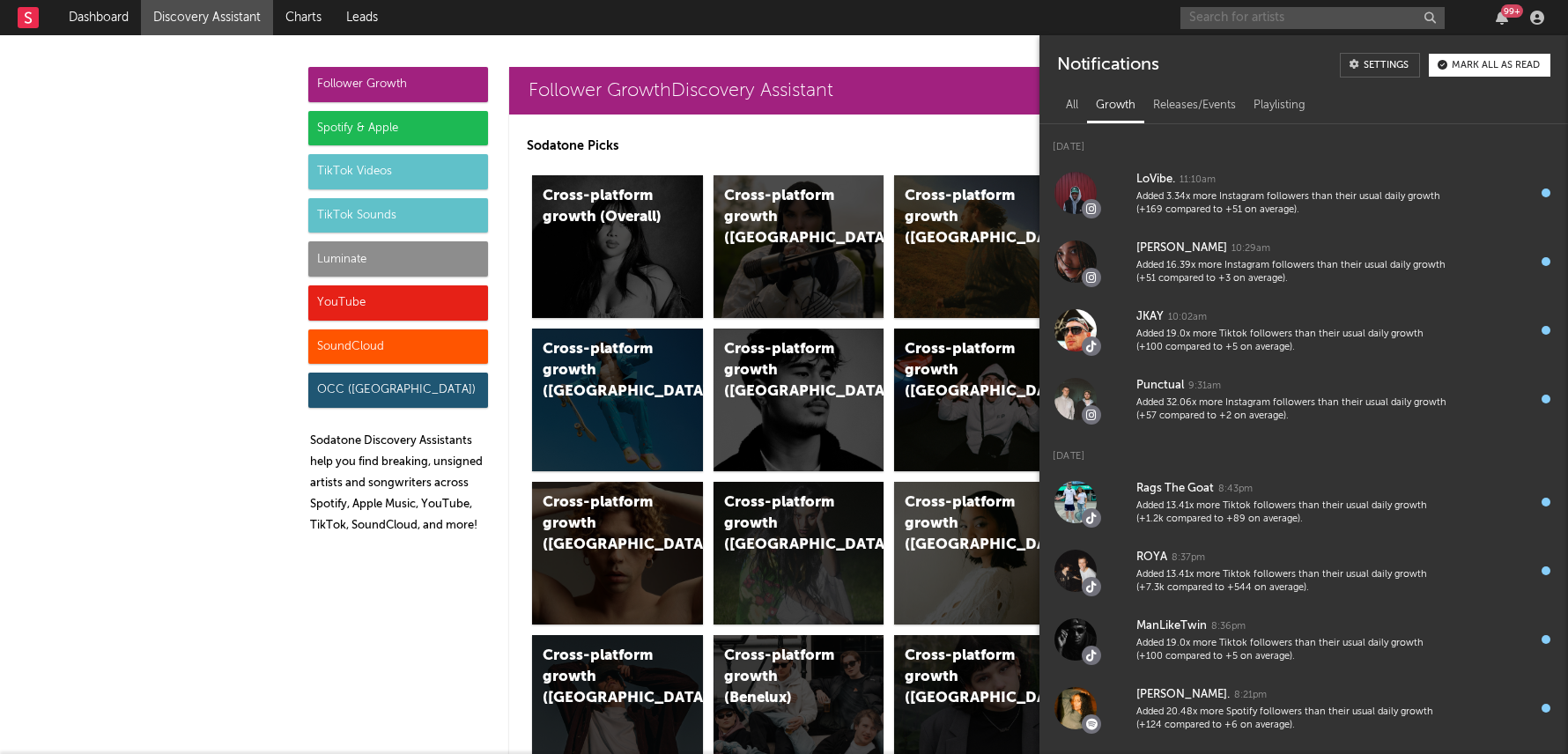
click at [1333, 15] on input "text" at bounding box center [1312, 18] width 264 height 22
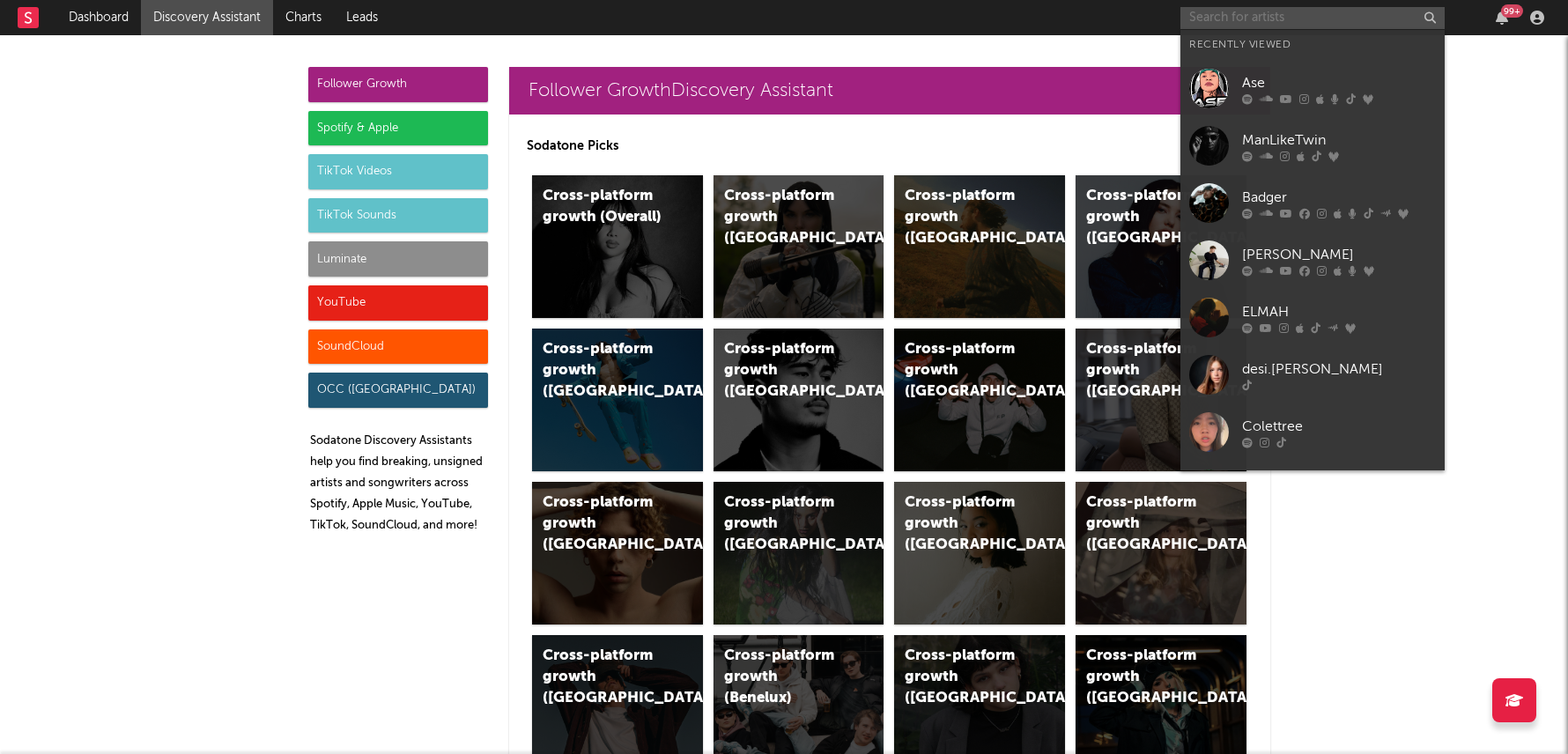
paste input "https://open.spotify.com/artist/7LB1ut30XdS4cqNDB6zLIr?si=i_ESVKWSR-2l-JCQmuuqtQ"
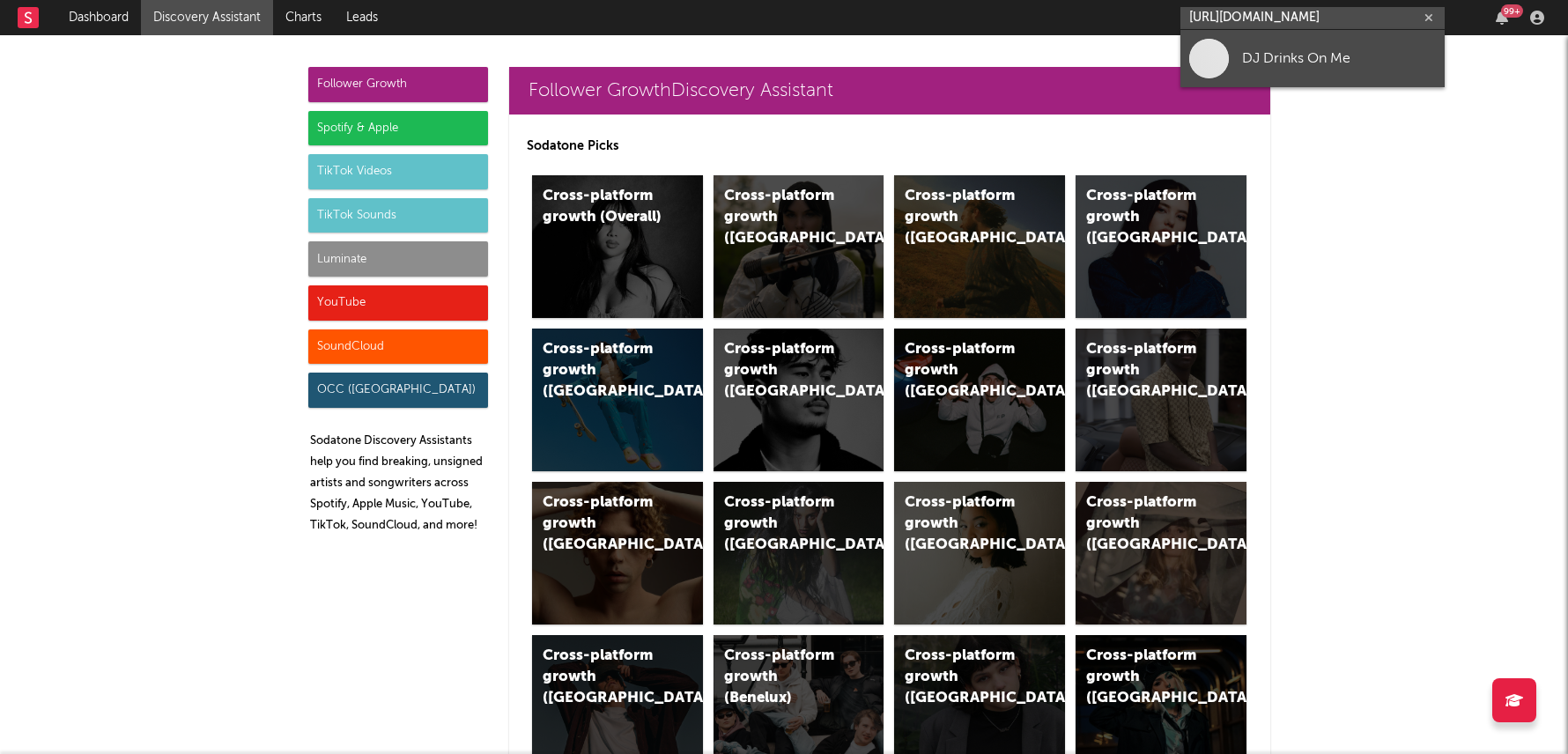
type input "https://open.spotify.com/artist/7LB1ut30XdS4cqNDB6zLIr?si=i_ESVKWSR-2l-JCQmuuqtQ"
click at [1284, 67] on div "DJ Drinks On Me" at bounding box center [1338, 57] width 194 height 21
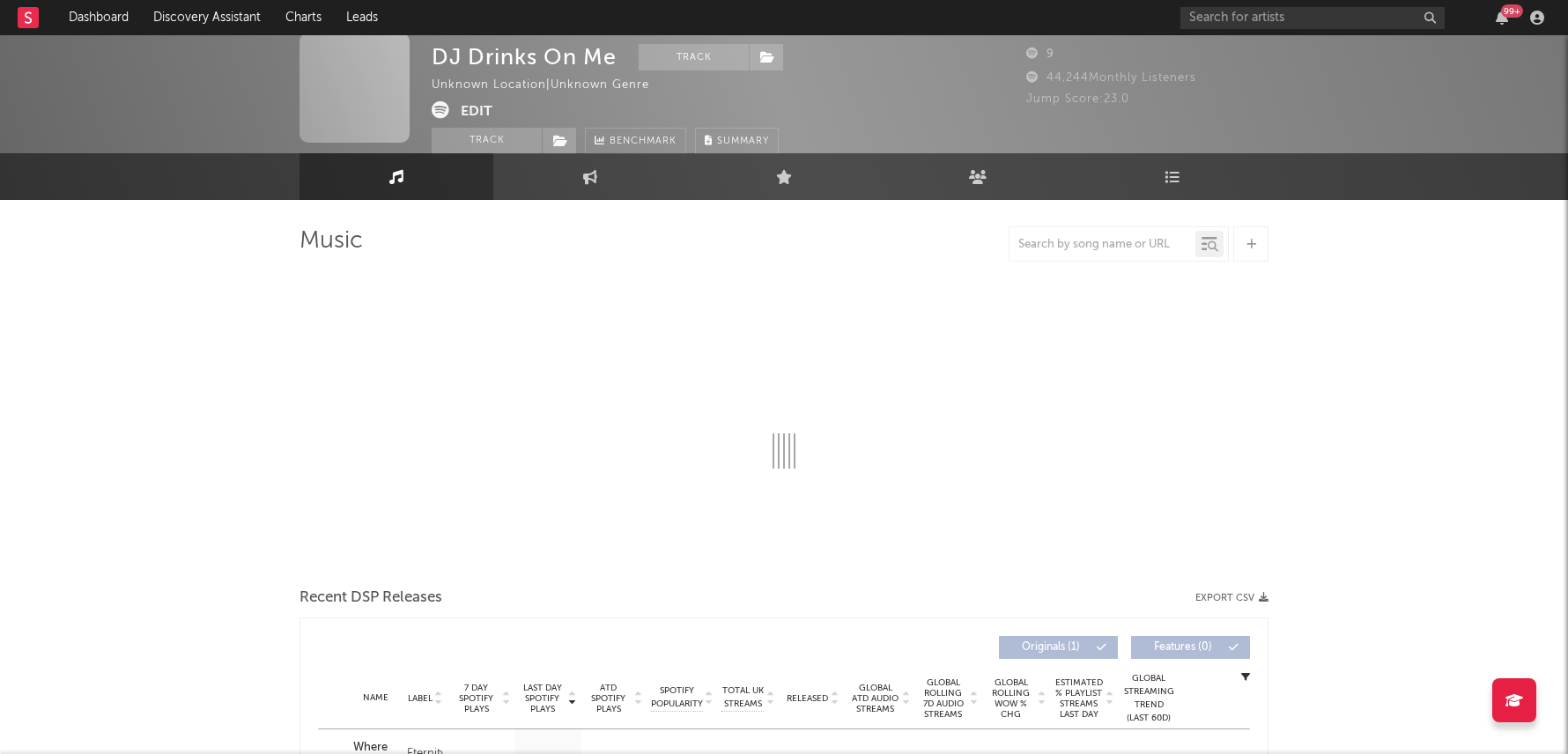
select select "1w"
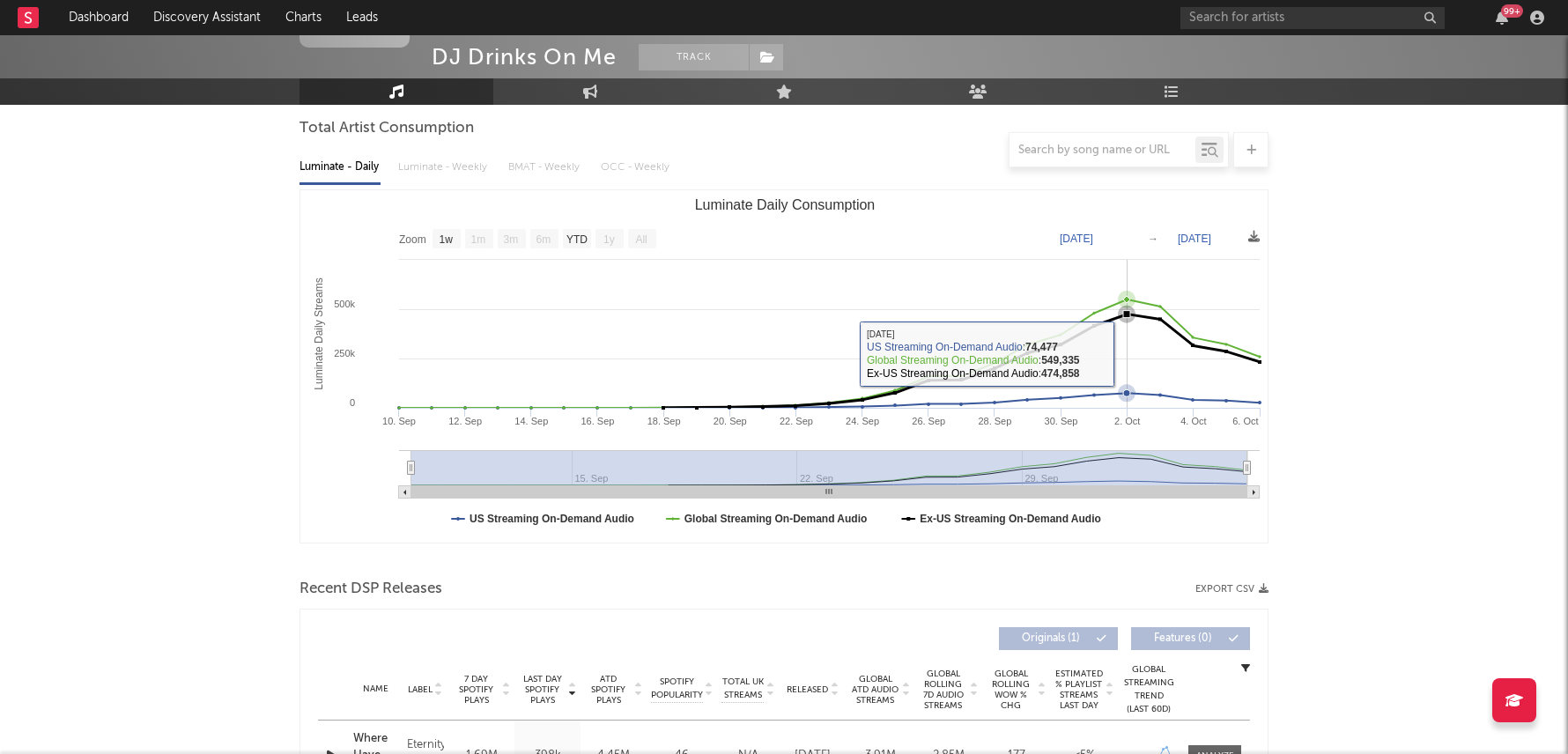
scroll to position [324, 0]
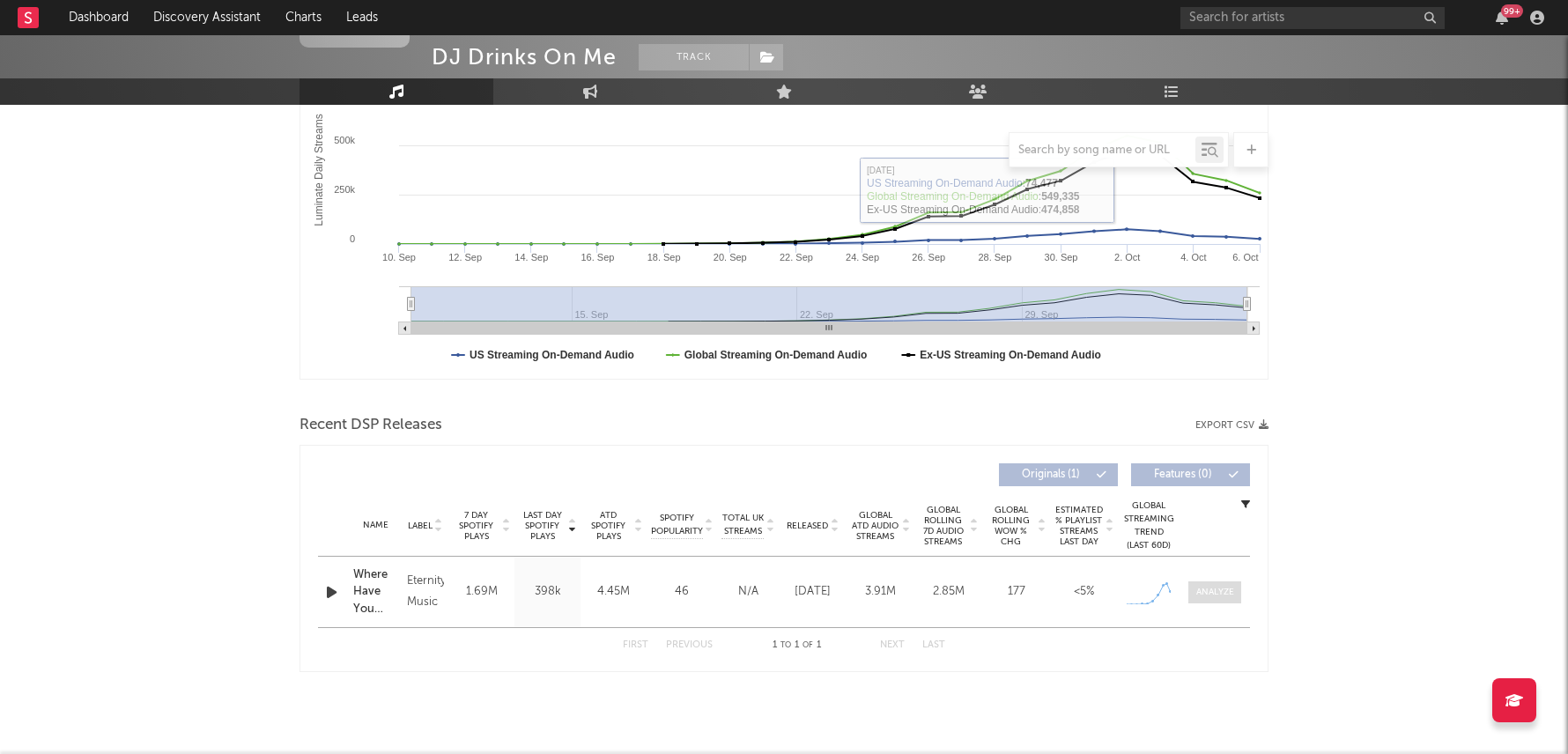
click at [1211, 587] on div at bounding box center [1215, 592] width 38 height 13
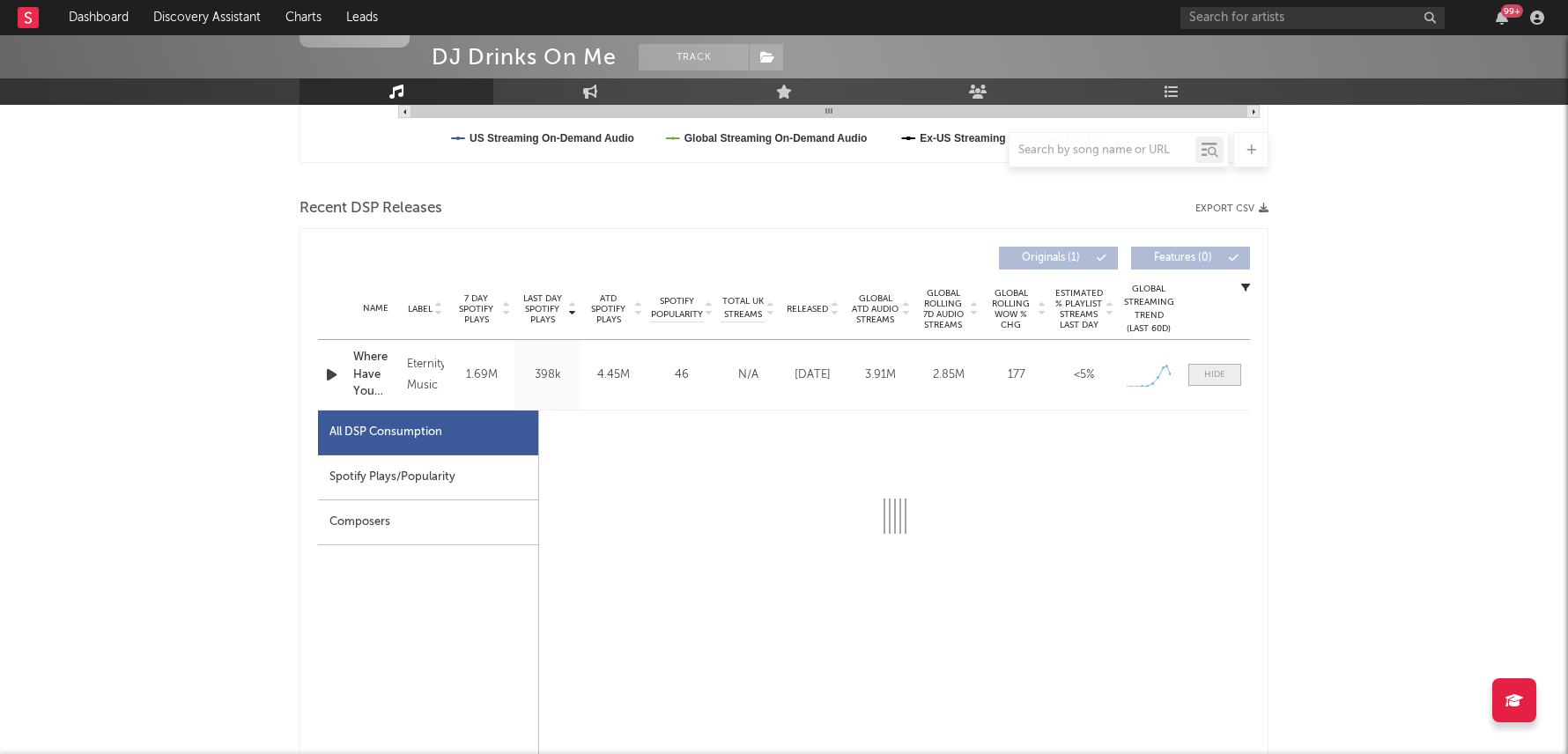
select select "1w"
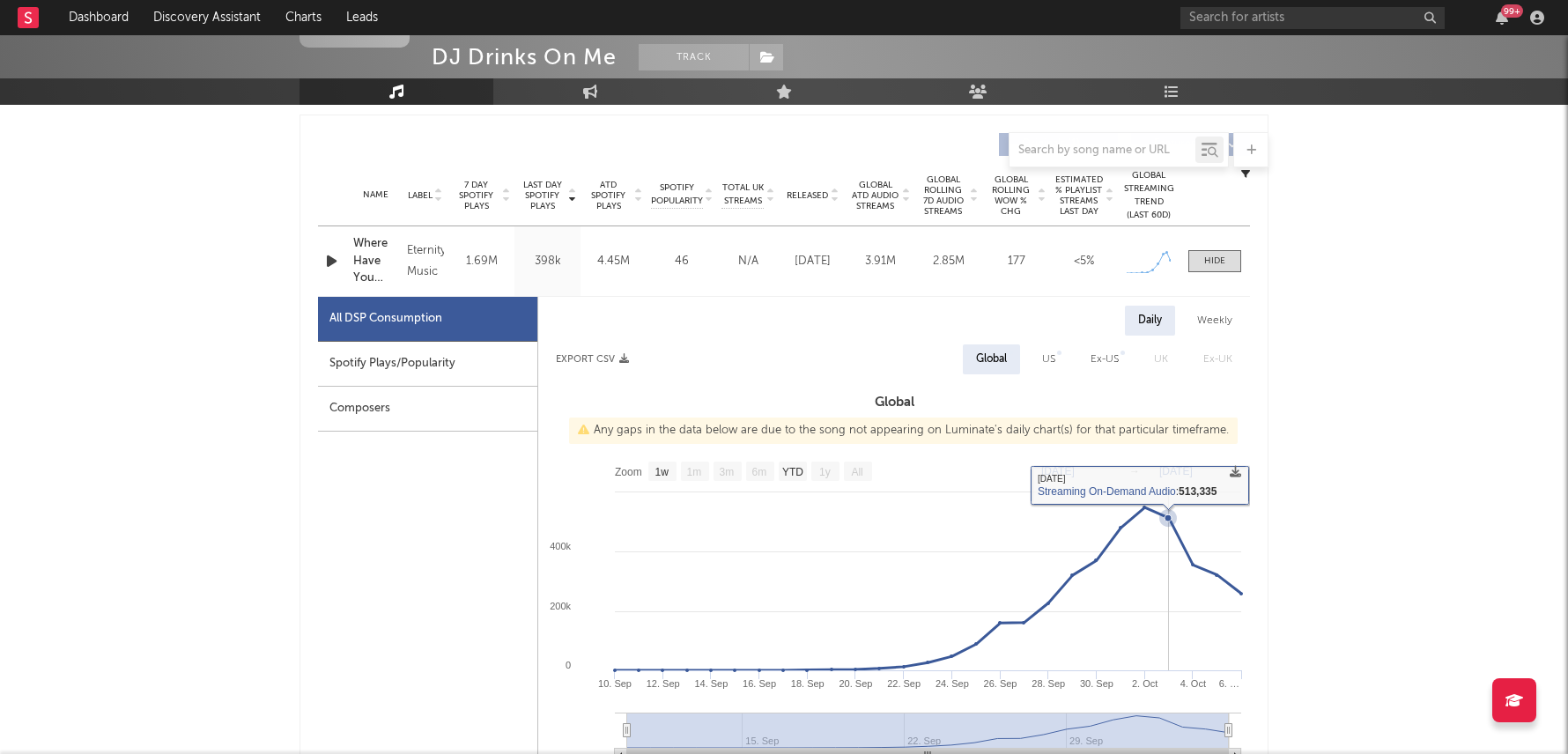
scroll to position [667, 0]
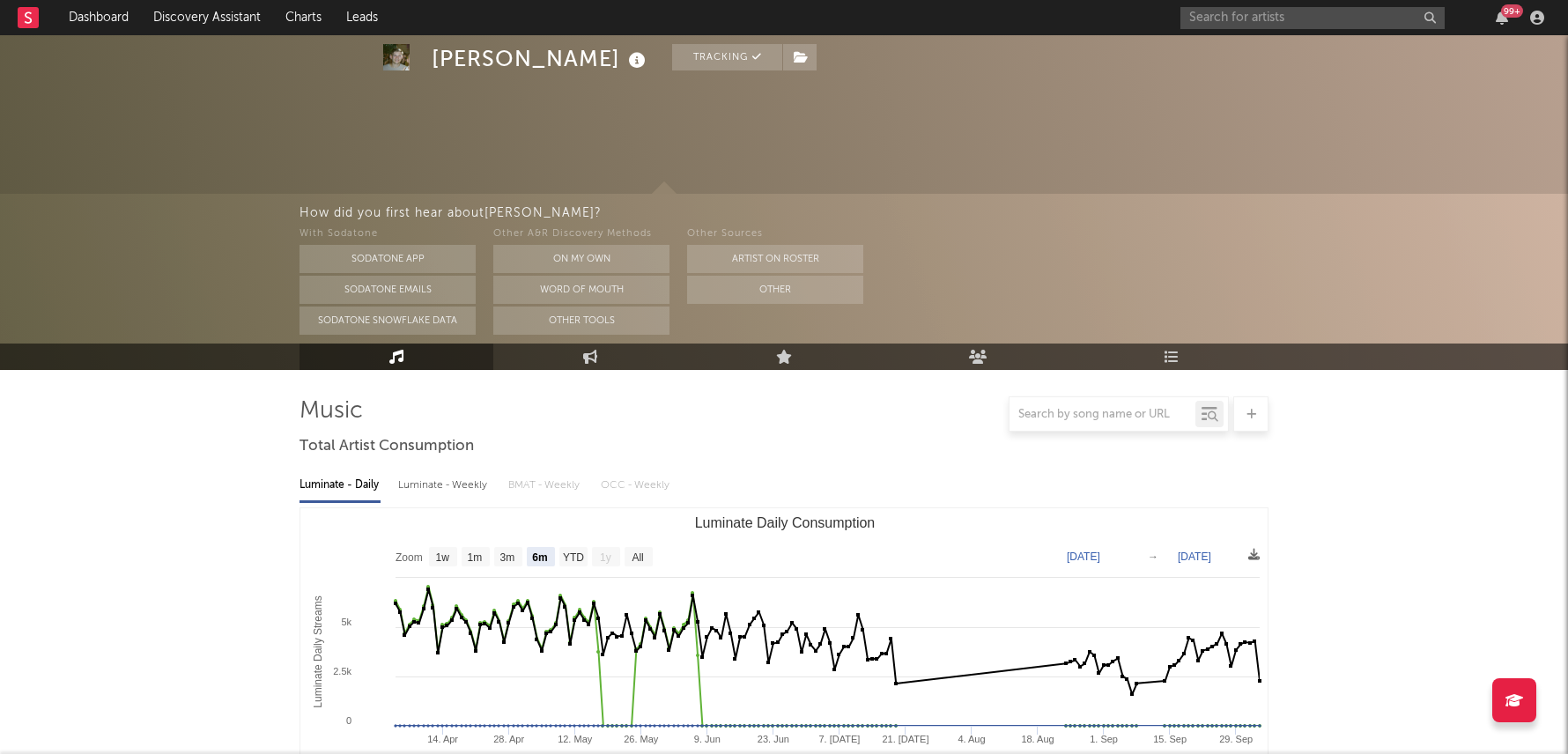
select select "6m"
select select "1w"
select select "All"
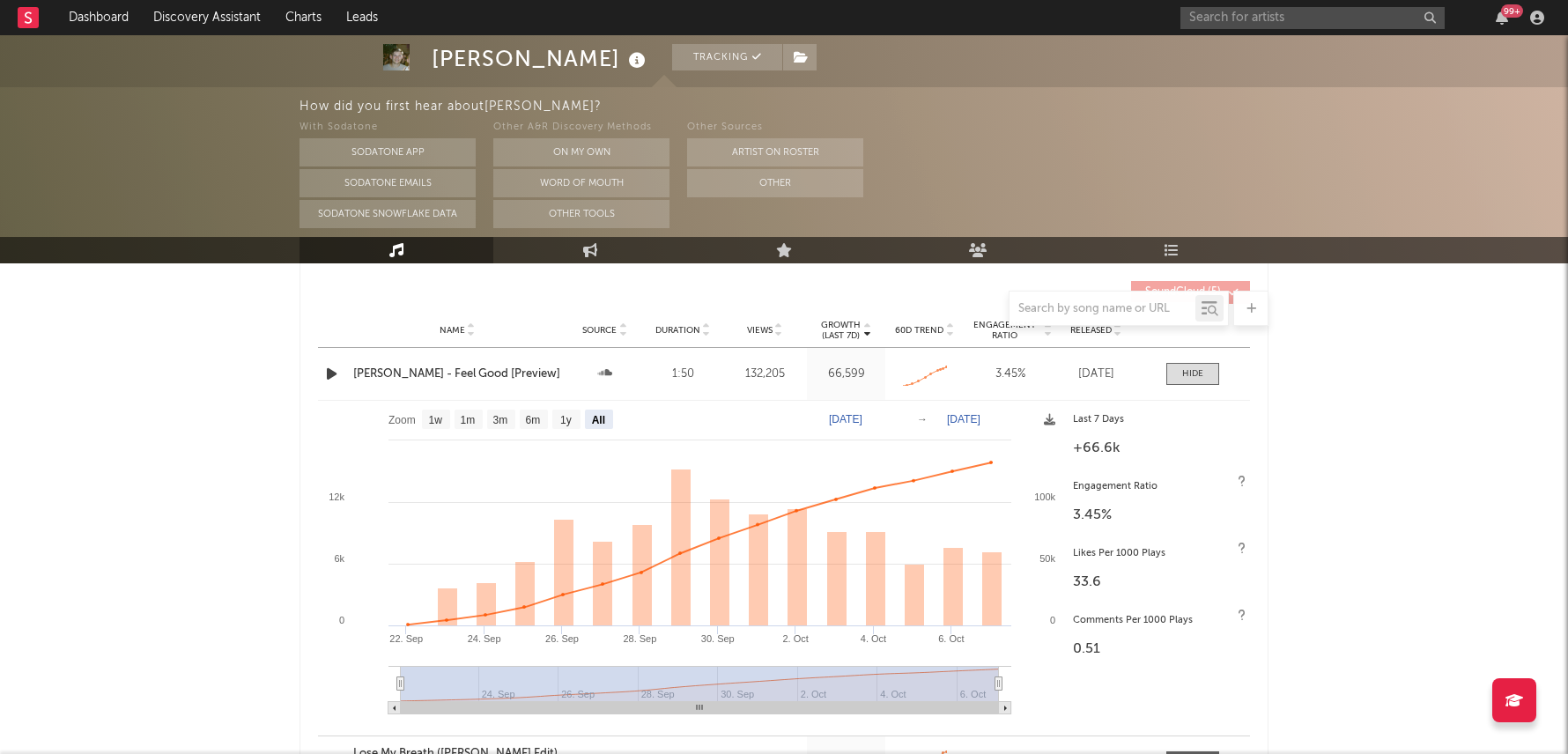
click at [1502, 13] on div "99 +" at bounding box center [1512, 10] width 22 height 13
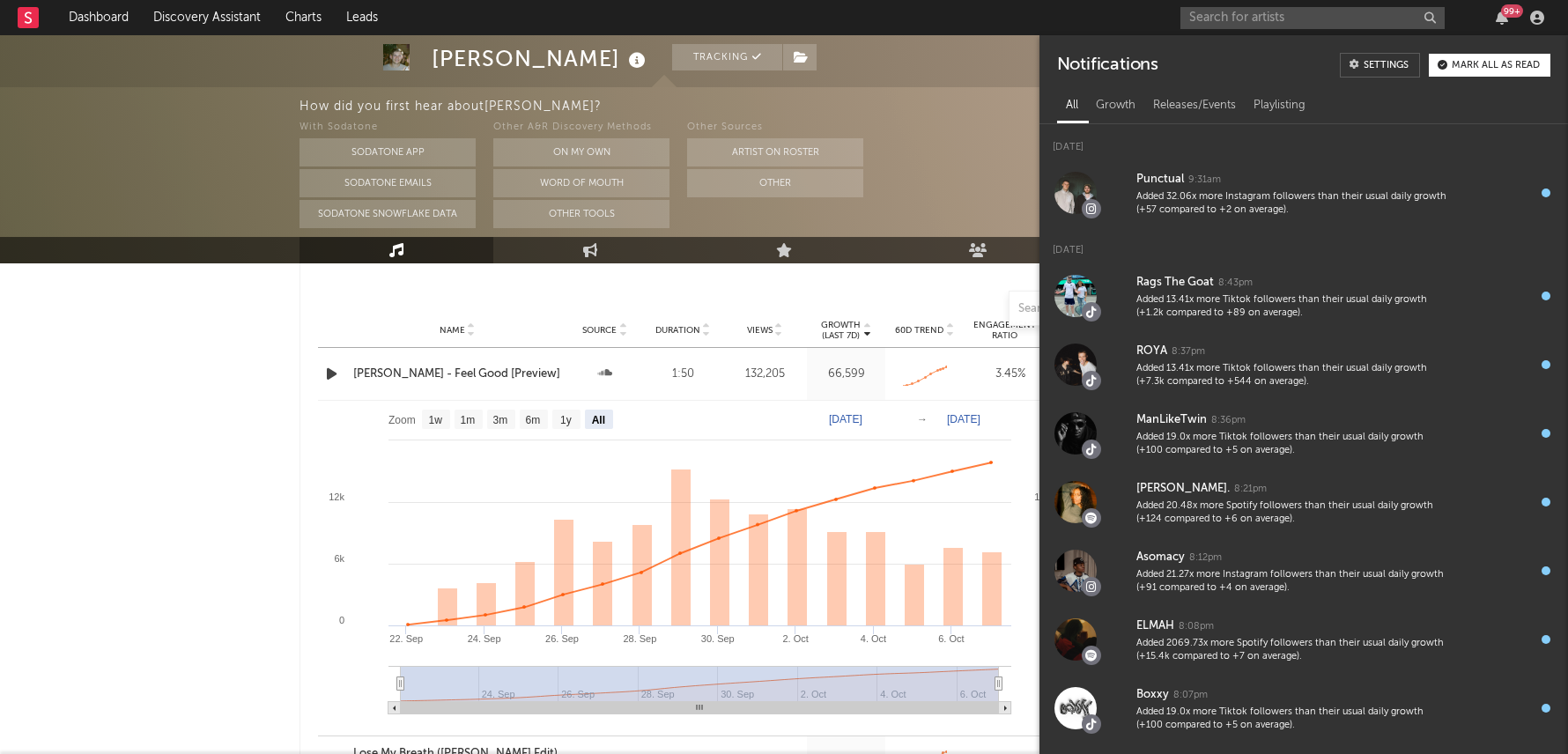
click at [1508, 12] on div "99 +" at bounding box center [1512, 10] width 22 height 13
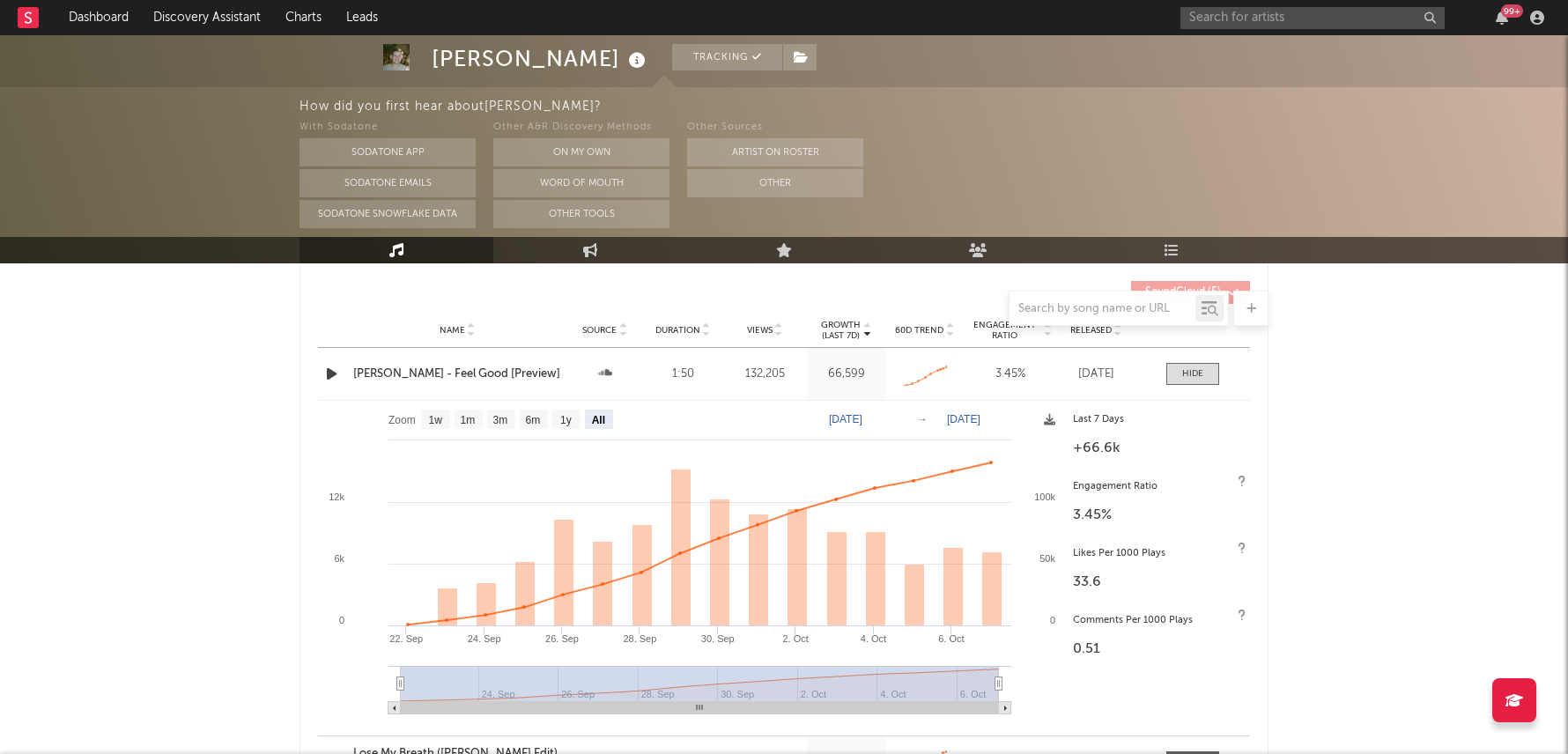
click at [1504, 12] on div "99 +" at bounding box center [1512, 10] width 22 height 13
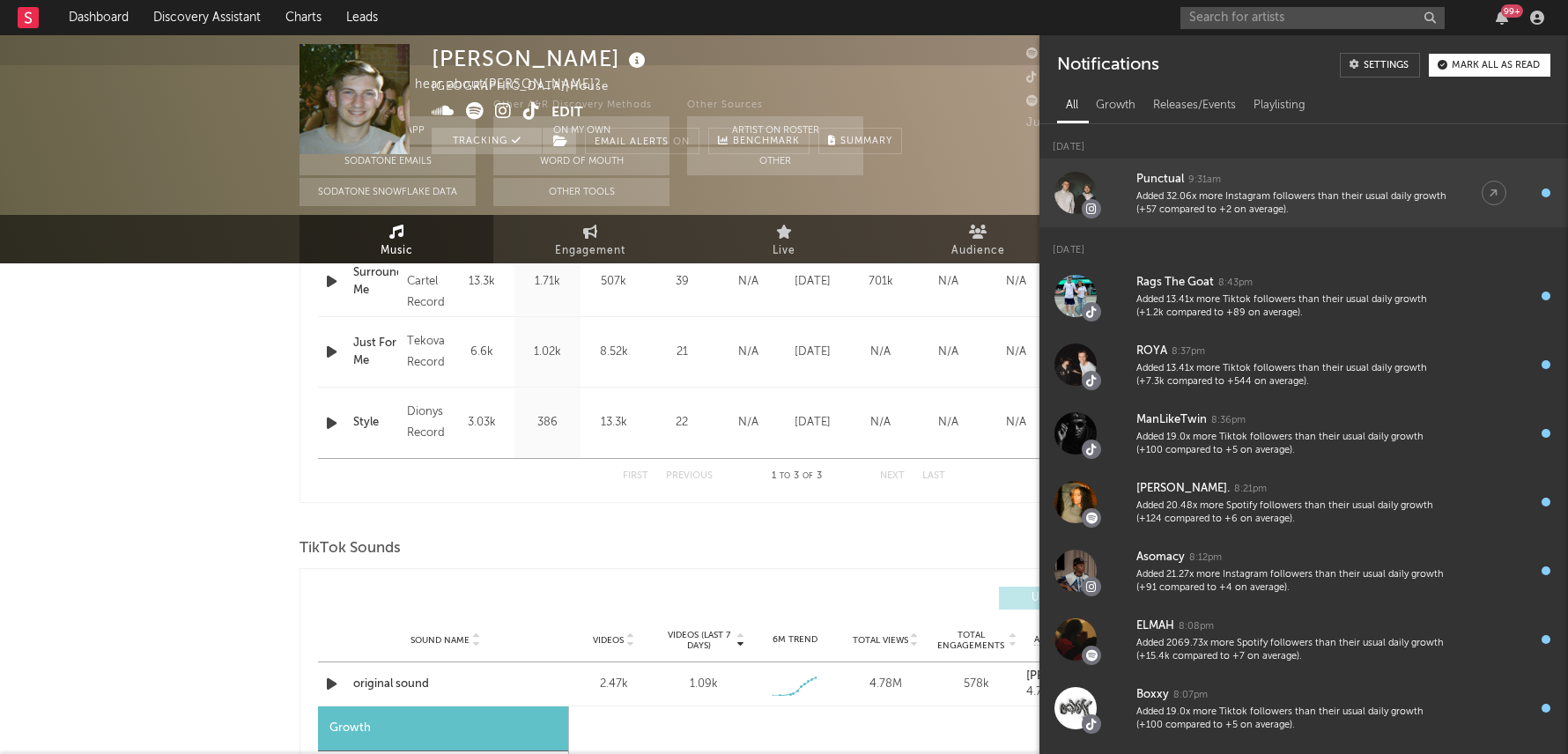
scroll to position [0, 0]
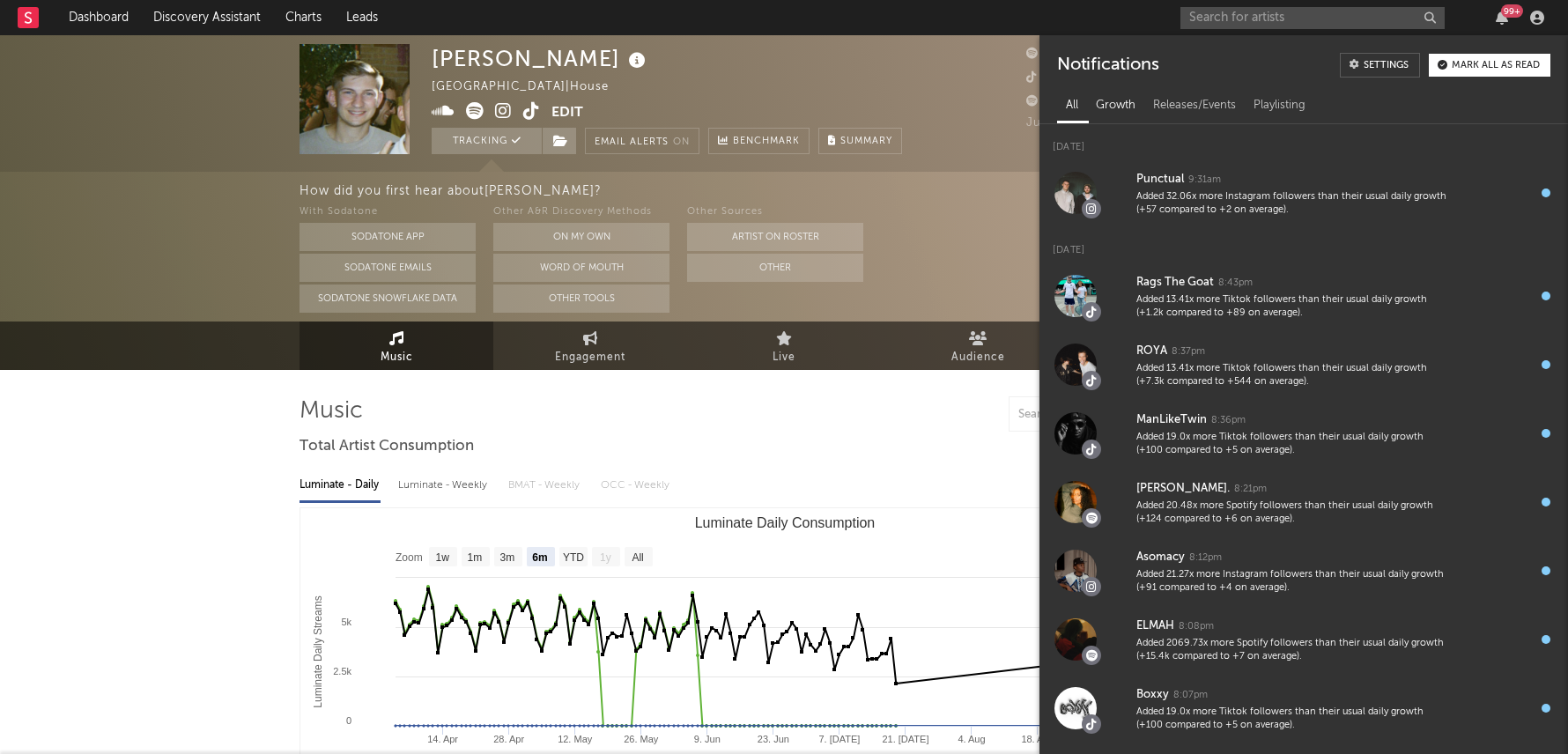
click at [1109, 111] on div "Growth" at bounding box center [1116, 106] width 57 height 30
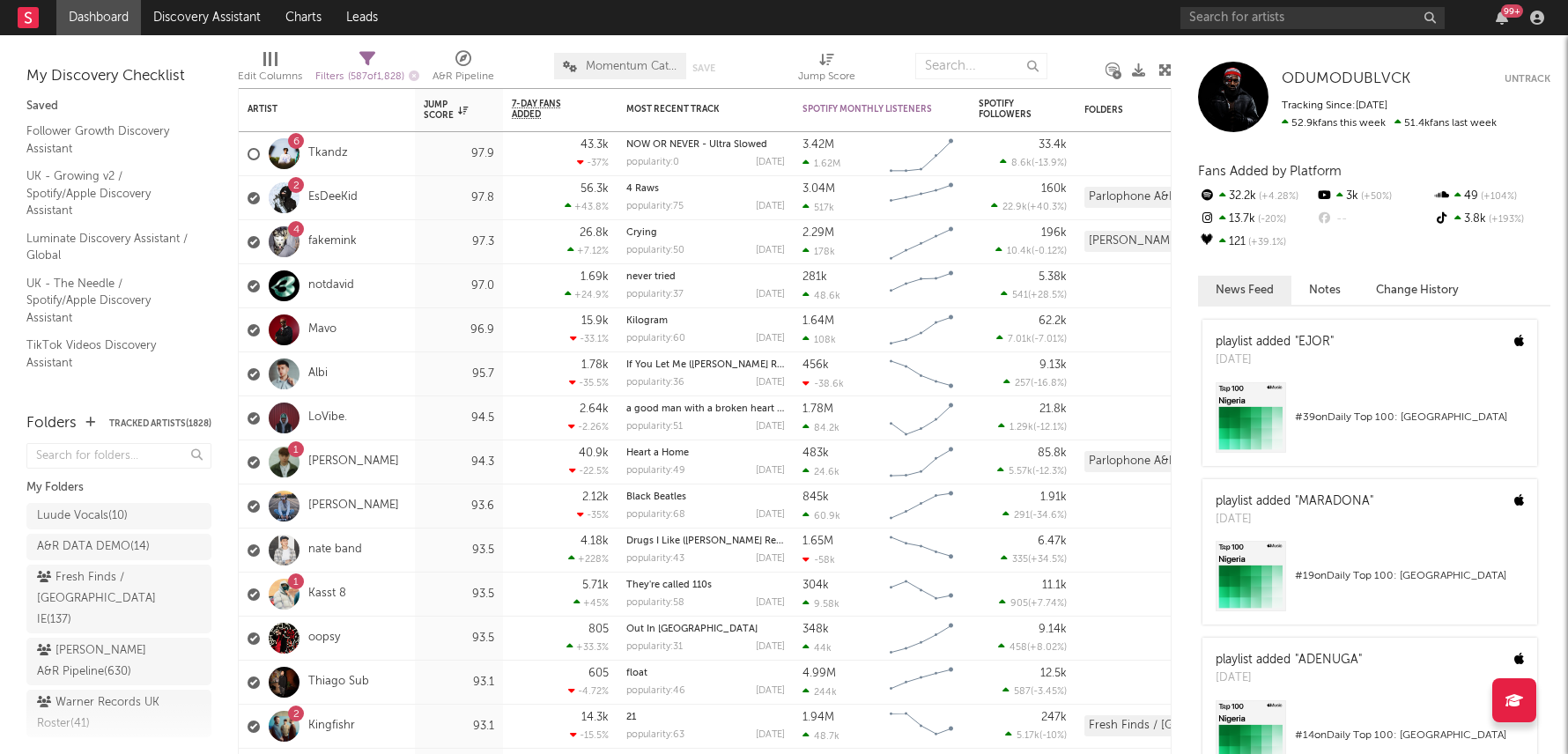
click at [1509, 14] on div "99 +" at bounding box center [1512, 10] width 22 height 13
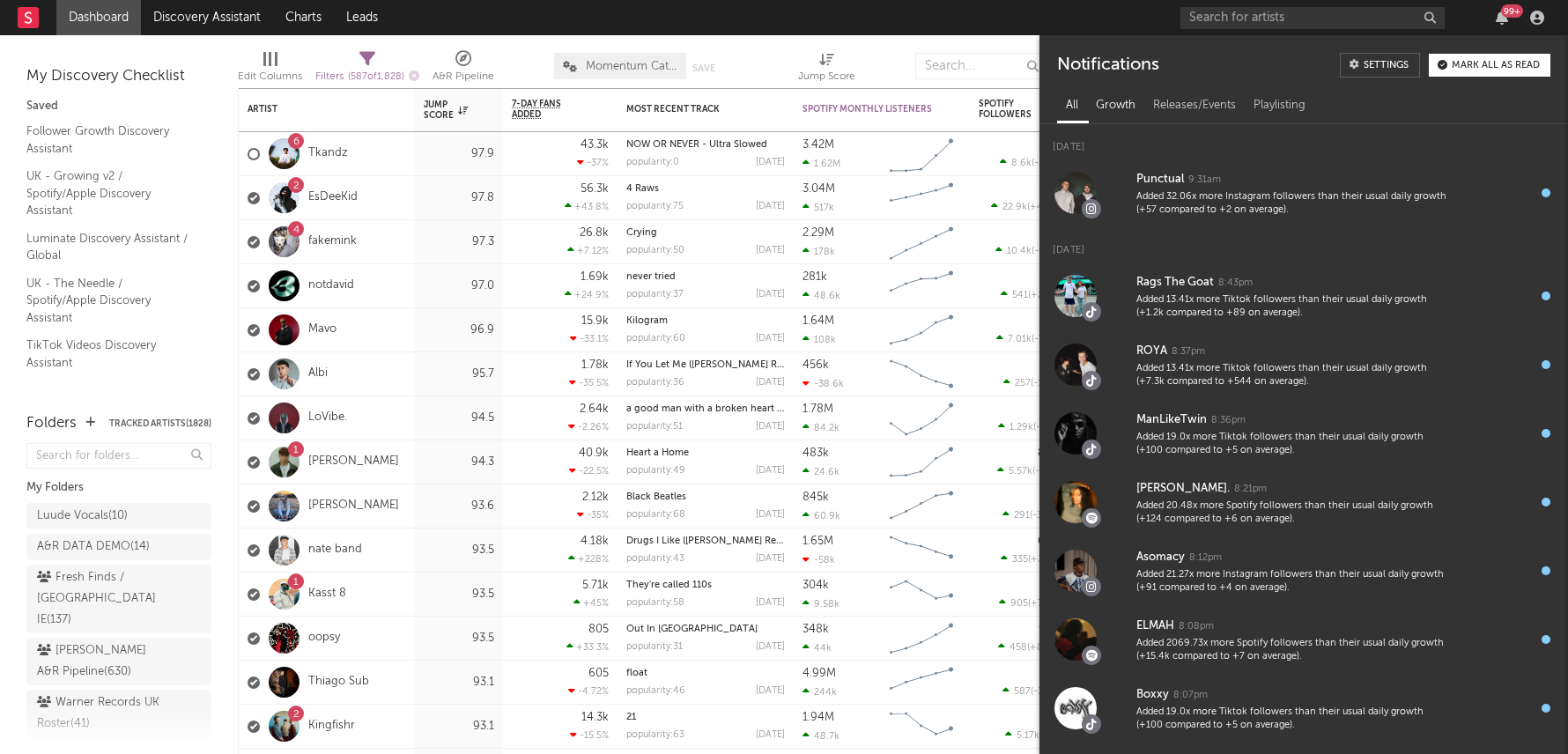
click at [1114, 111] on div "Growth" at bounding box center [1116, 106] width 57 height 30
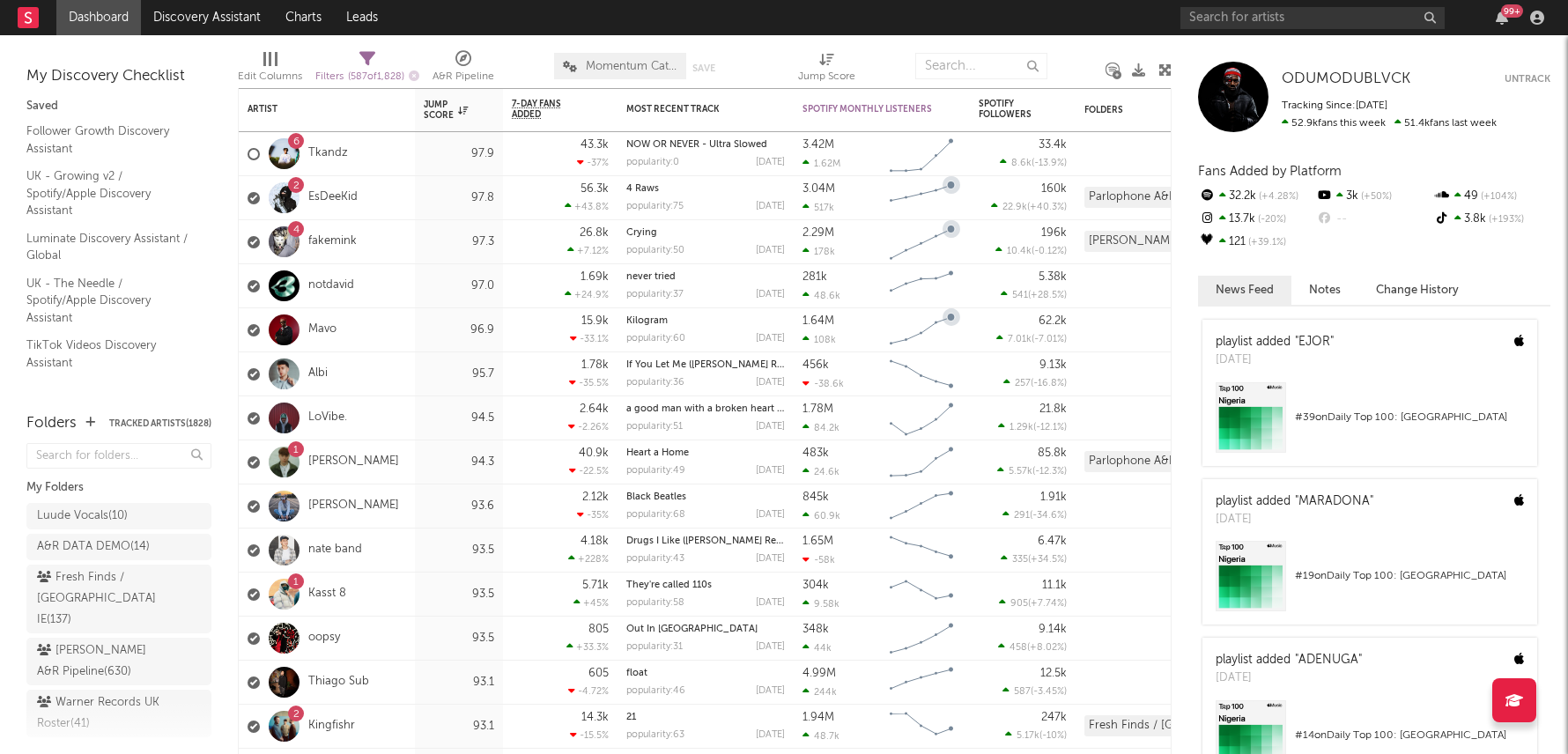
click at [774, 50] on div at bounding box center [769, 66] width 34 height 45
click at [524, 141] on div "WoW % Change" at bounding box center [546, 141] width 70 height 21
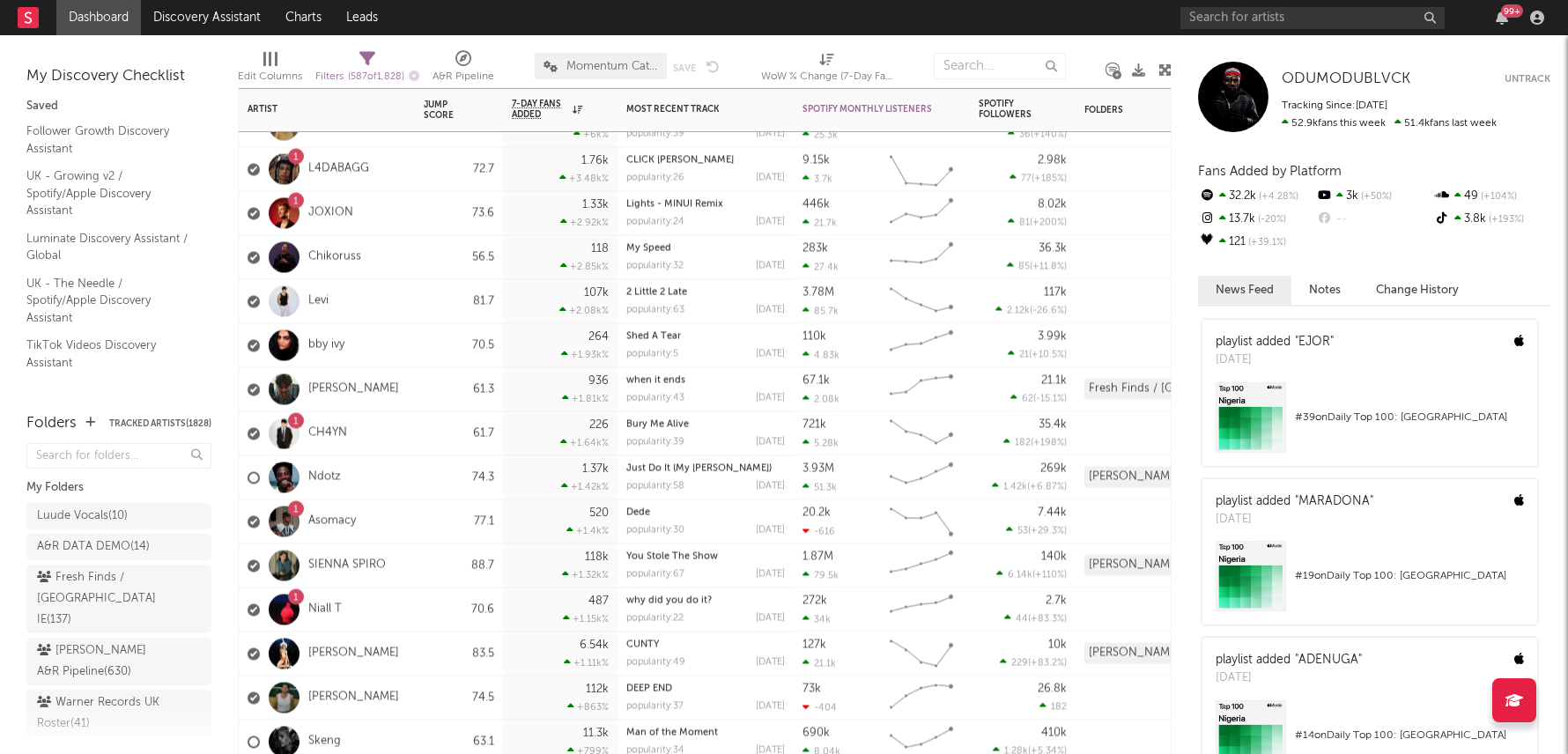
click at [861, 305] on div "3.78M 85.7k" at bounding box center [842, 301] width 79 height 45
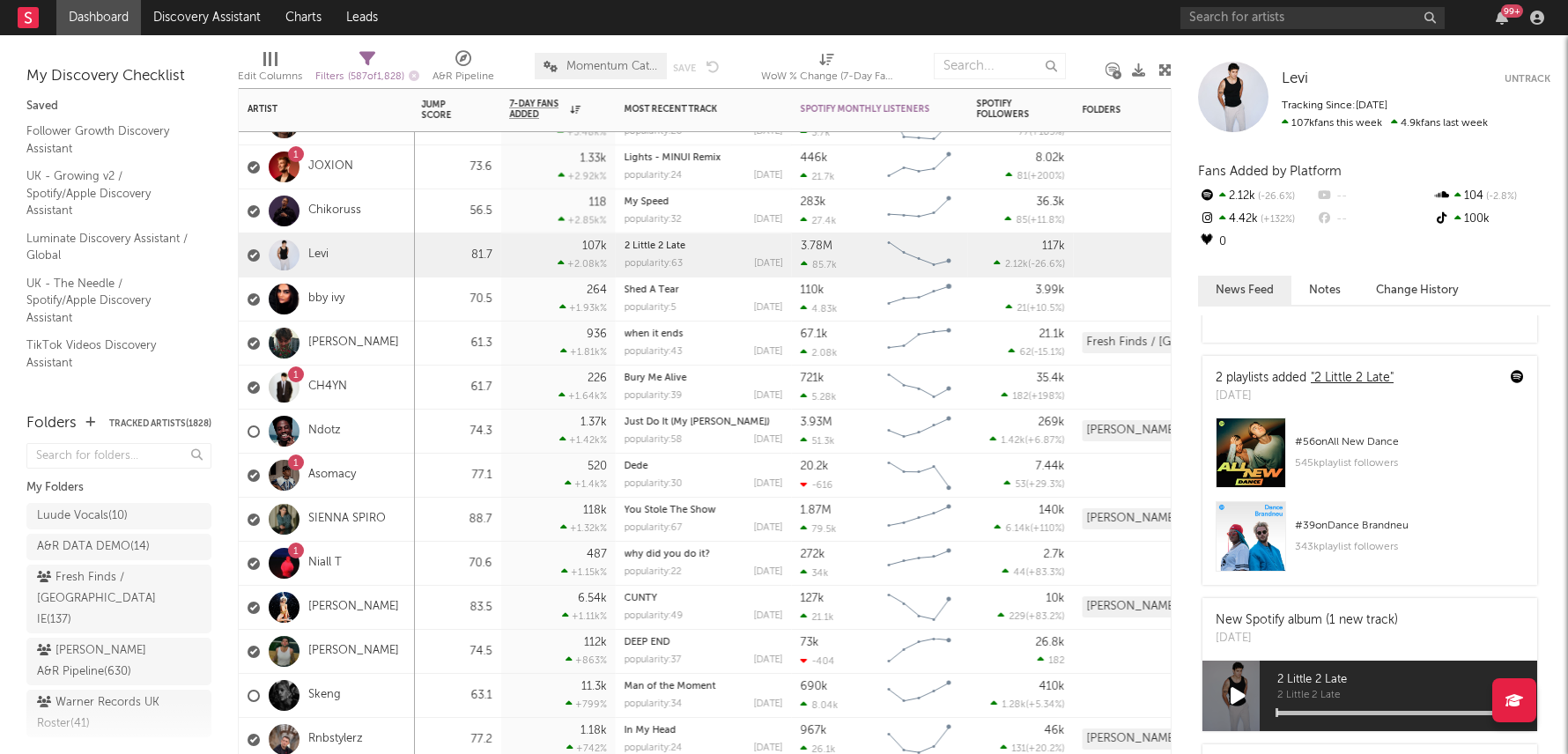
scroll to position [141, 0]
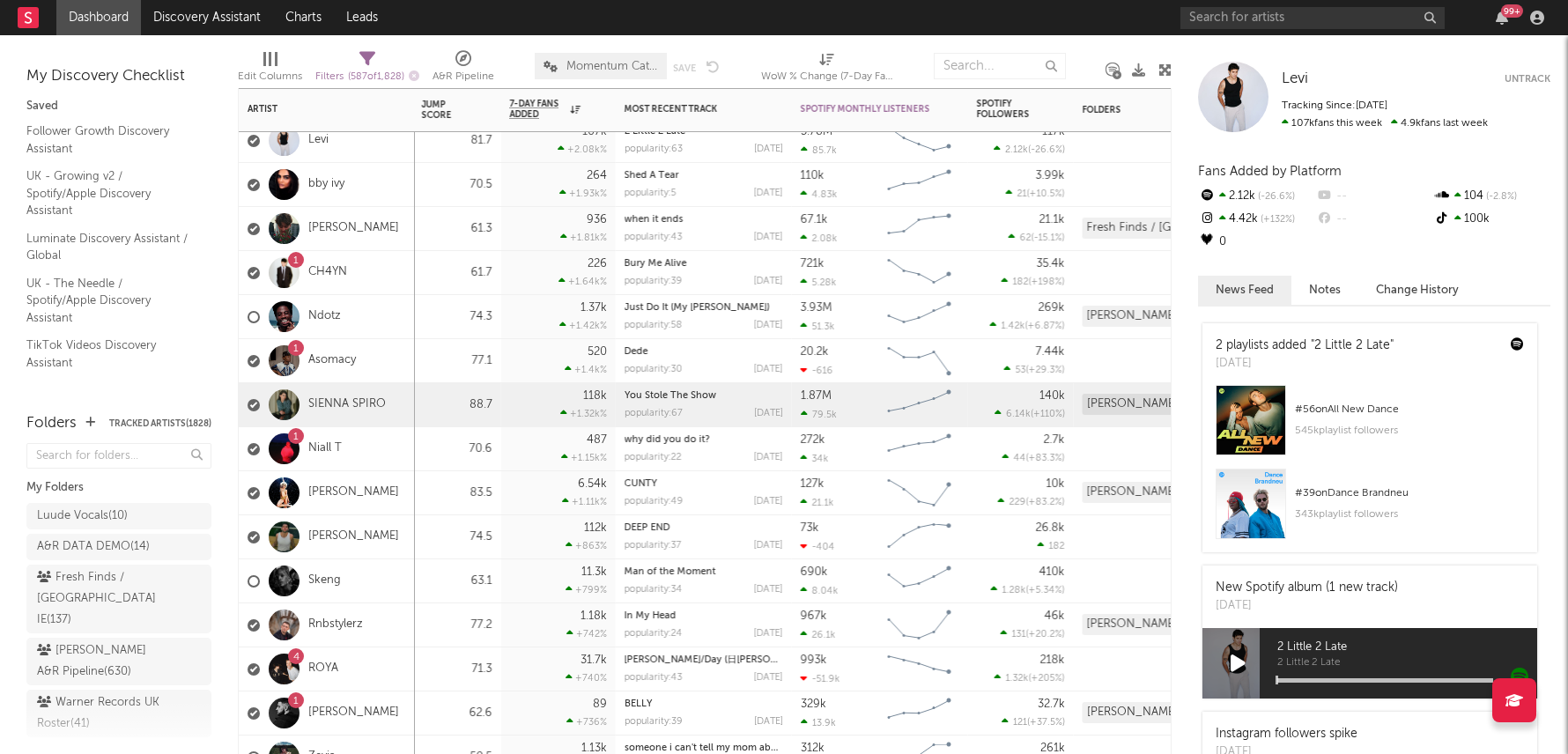
click at [828, 423] on div "1.87M 79.5k" at bounding box center [840, 405] width 79 height 45
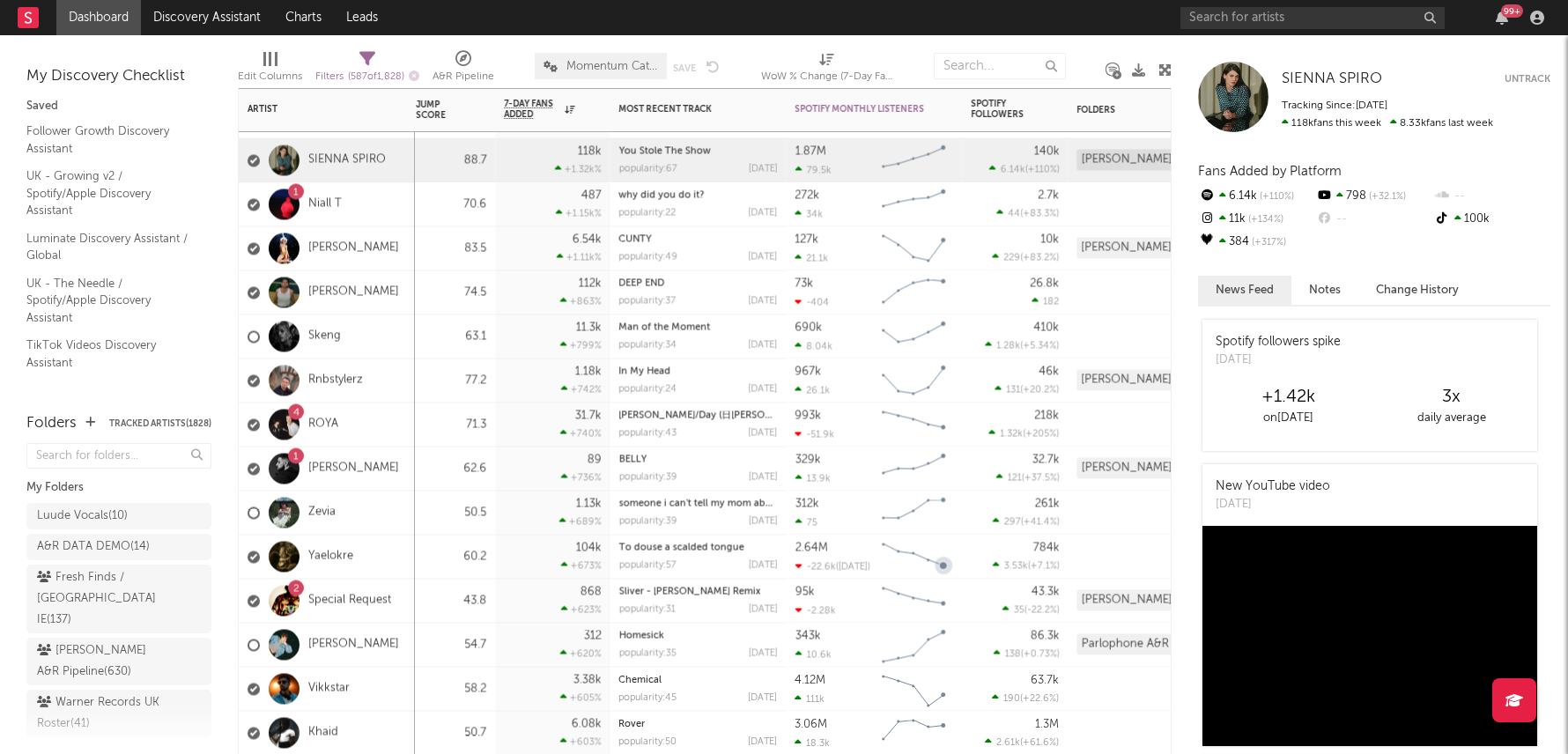
click at [962, 520] on div "261k 297 ( +41.4 % )" at bounding box center [1014, 514] width 106 height 45
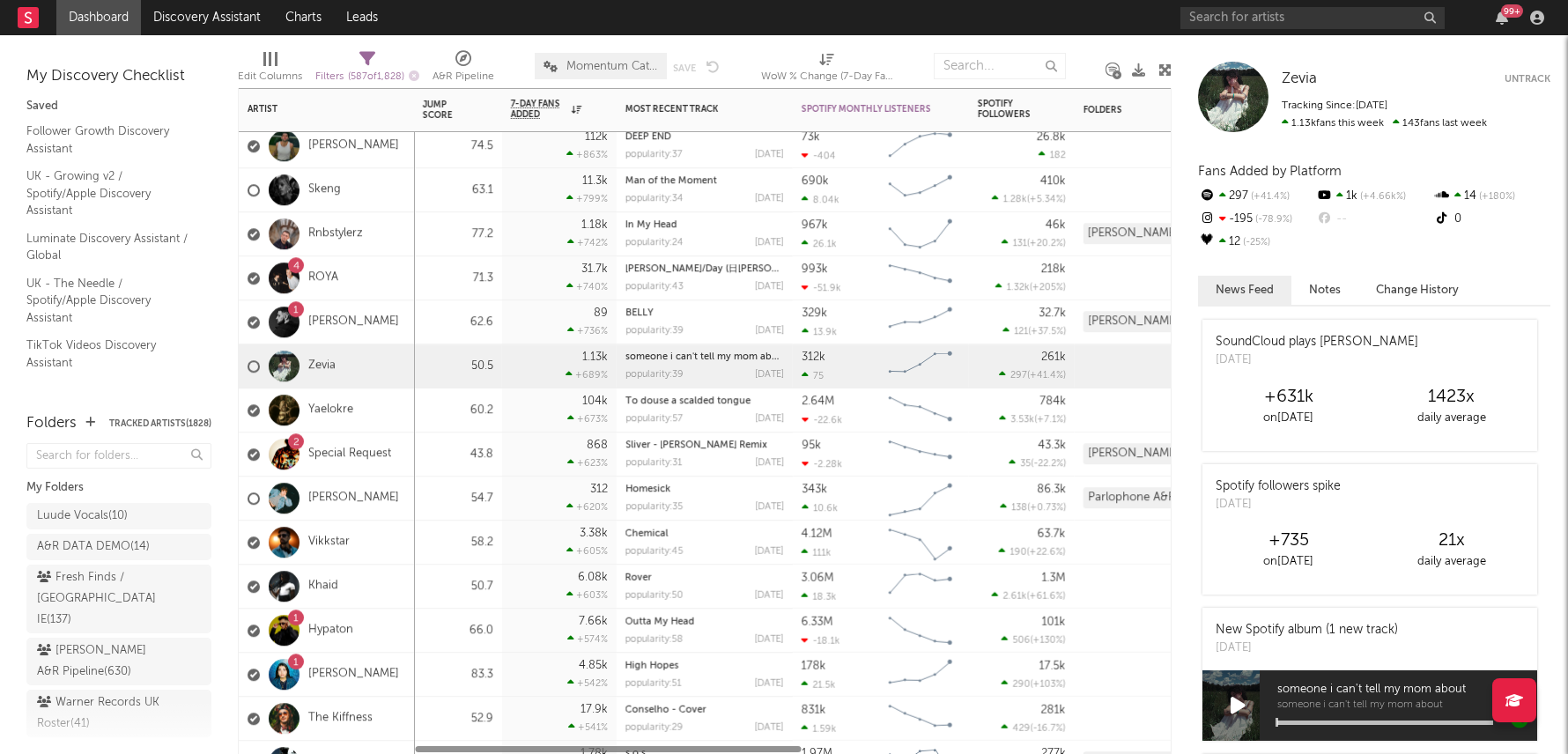
click at [963, 496] on div "343k 10.6k Created with Highcharts 10.3.3 Chart title" at bounding box center [880, 499] width 176 height 45
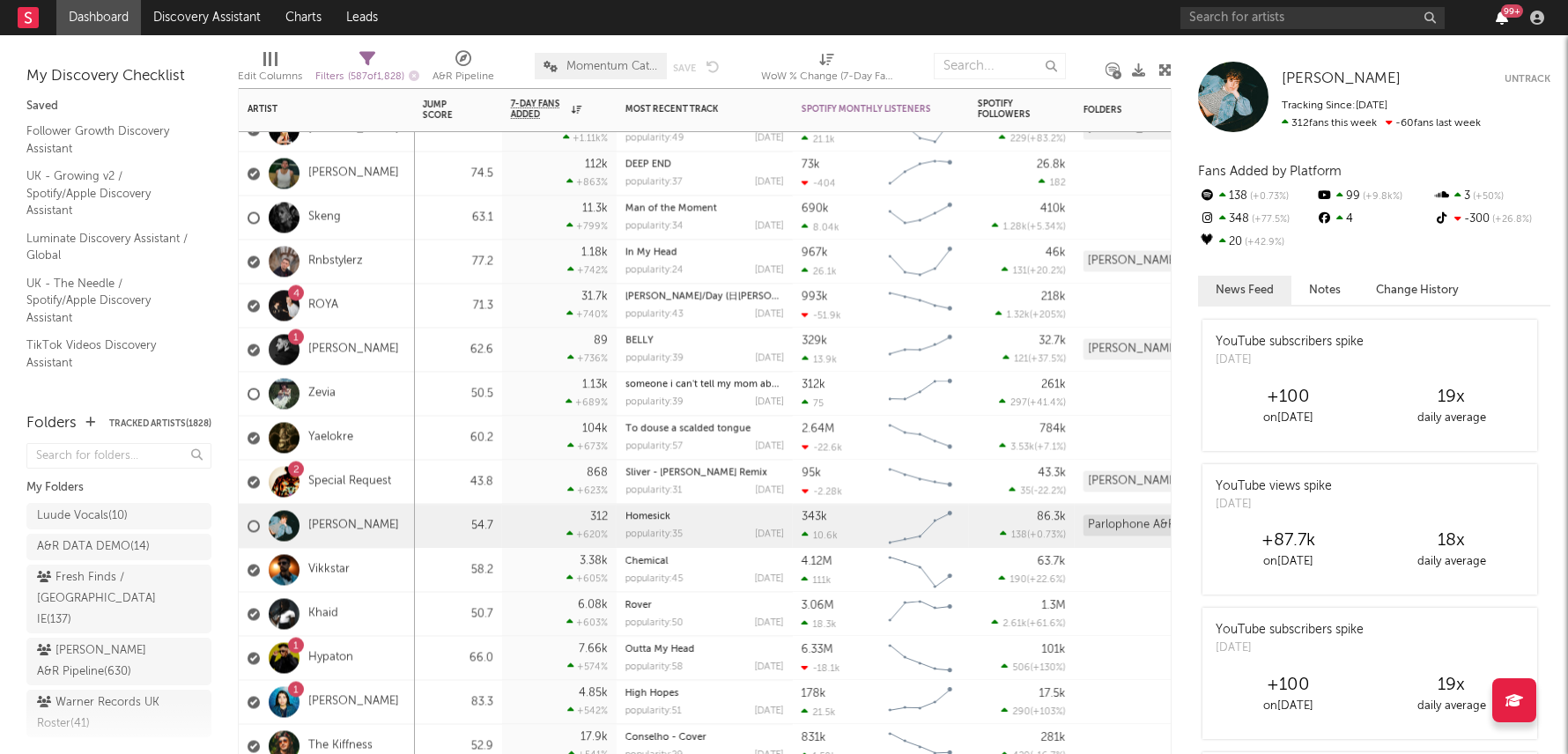
click at [1500, 16] on icon "button" at bounding box center [1502, 18] width 12 height 14
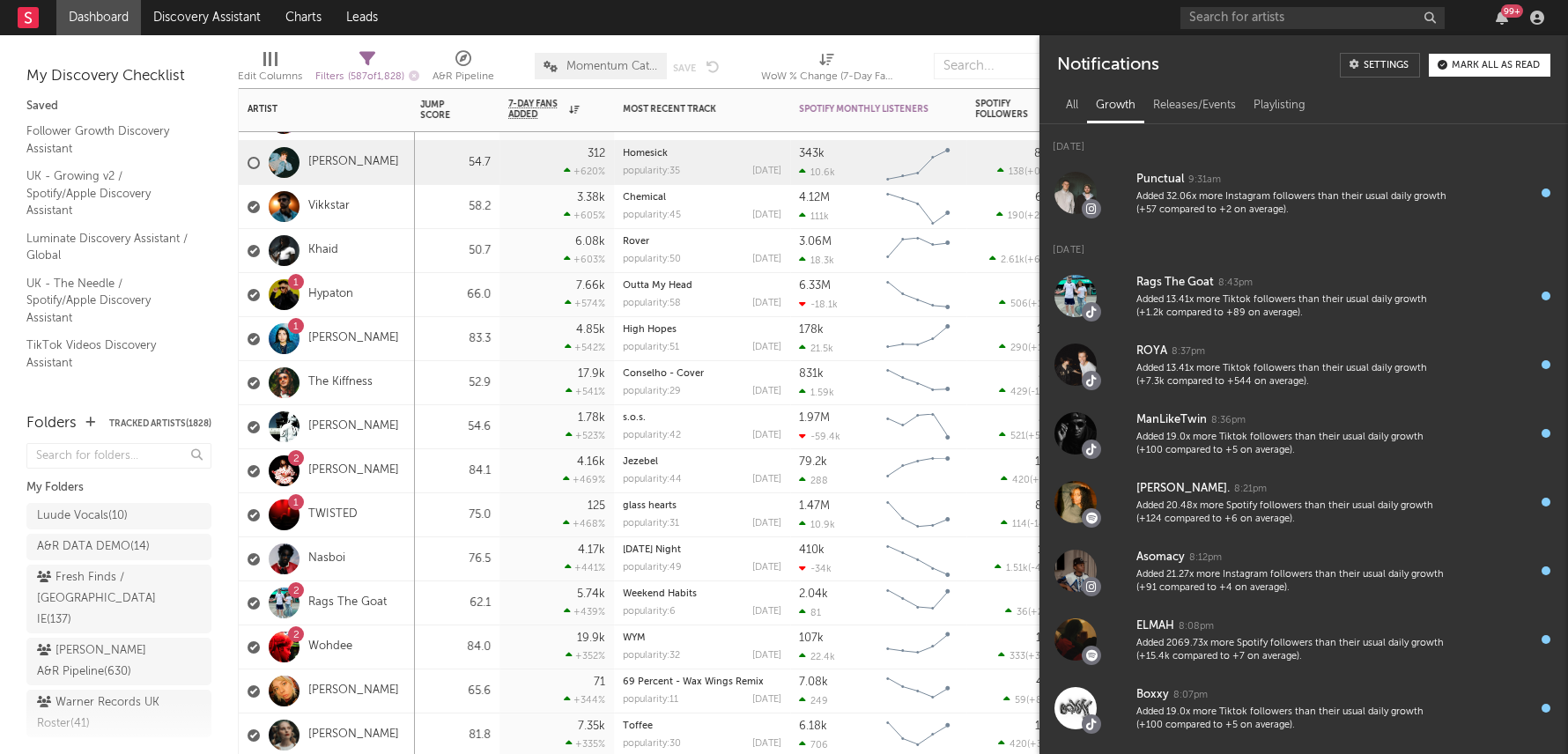
click at [520, 612] on div "5.74k +439 %" at bounding box center [557, 604] width 97 height 44
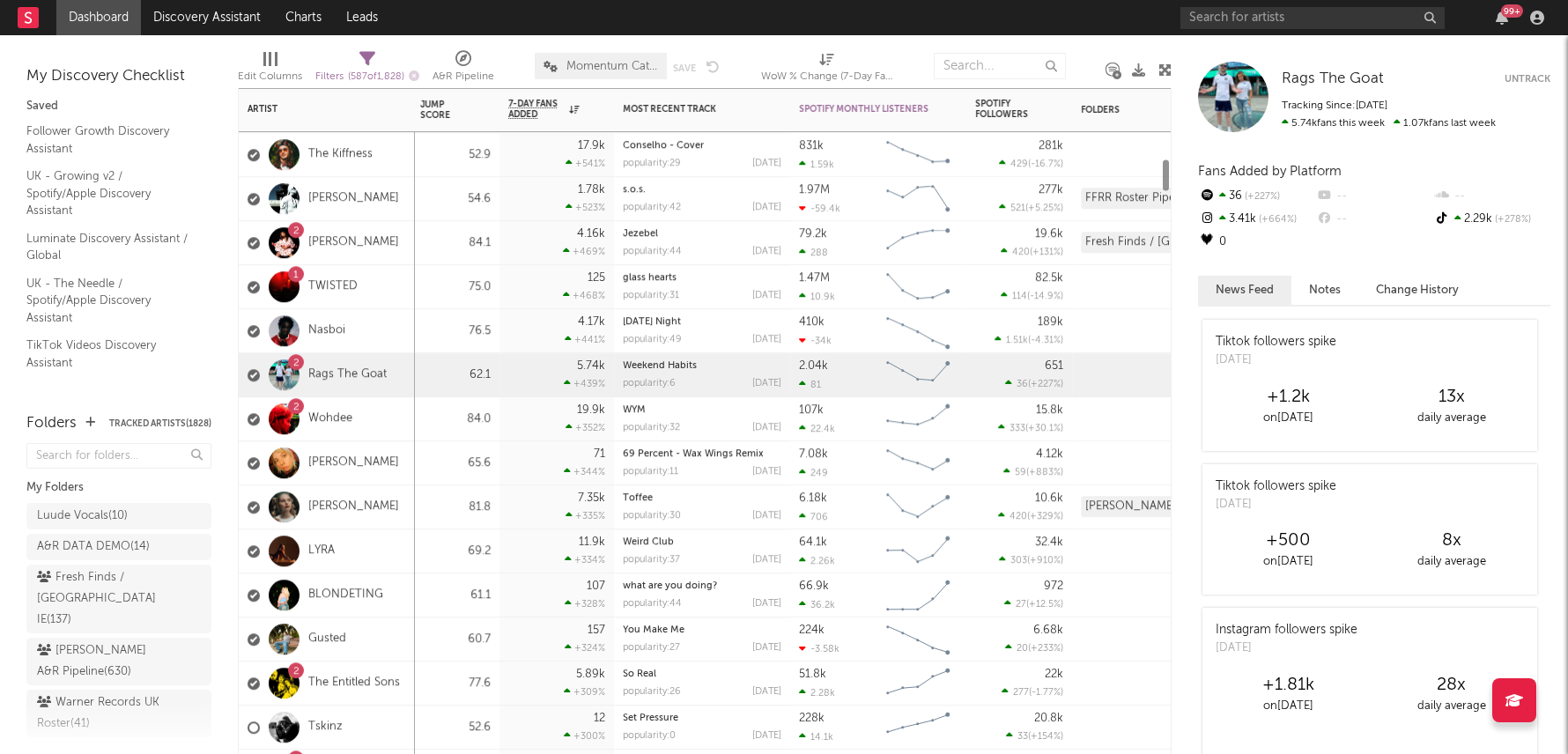
click at [518, 569] on div "11.9k +334 %" at bounding box center [557, 551] width 97 height 44
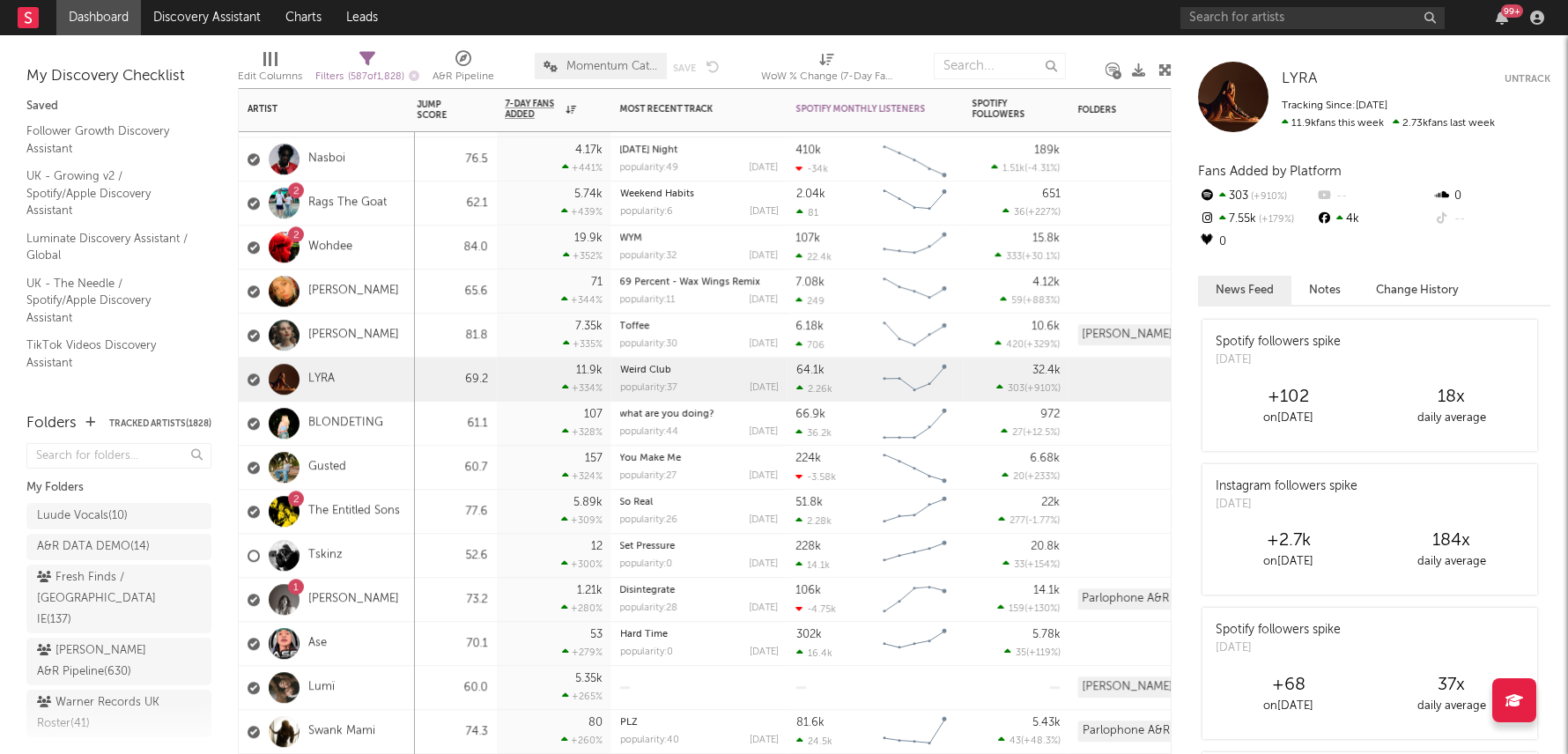
click at [621, 643] on div "Hard Time popularity: 0 [DATE]" at bounding box center [699, 643] width 158 height 44
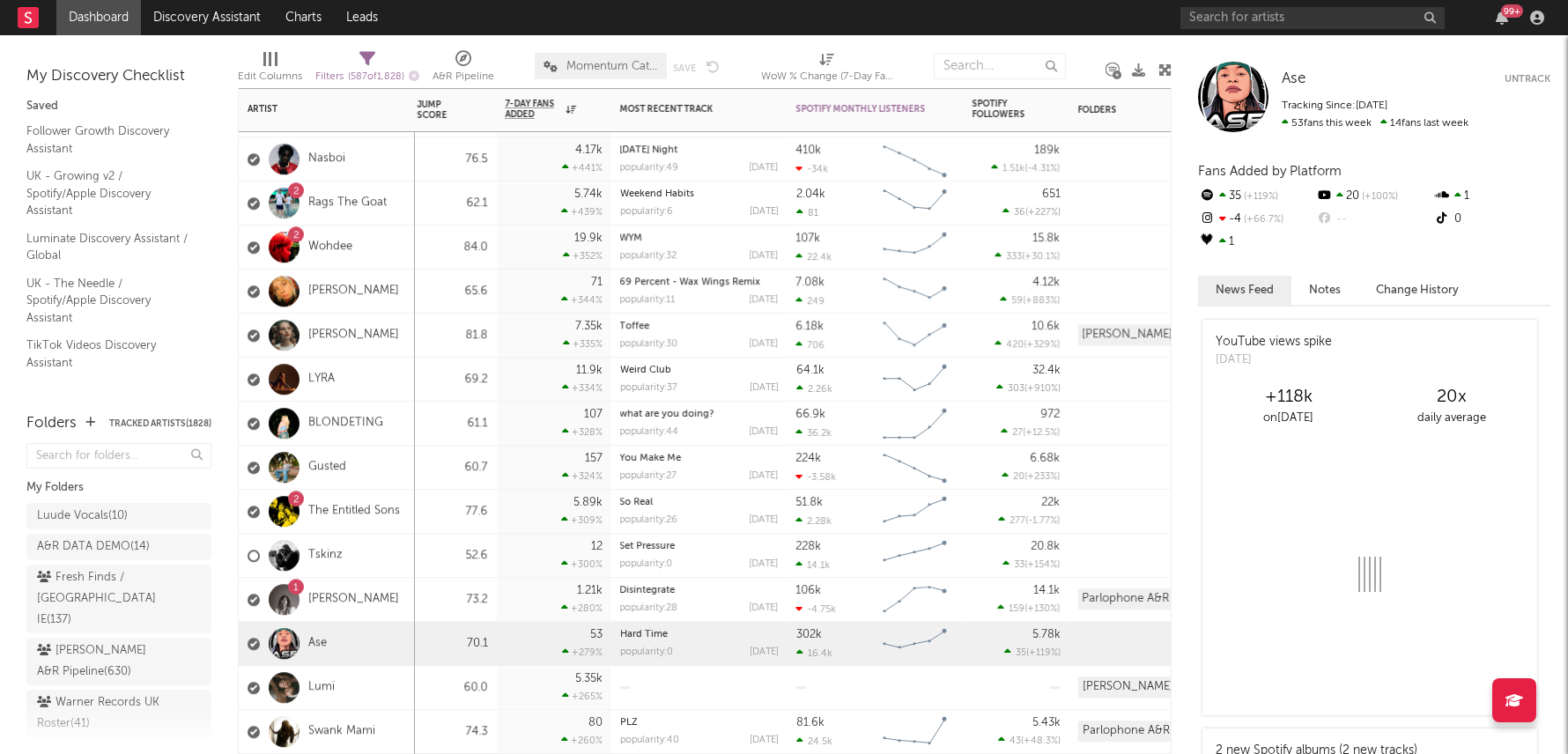
click at [304, 640] on div at bounding box center [284, 643] width 48 height 31
click at [314, 642] on link "Ase" at bounding box center [318, 643] width 19 height 15
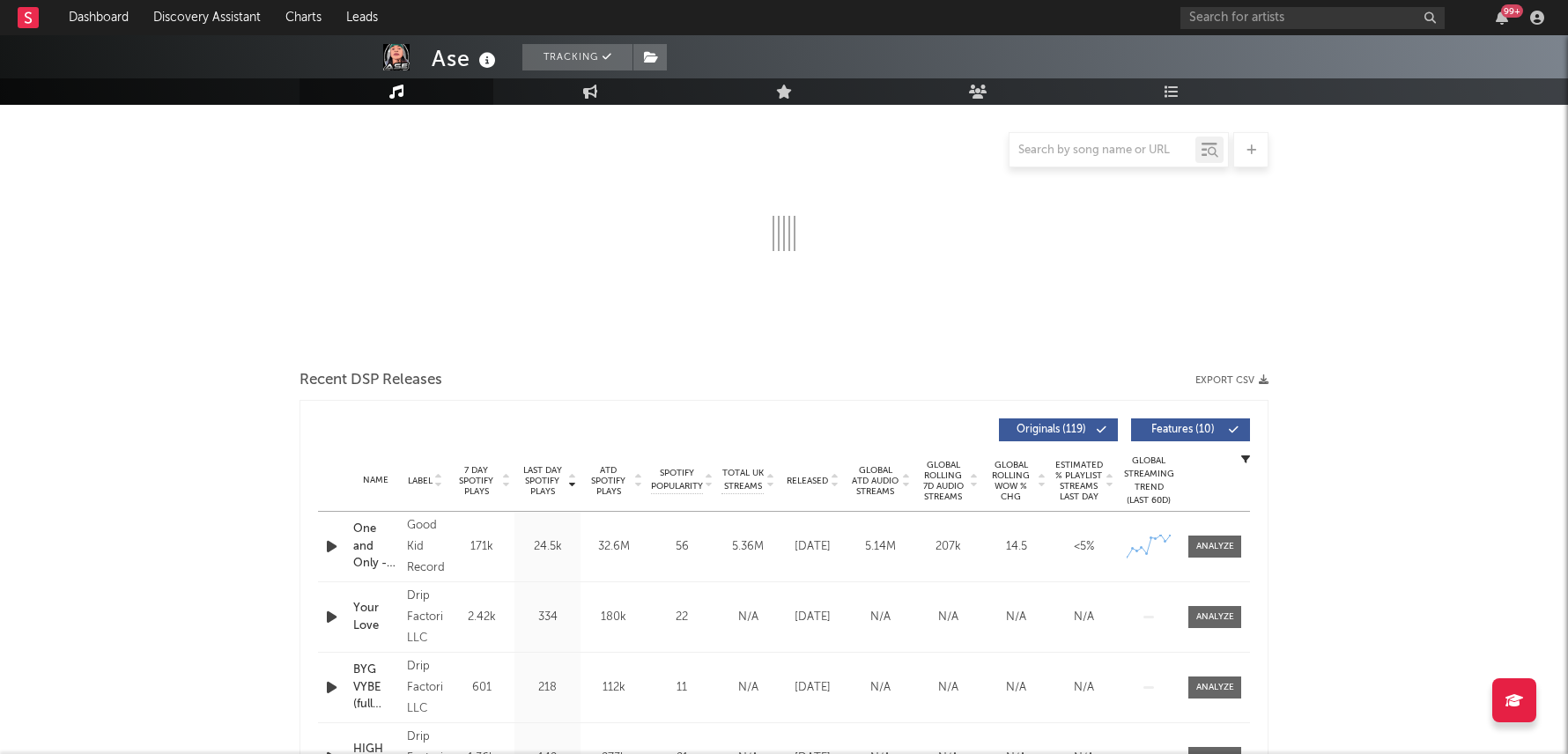
scroll to position [244, 0]
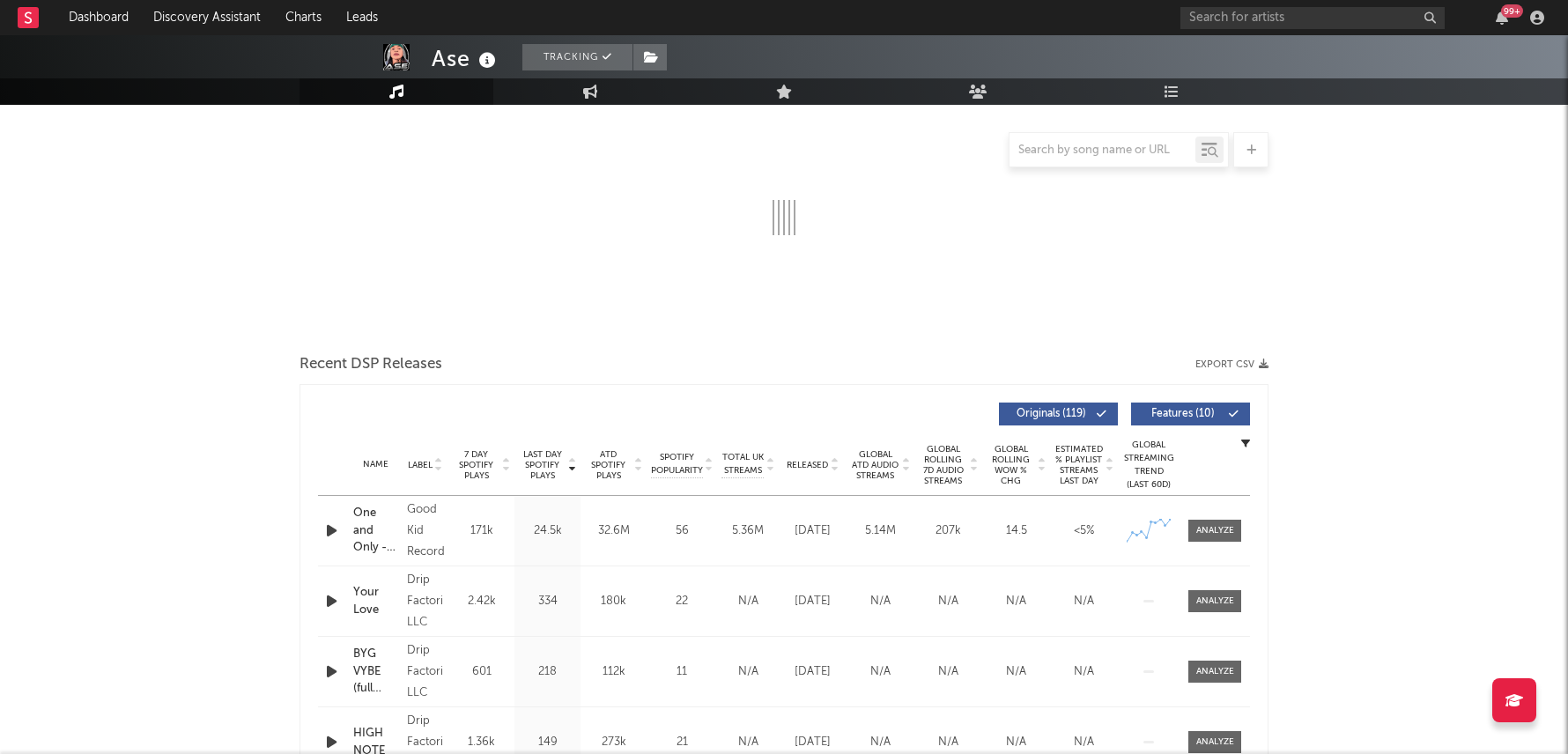
select select "6m"
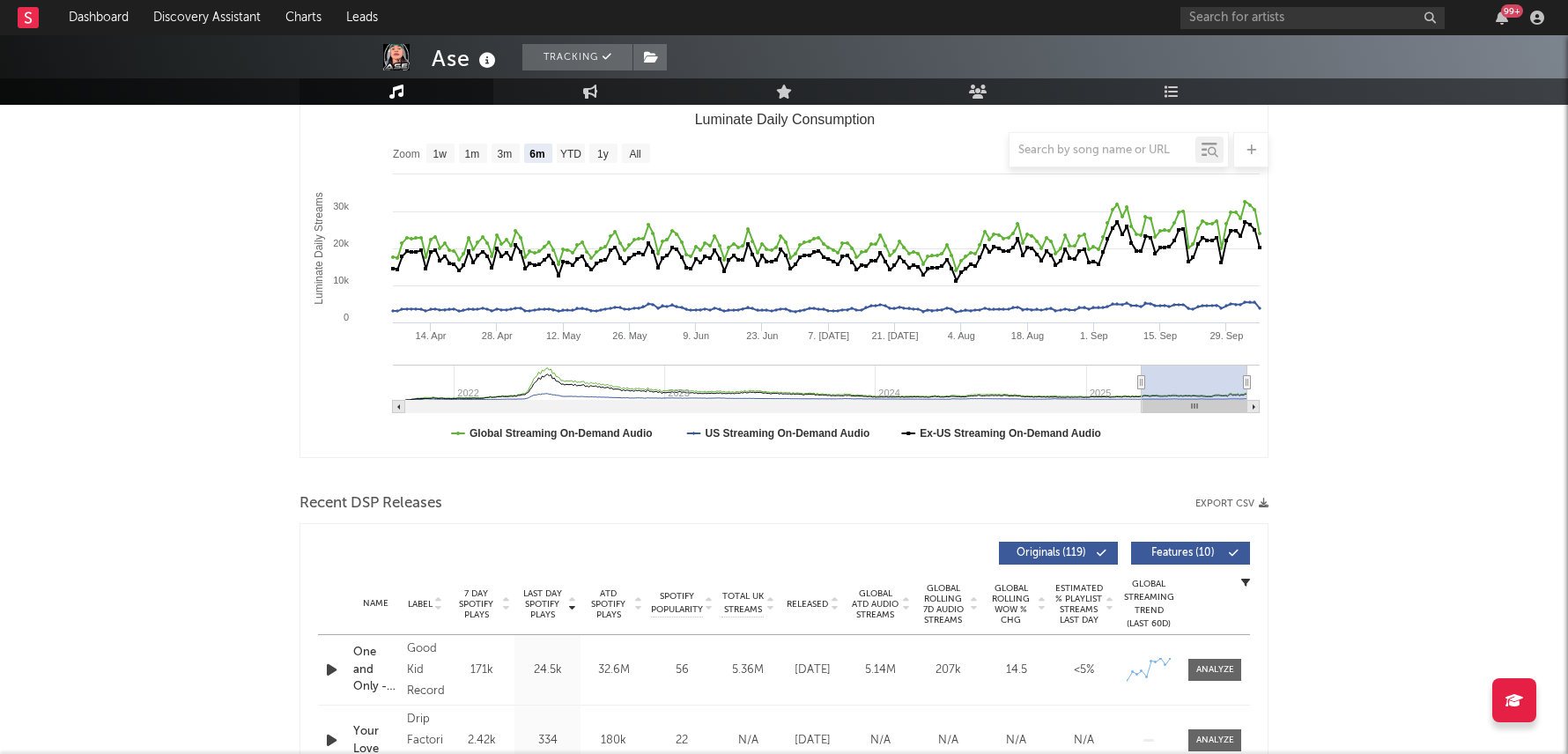
scroll to position [279, 0]
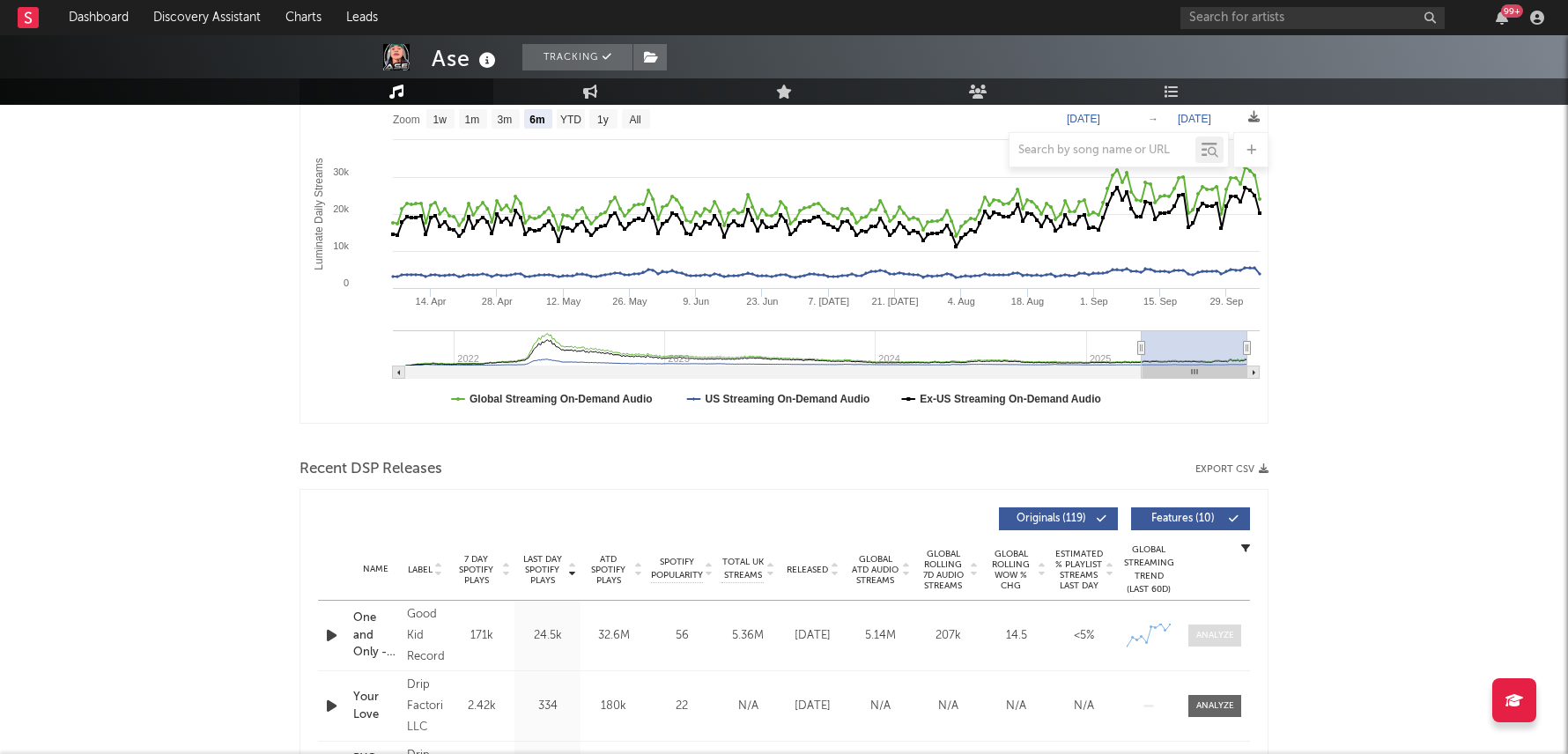
click at [1215, 643] on span at bounding box center [1214, 635] width 52 height 22
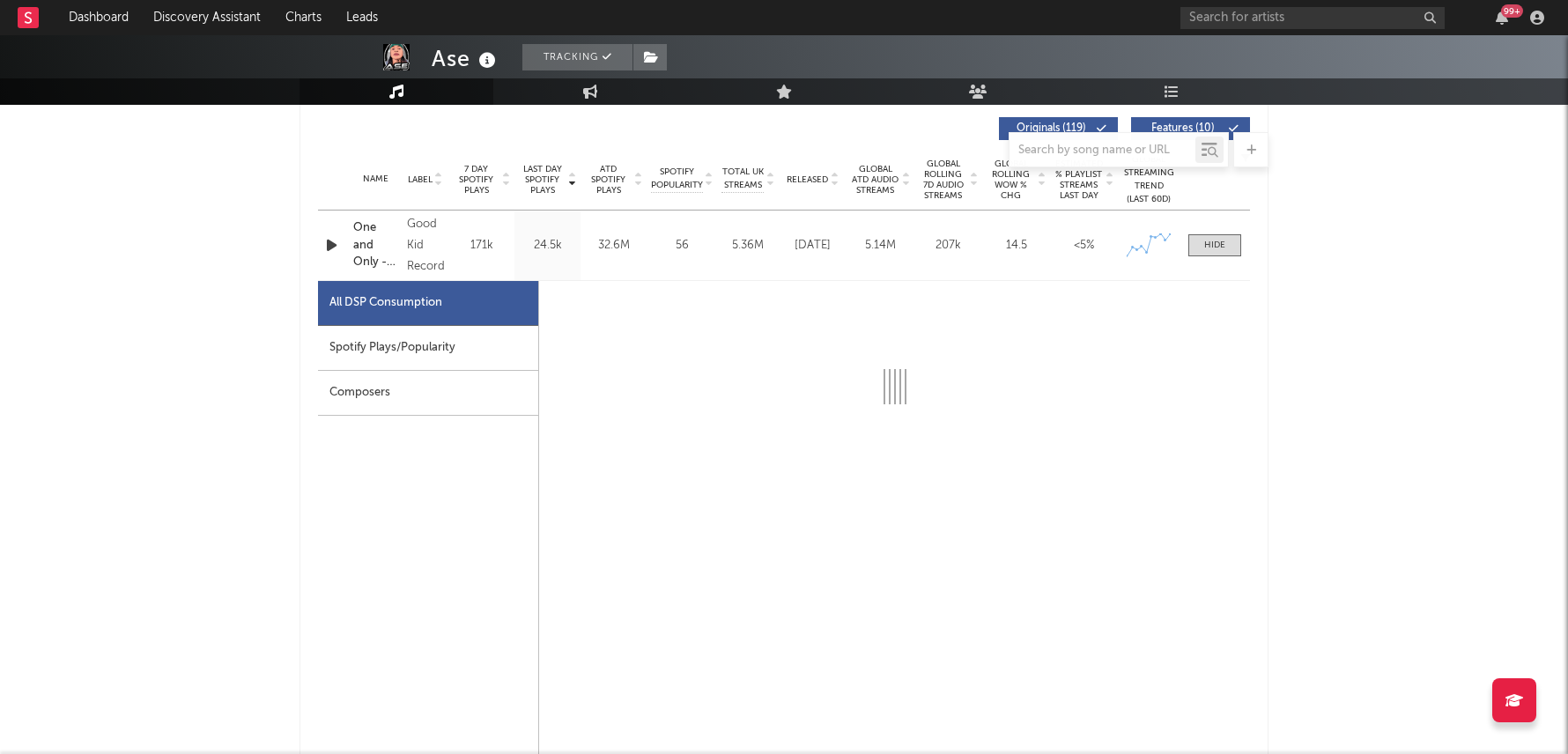
scroll to position [690, 0]
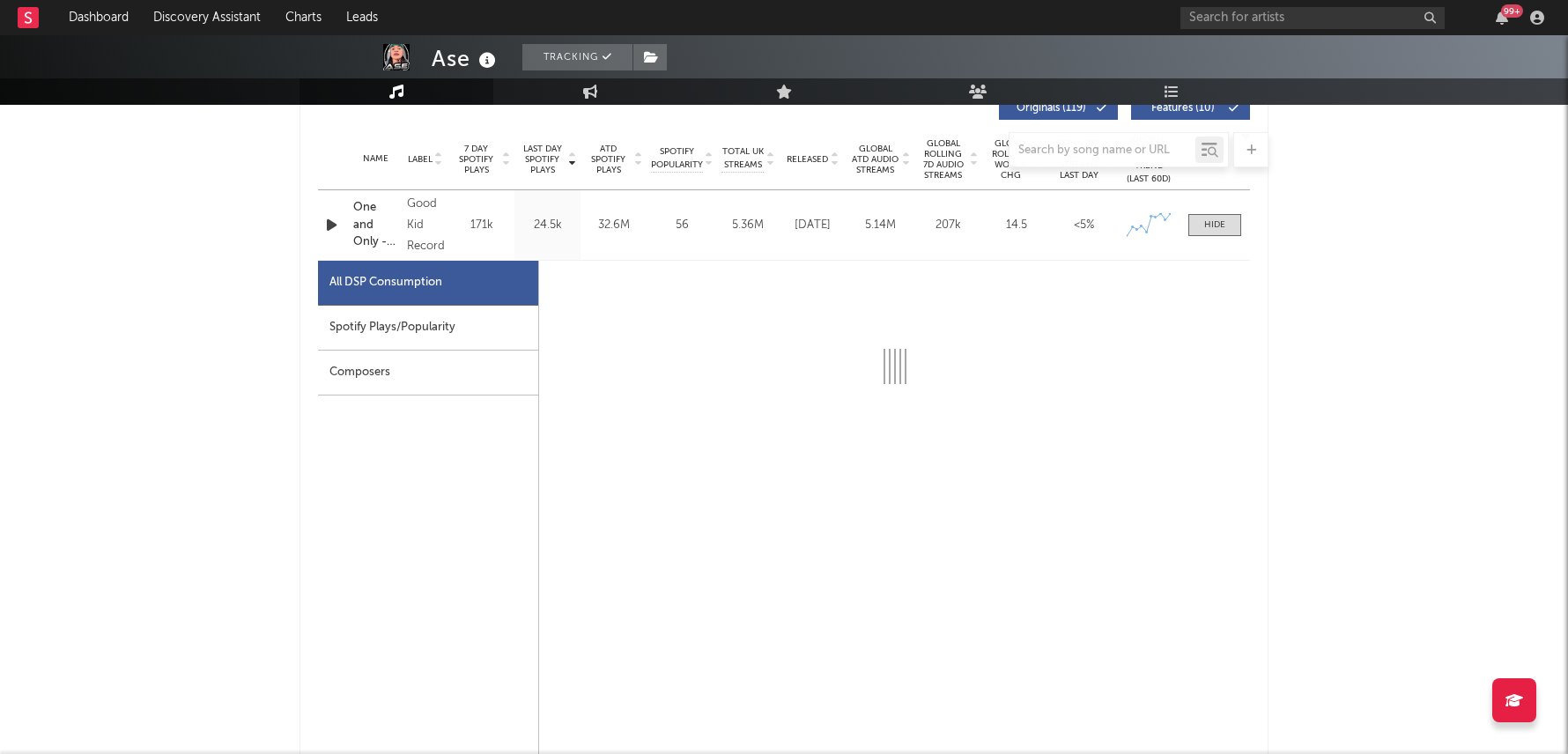
select select "6m"
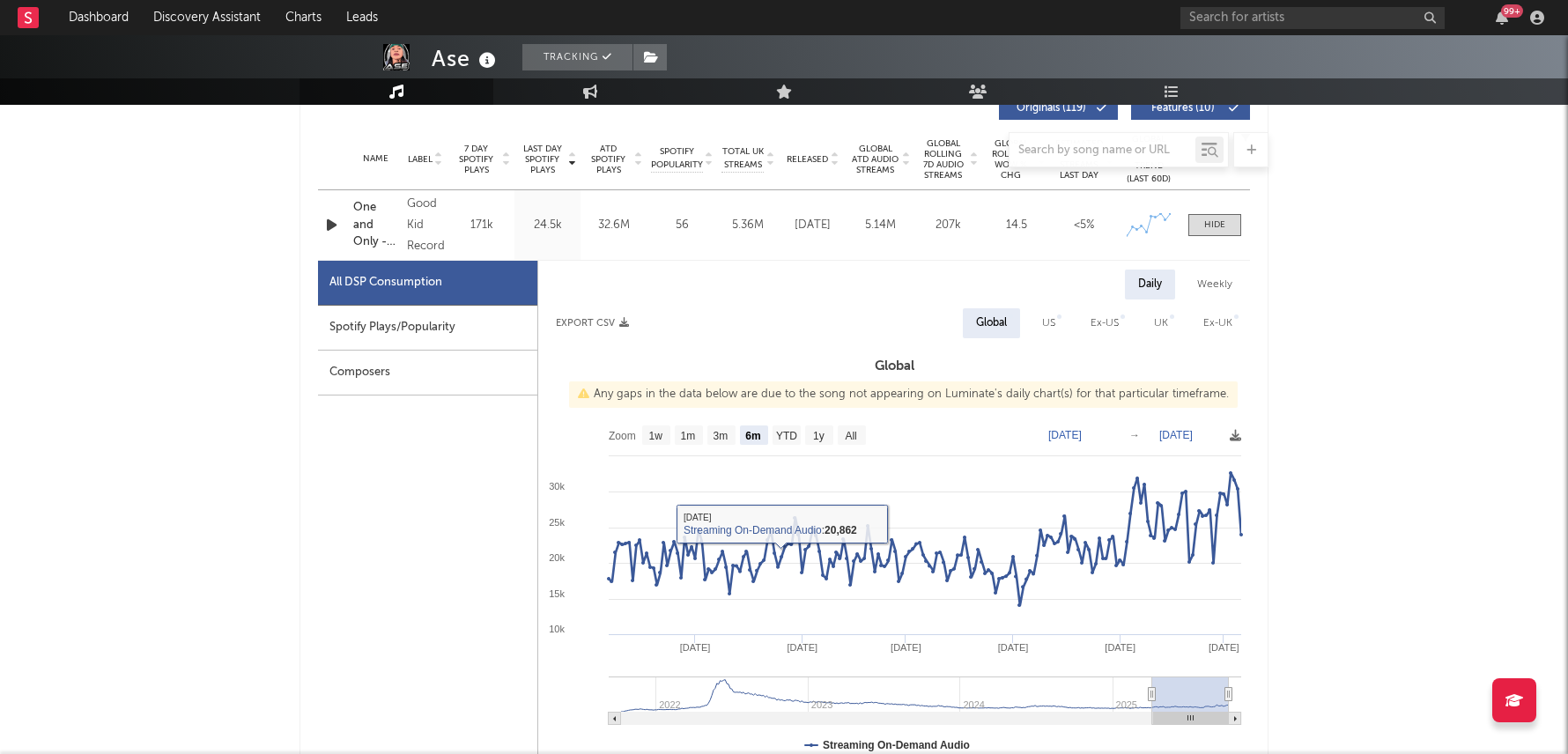
type input "[DATE]"
click at [713, 679] on g at bounding box center [924, 701] width 632 height 48
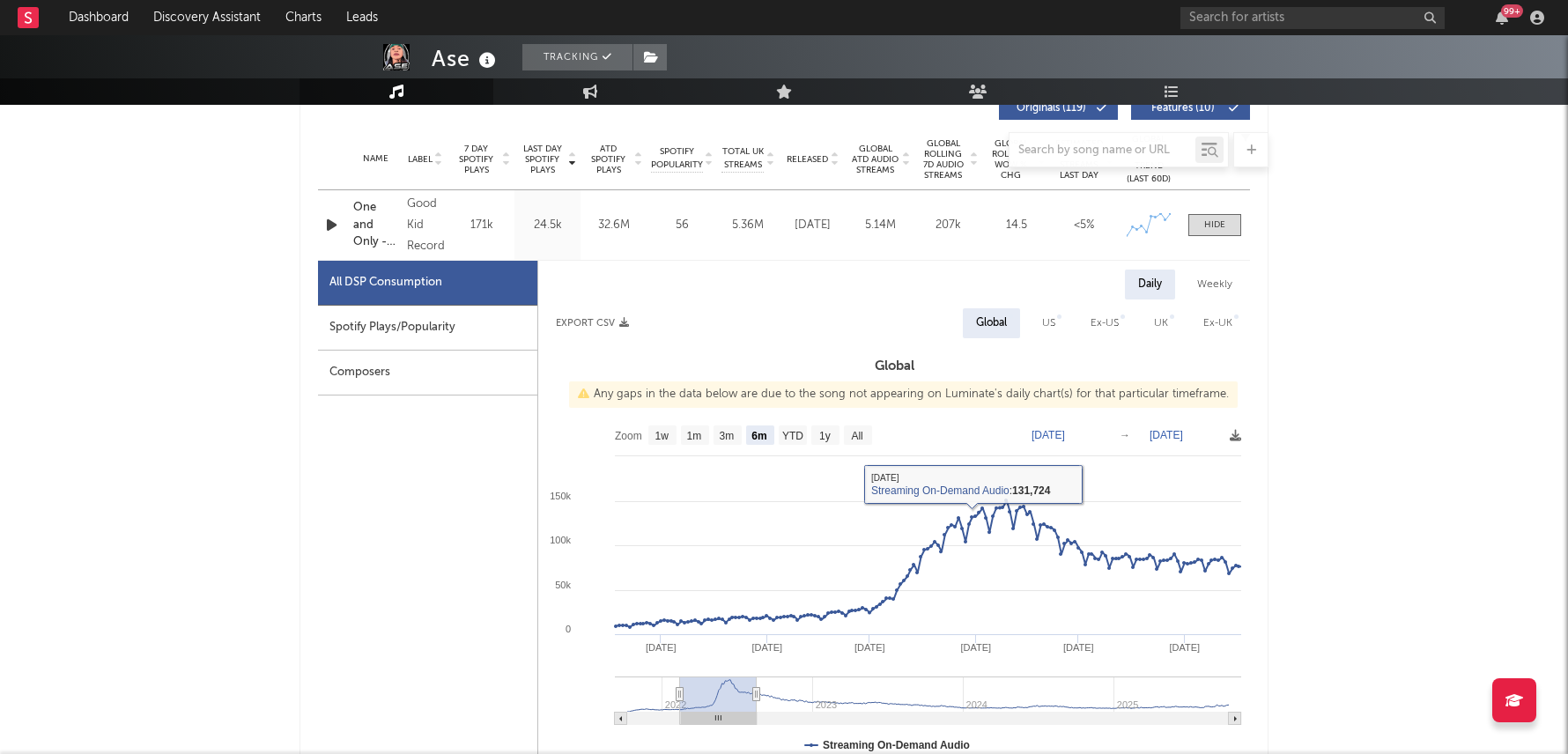
type input "[DATE]"
click at [758, 685] on g at bounding box center [927, 701] width 626 height 48
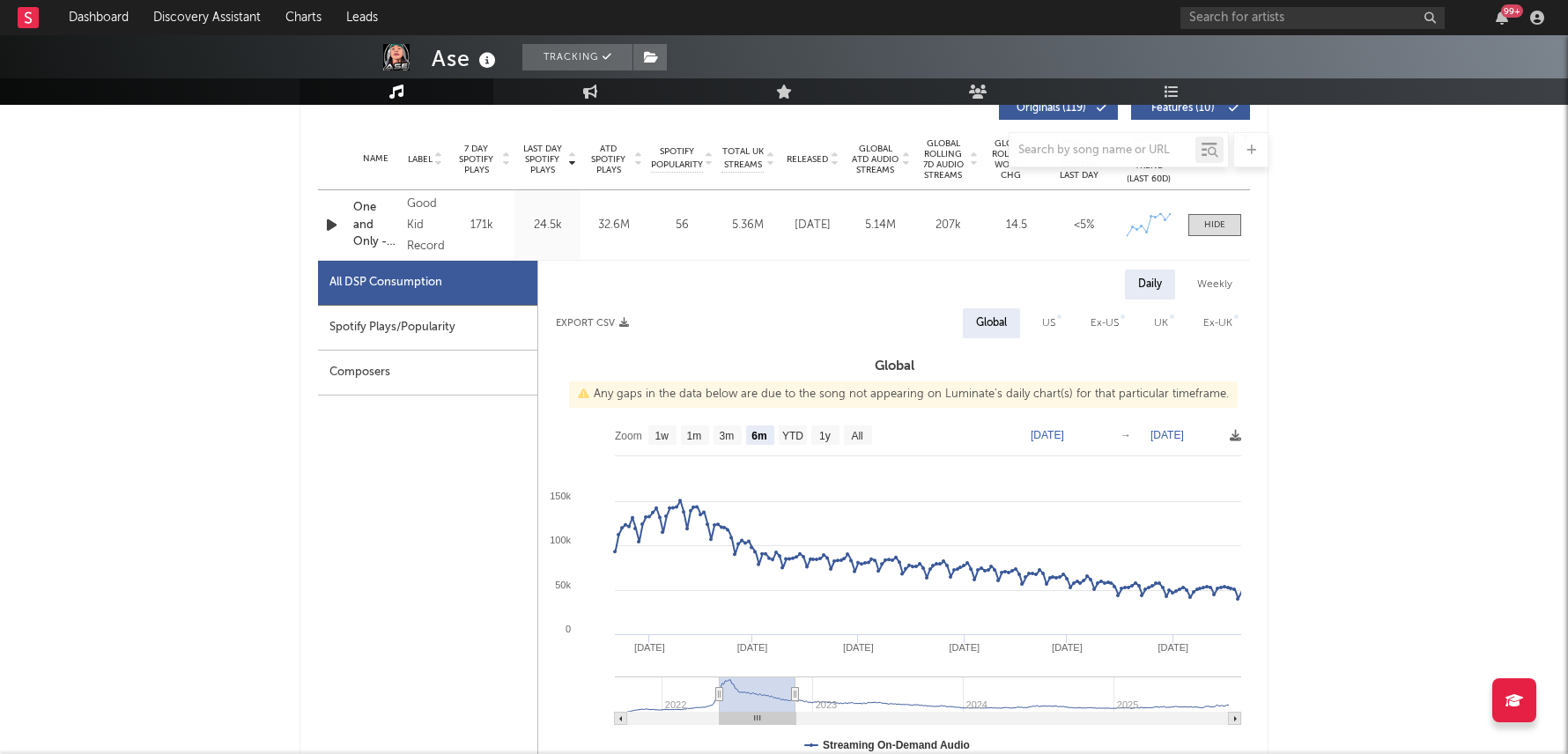
type input "[DATE]"
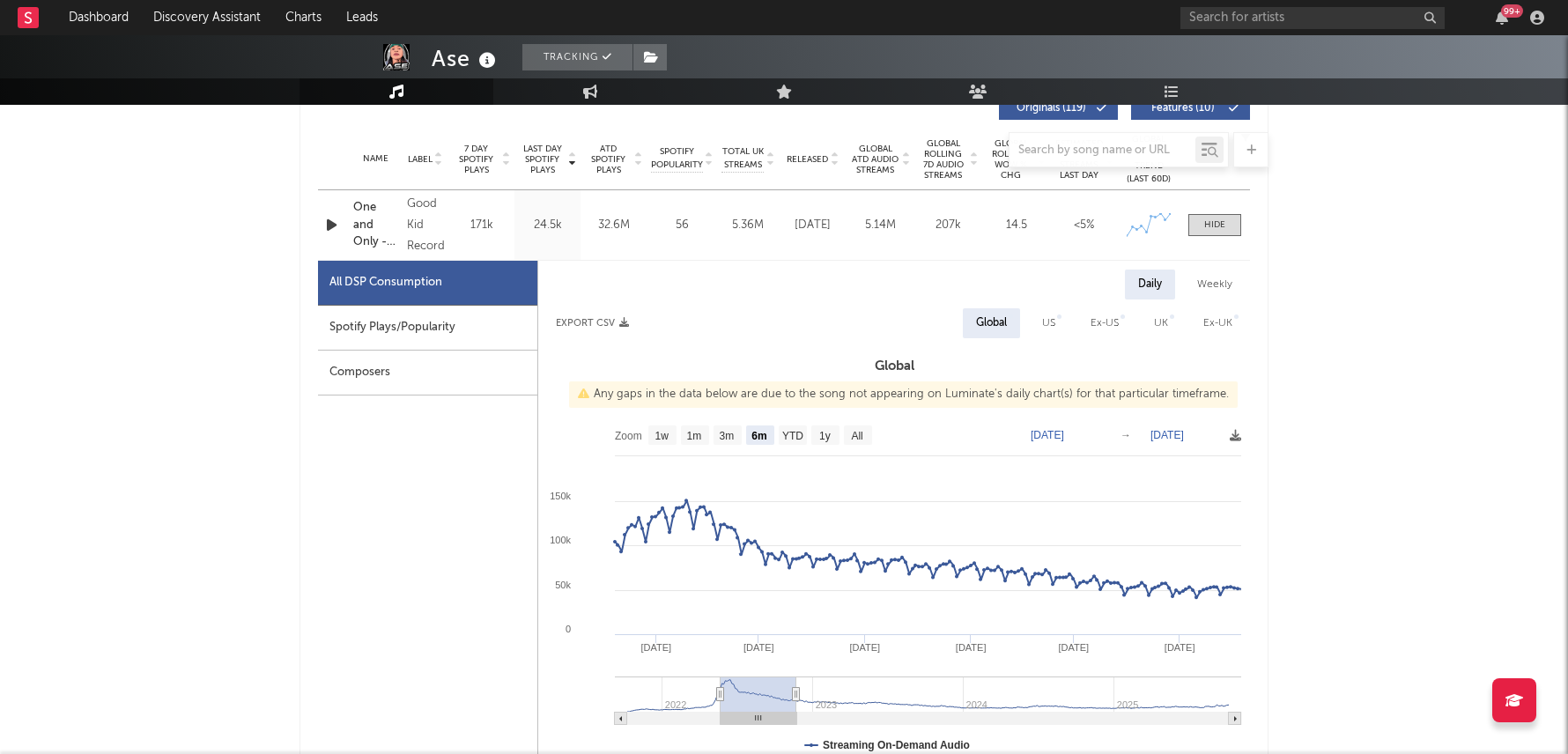
type input "[DATE]"
click at [756, 691] on rect at bounding box center [758, 695] width 76 height 36
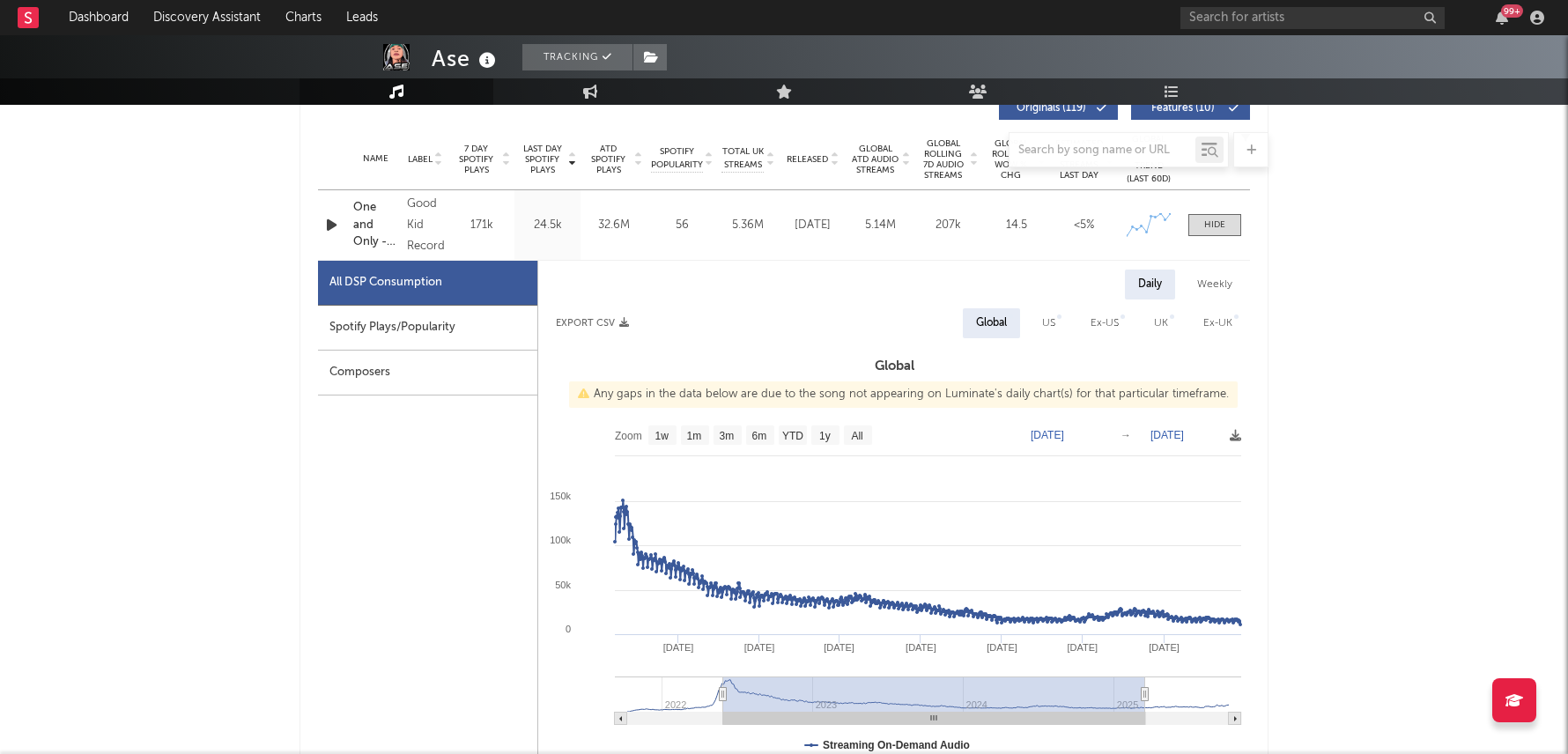
drag, startPoint x: 799, startPoint y: 693, endPoint x: 1206, endPoint y: 678, distance: 407.3
click at [1206, 678] on g at bounding box center [927, 701] width 626 height 48
type input "[DATE]"
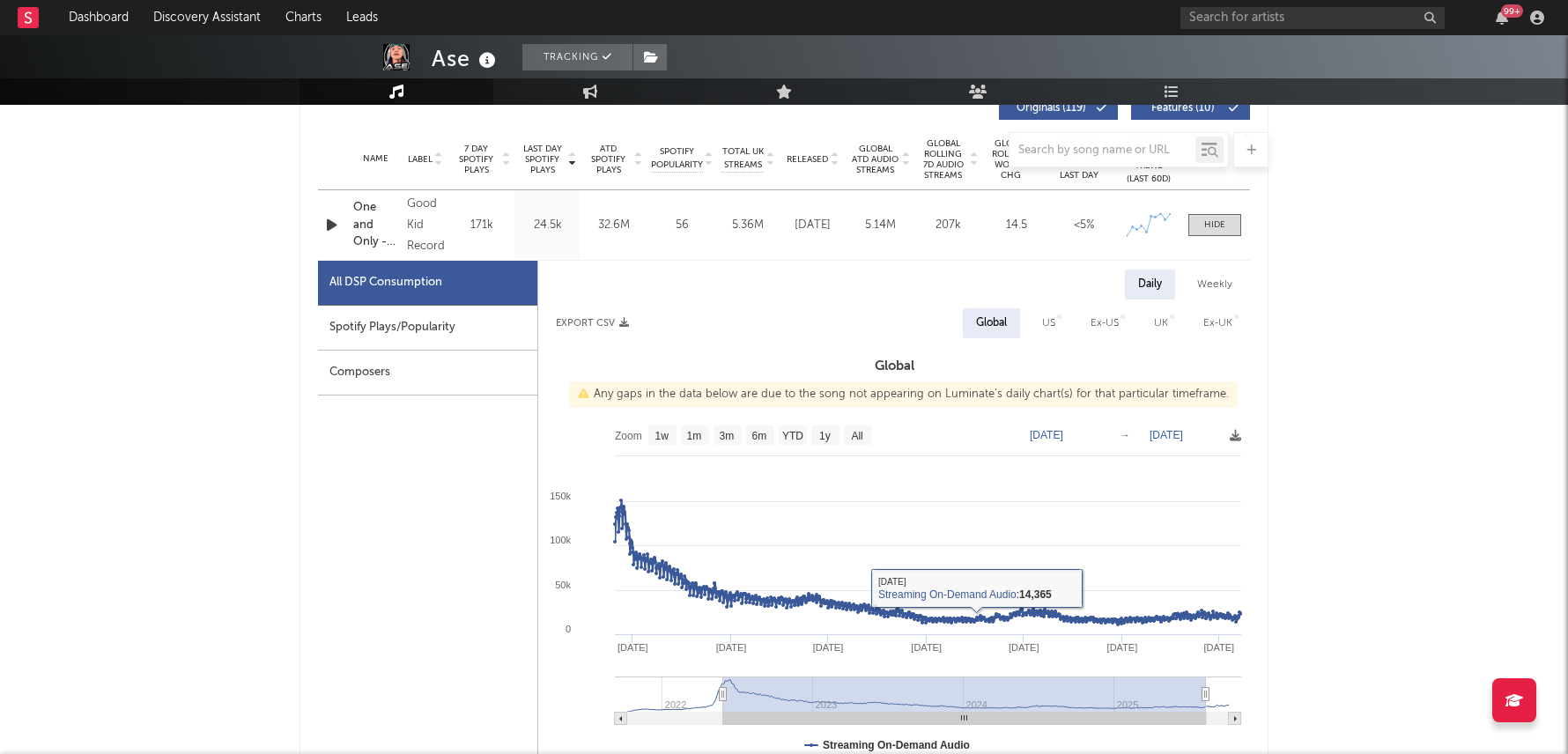
click at [472, 322] on div "Spotify Plays/Popularity" at bounding box center [427, 328] width 220 height 45
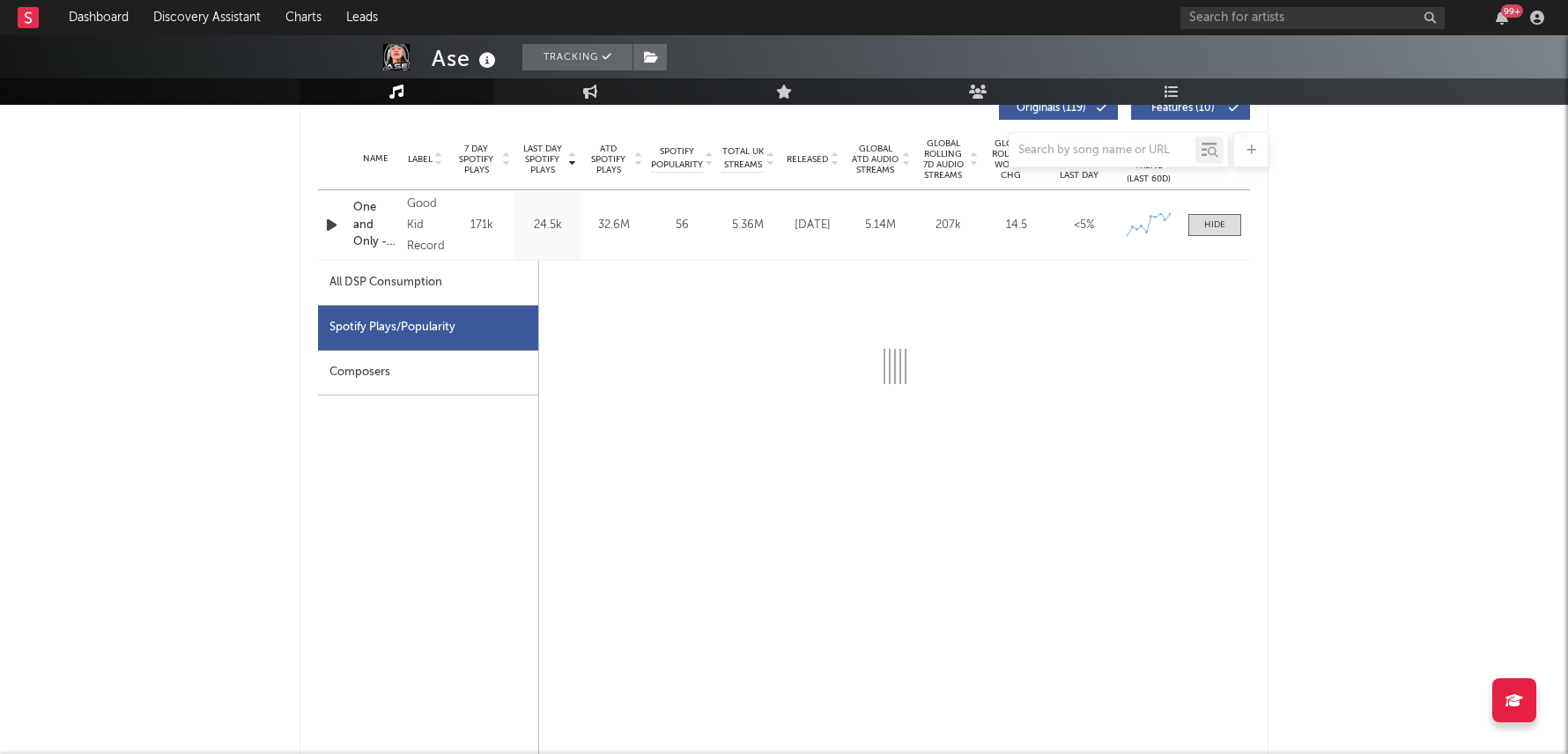
select select "6m"
select select "1w"
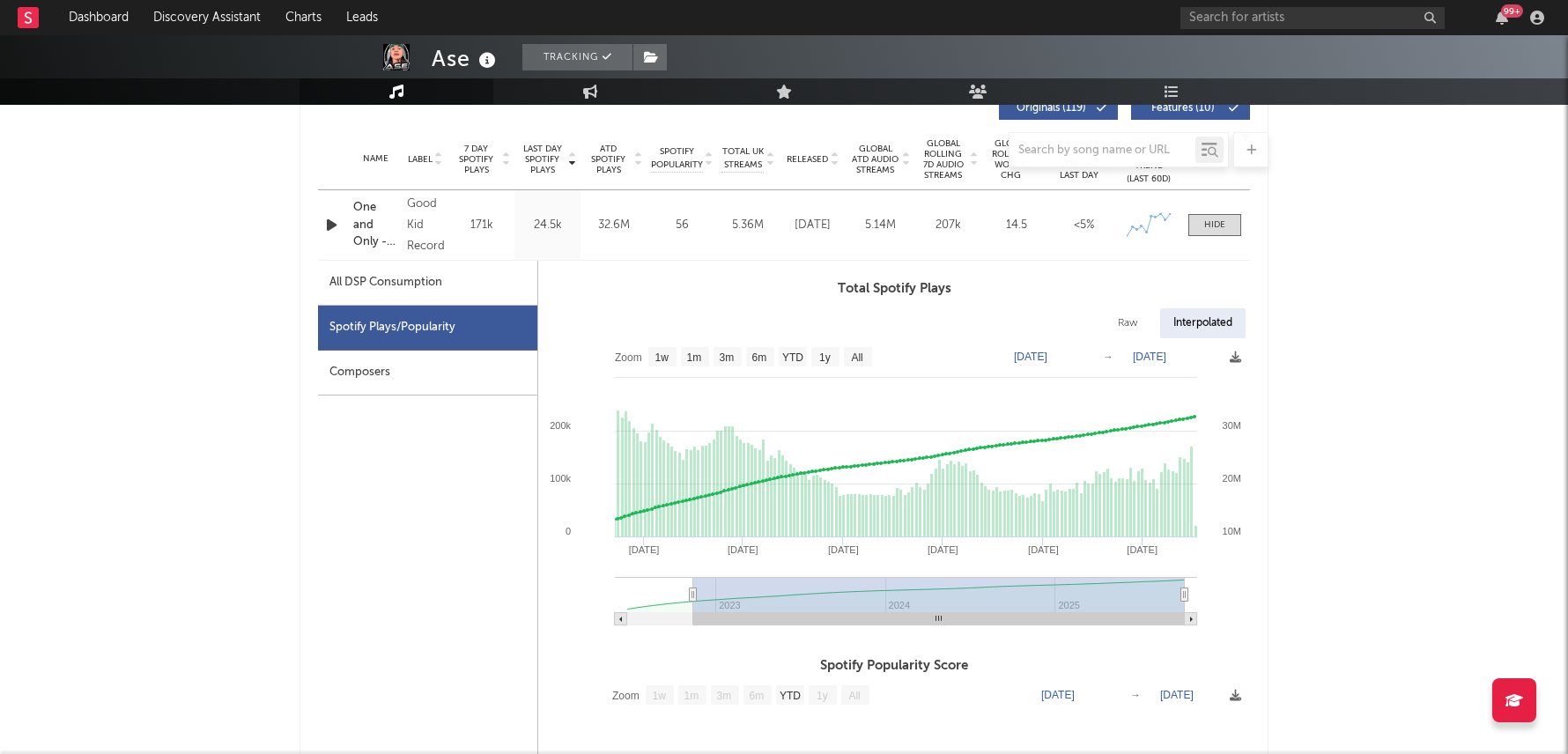
type input "[DATE]"
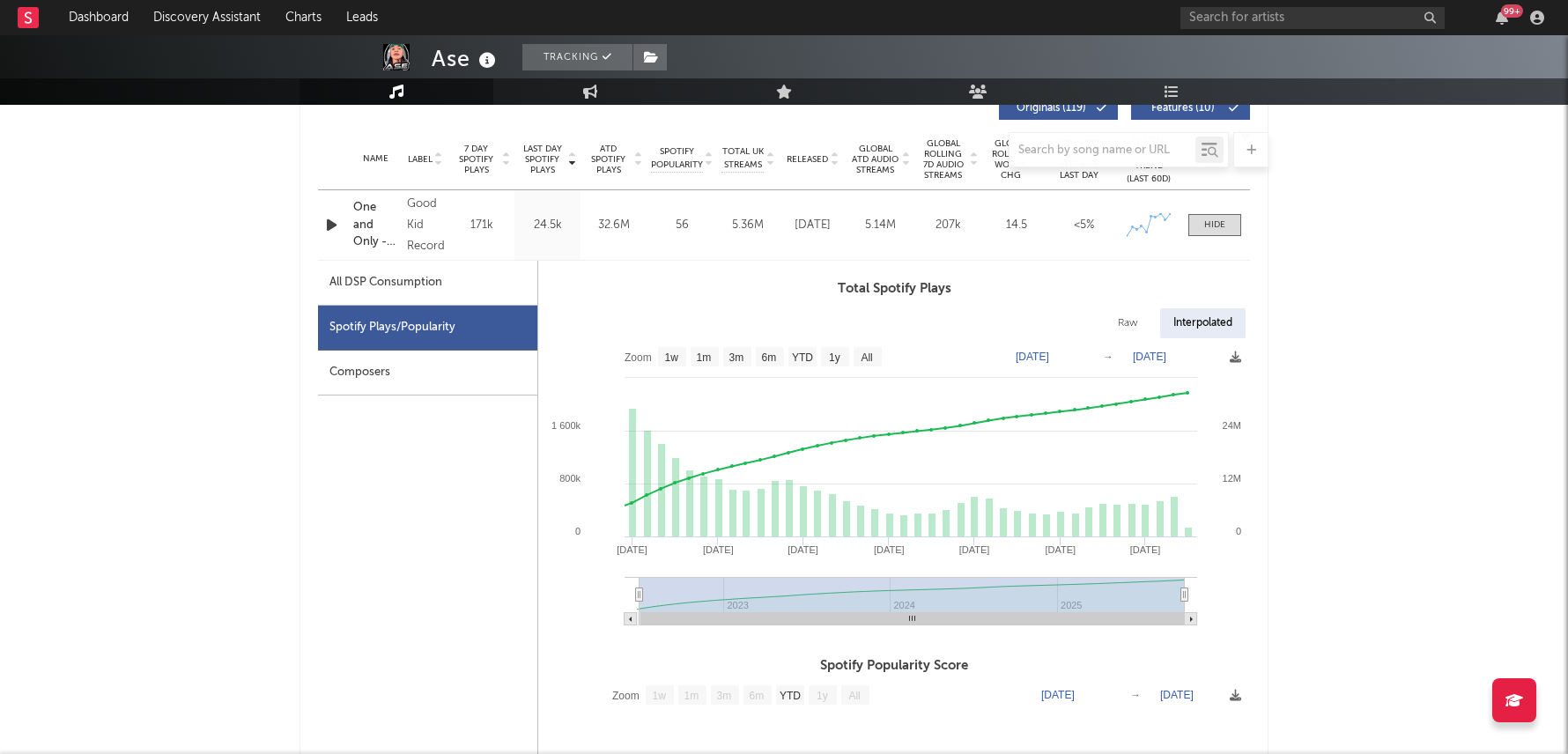
select select "All"
type input "[DATE]"
drag, startPoint x: 1097, startPoint y: 593, endPoint x: 621, endPoint y: 568, distance: 476.7
click at [621, 569] on icon "Created with Highcharts 10.3.3 Jan '[DATE] [DATE] '[DATE] [DATE] '[DATE] [DATE]…" at bounding box center [893, 488] width 711 height 300
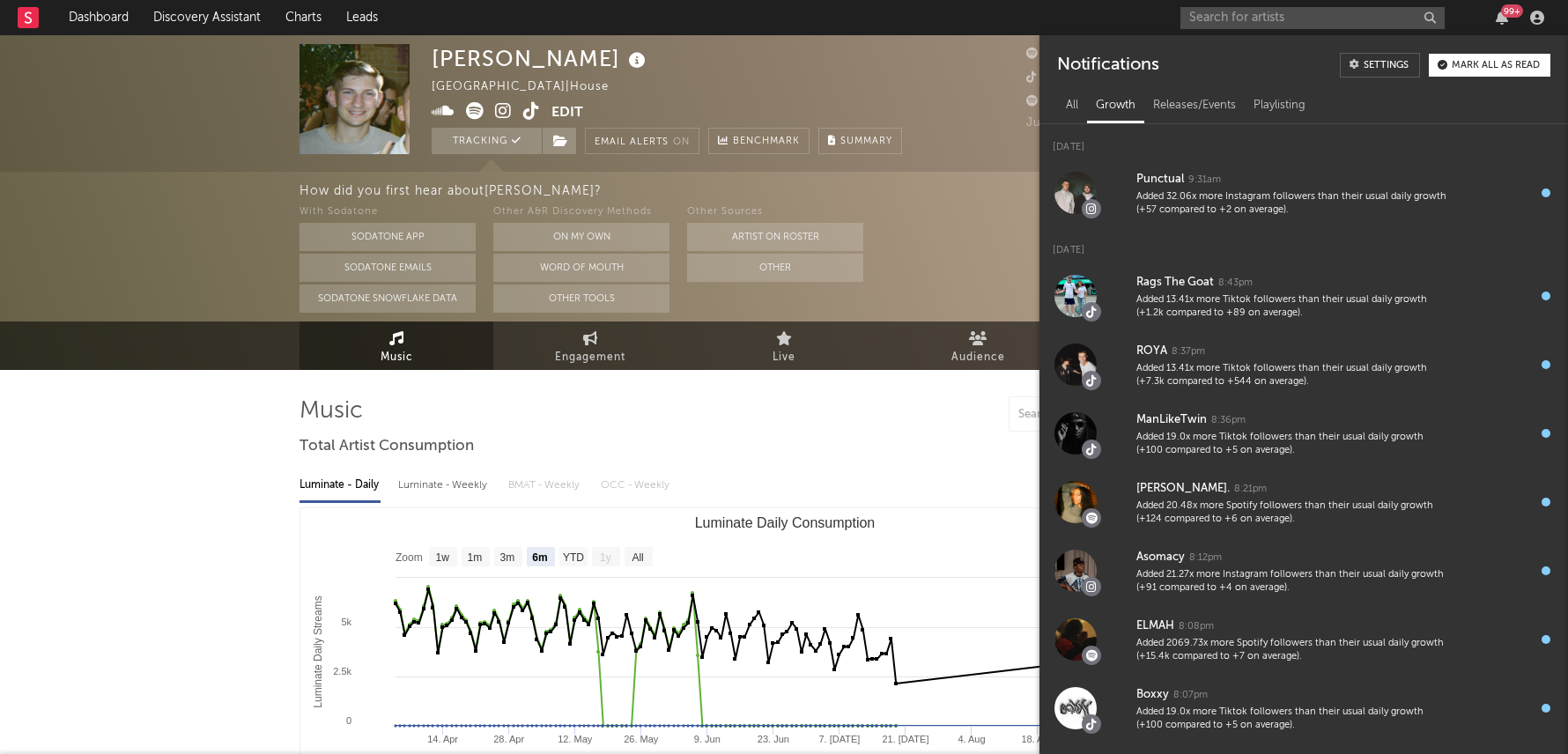
select select "6m"
select select "1w"
select select "All"
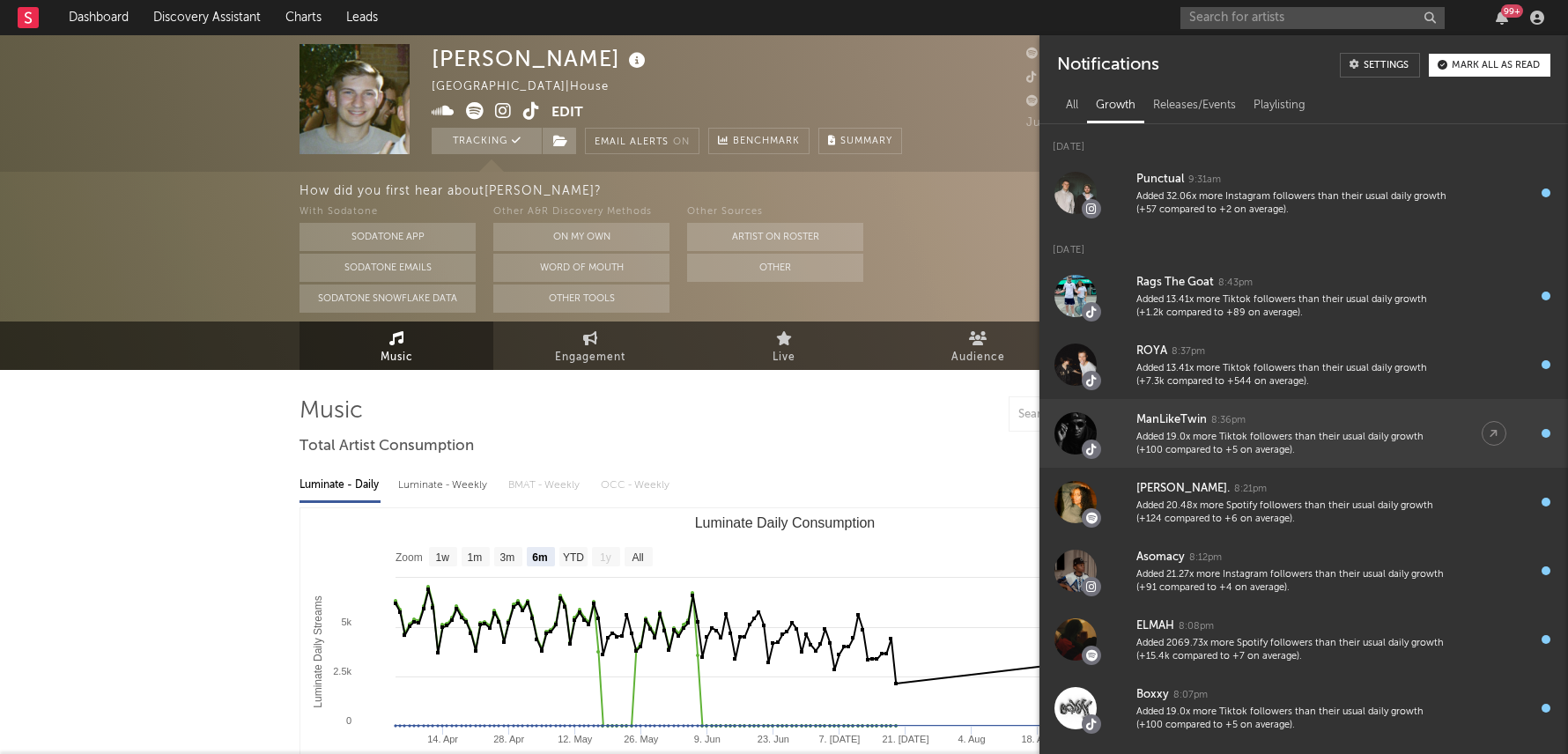
click at [1271, 436] on div "Added 19.0x more Tiktok followers than their usual daily growth (+100 compared …" at bounding box center [1290, 444] width 310 height 28
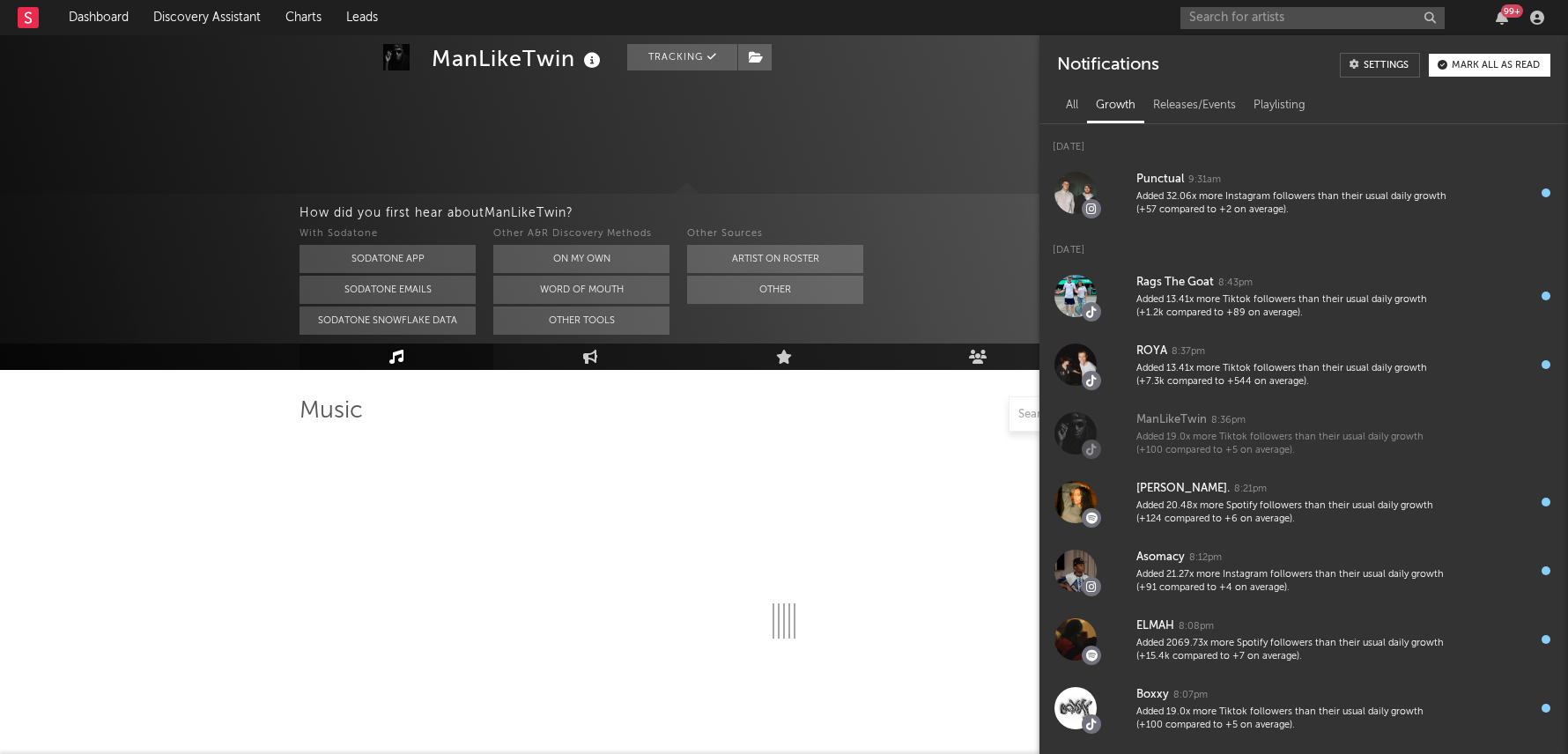
scroll to position [319, 0]
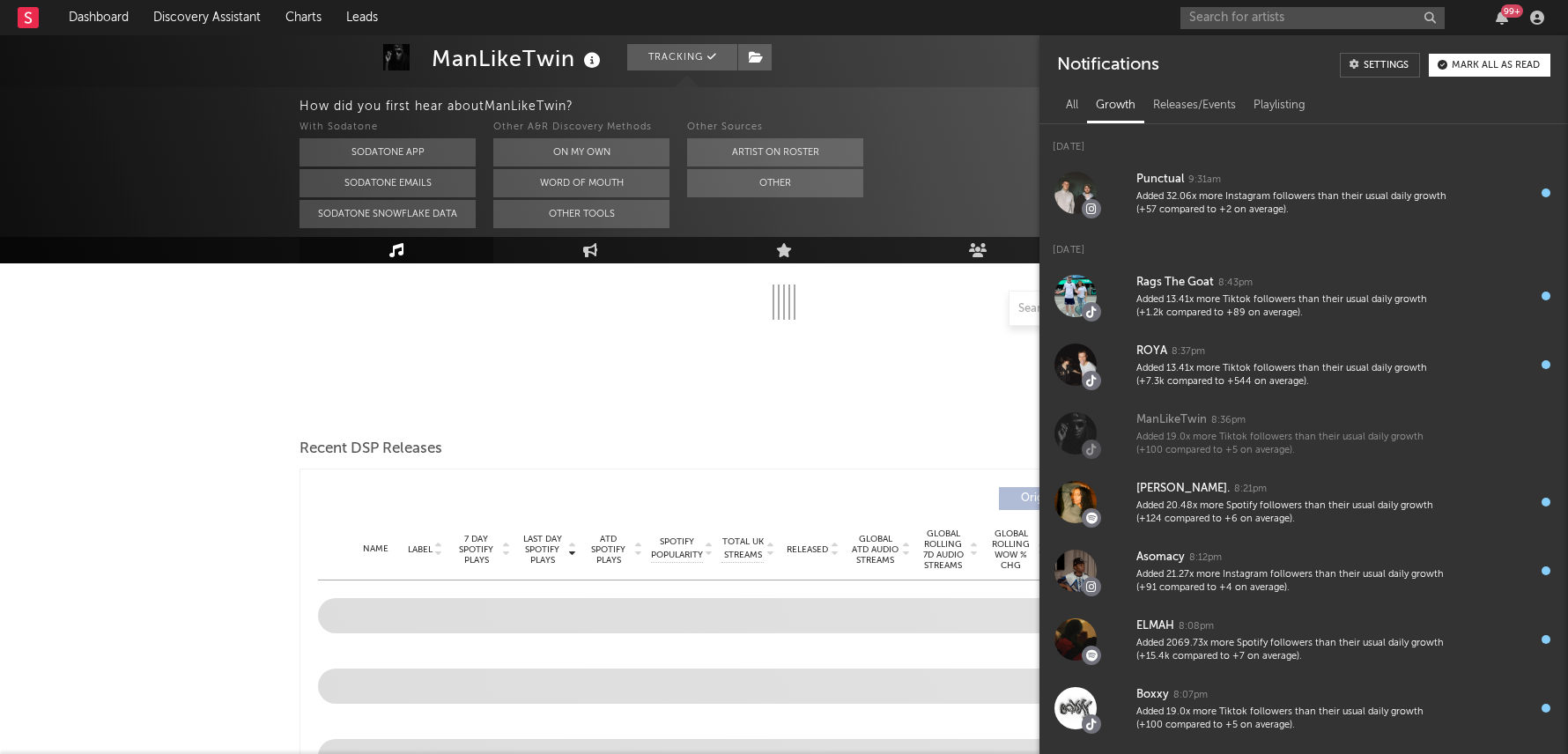
select select "6m"
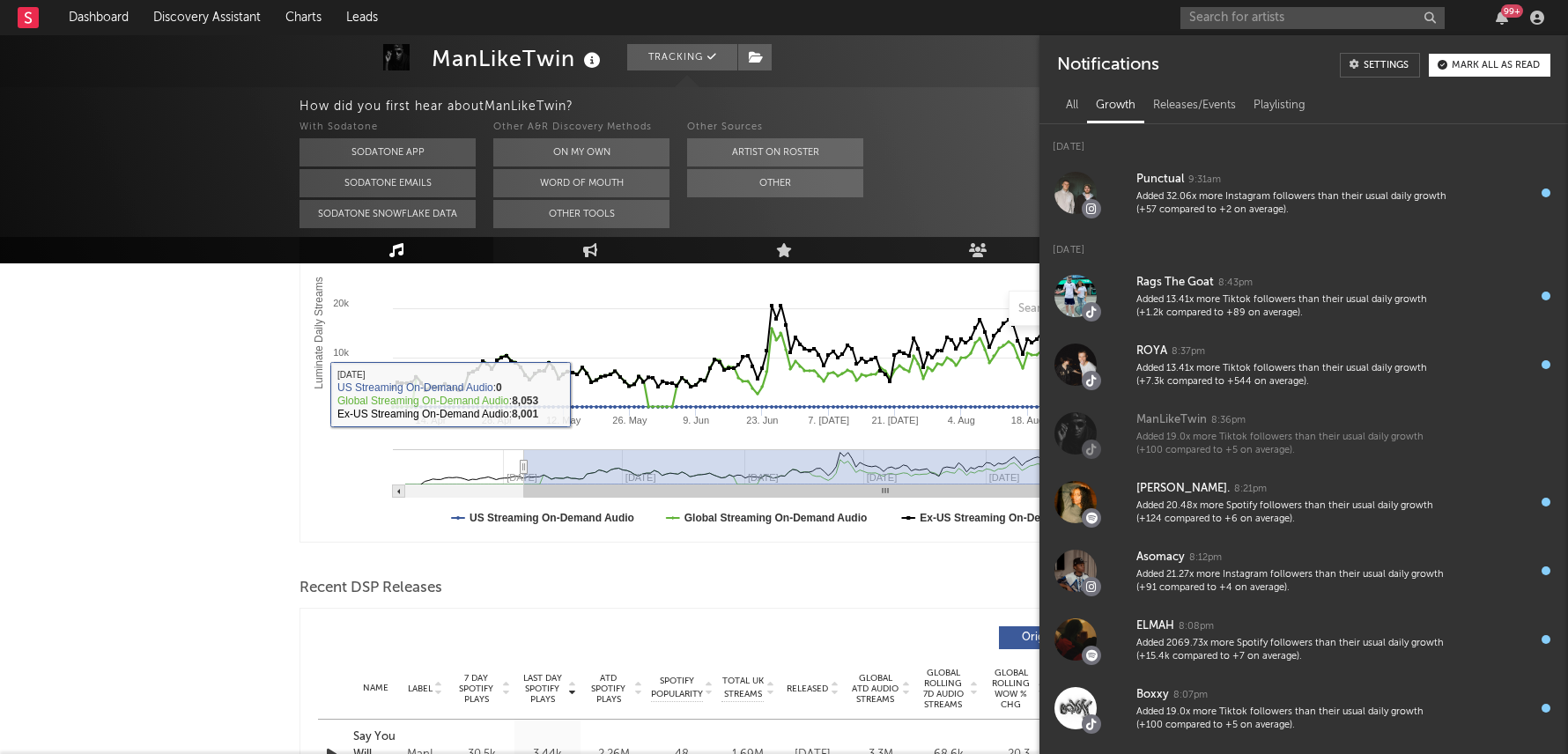
click at [551, 590] on div "Recent DSP Releases Export CSV" at bounding box center [784, 589] width 968 height 30
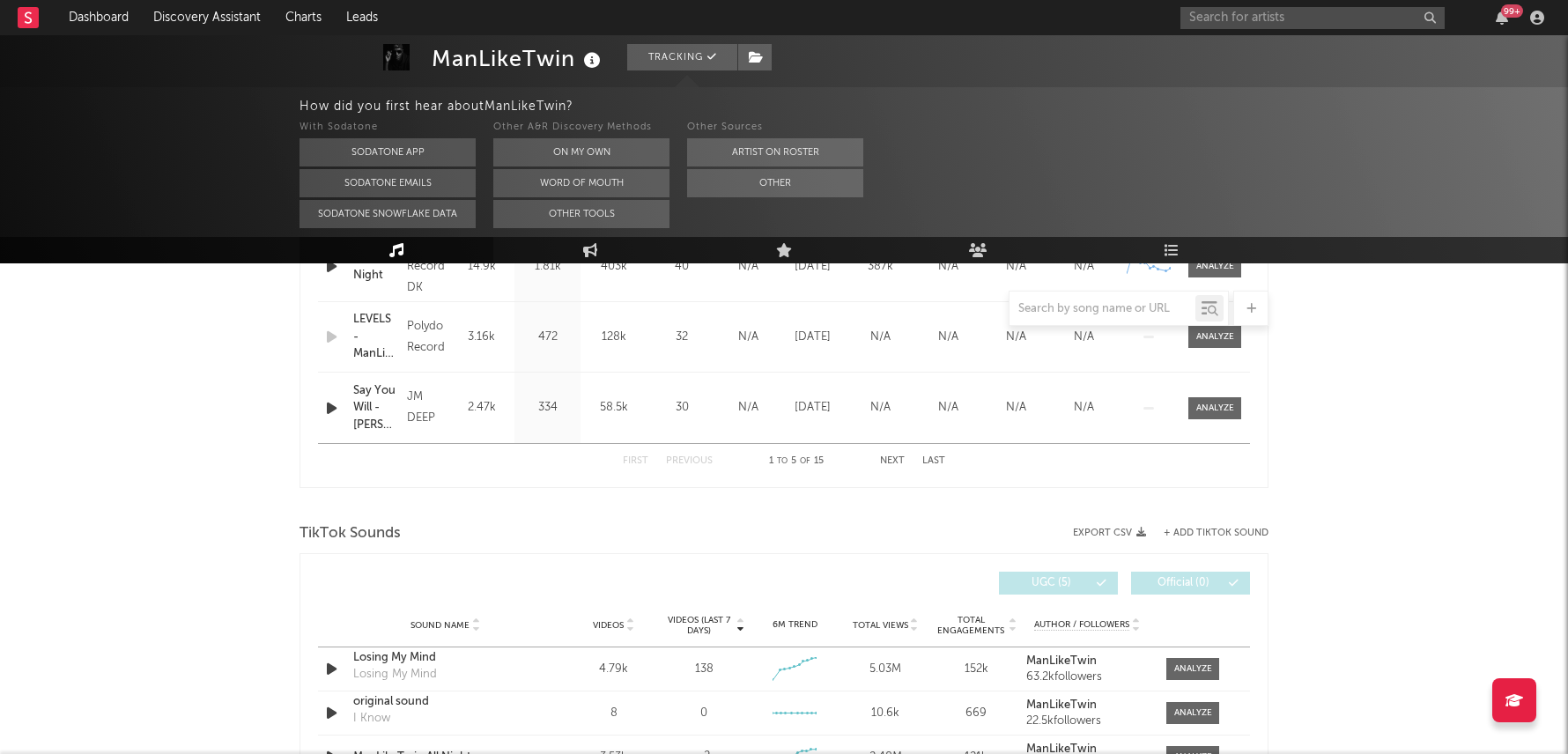
scroll to position [959, 0]
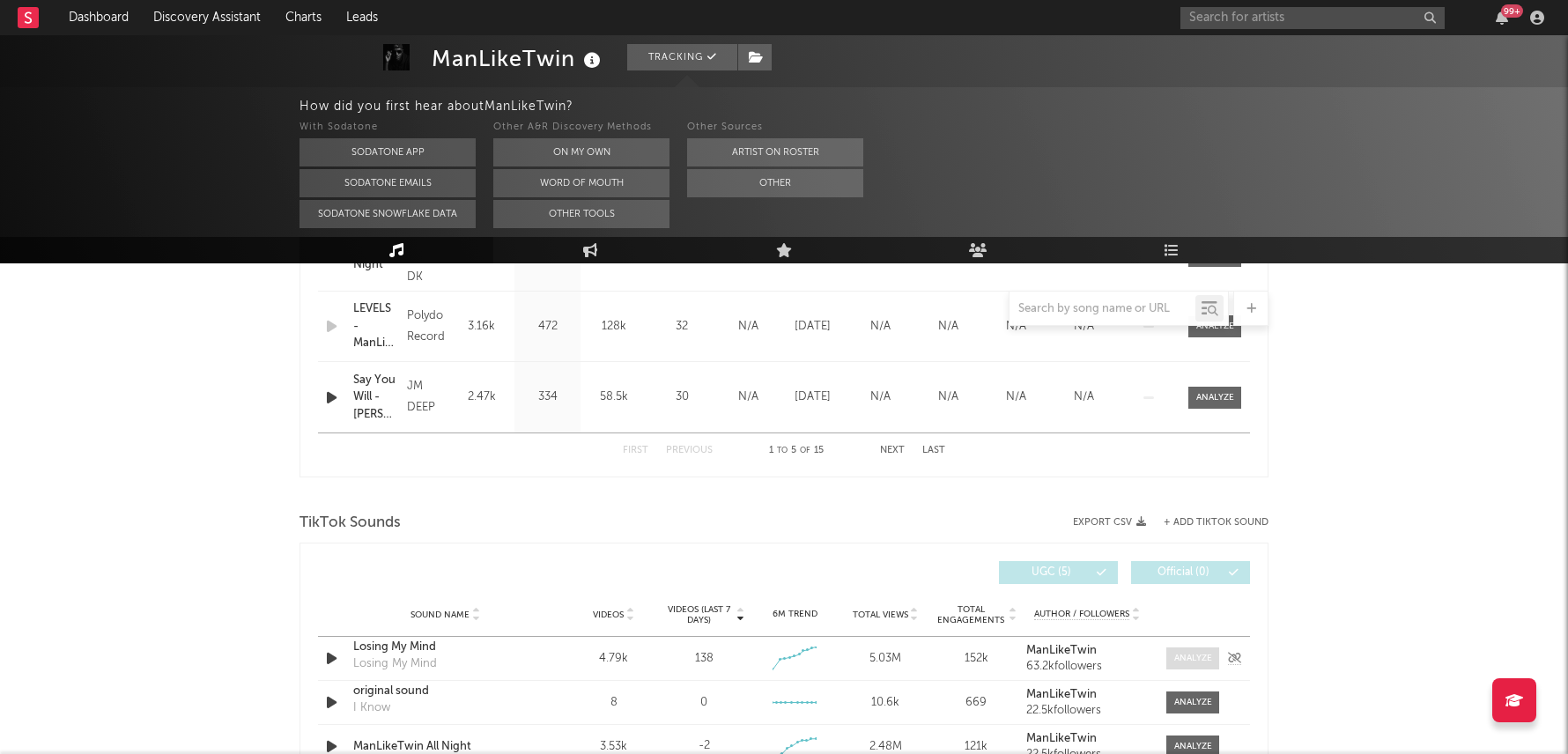
click at [1199, 660] on div at bounding box center [1193, 658] width 38 height 13
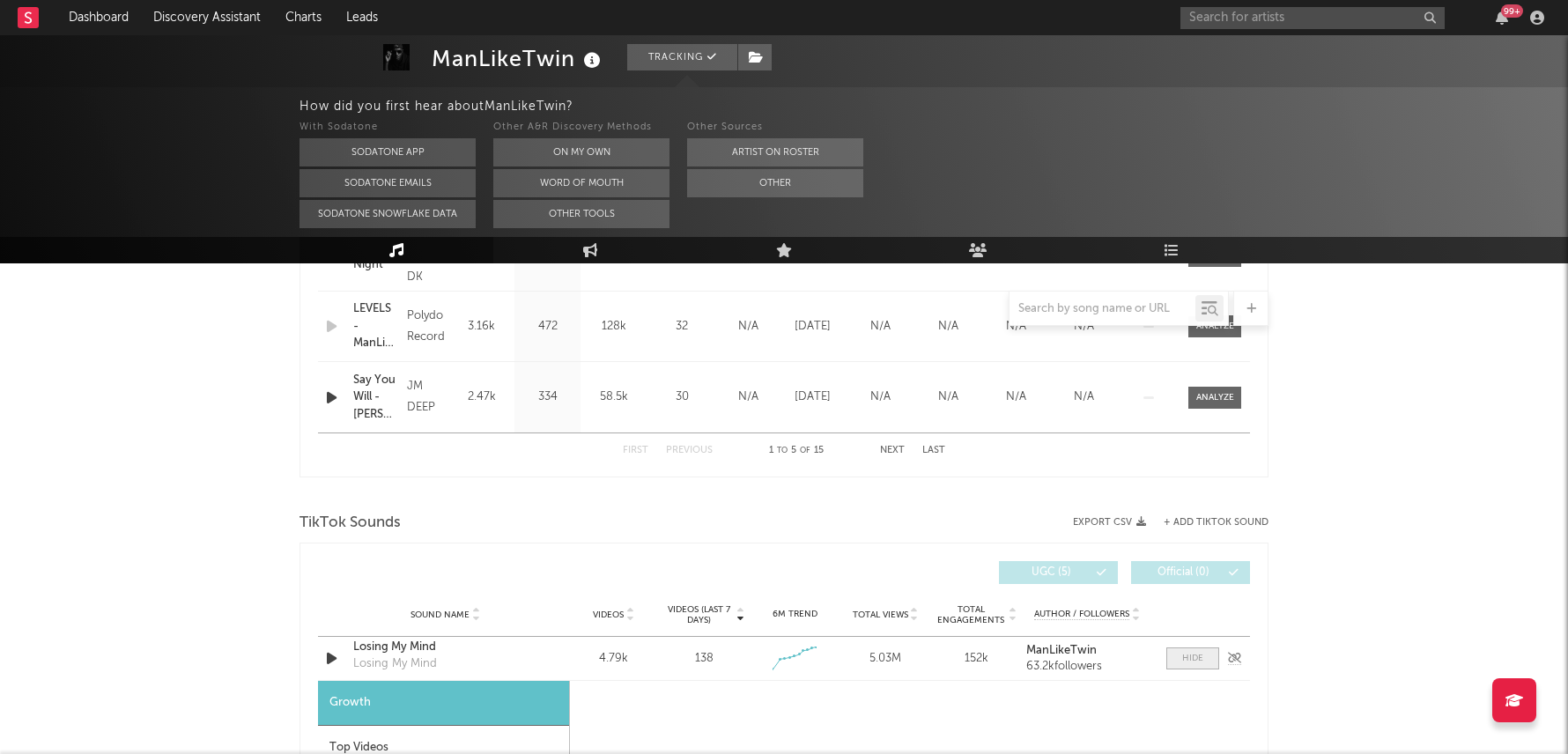
scroll to position [1203, 0]
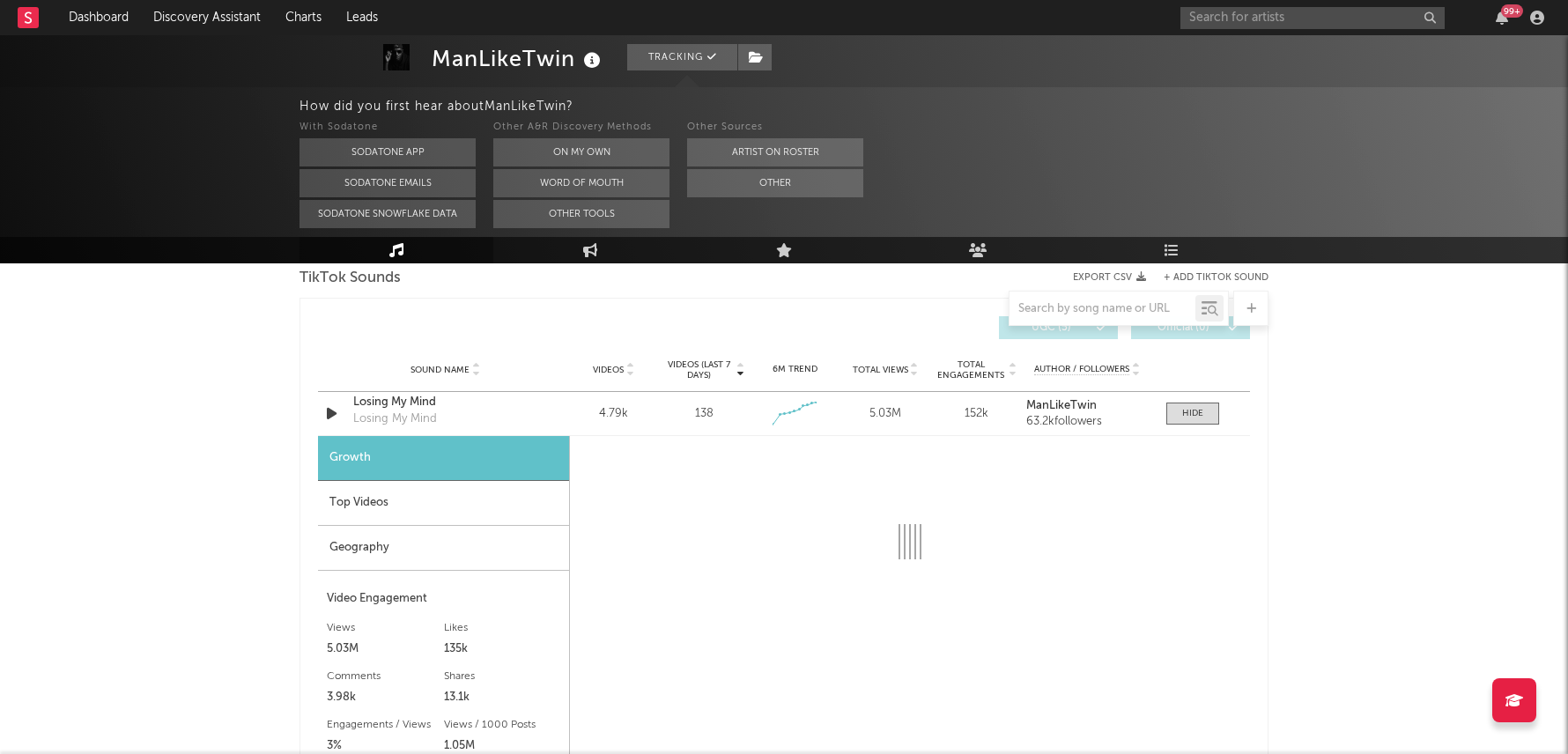
select select "1w"
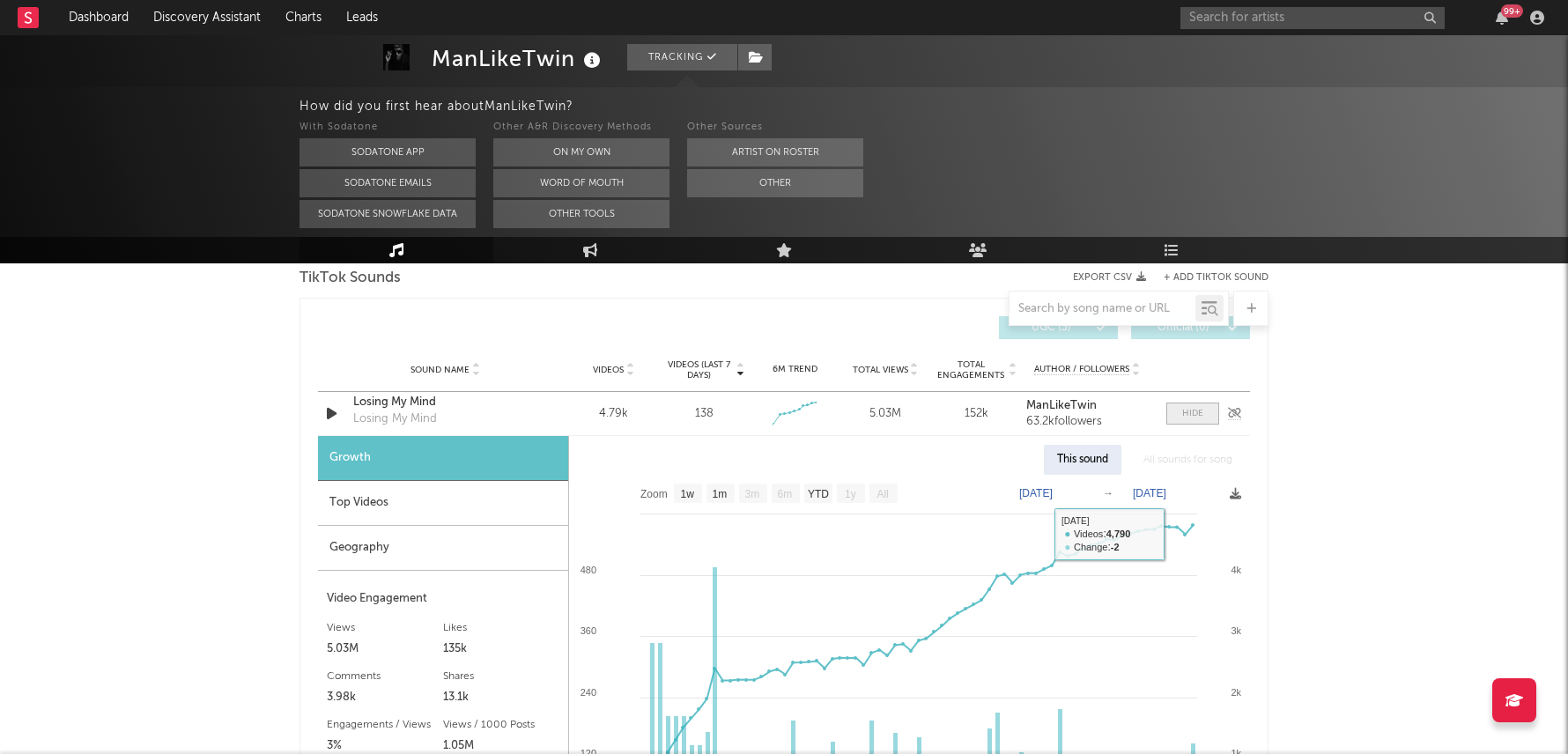
click at [1199, 411] on div at bounding box center [1192, 413] width 21 height 13
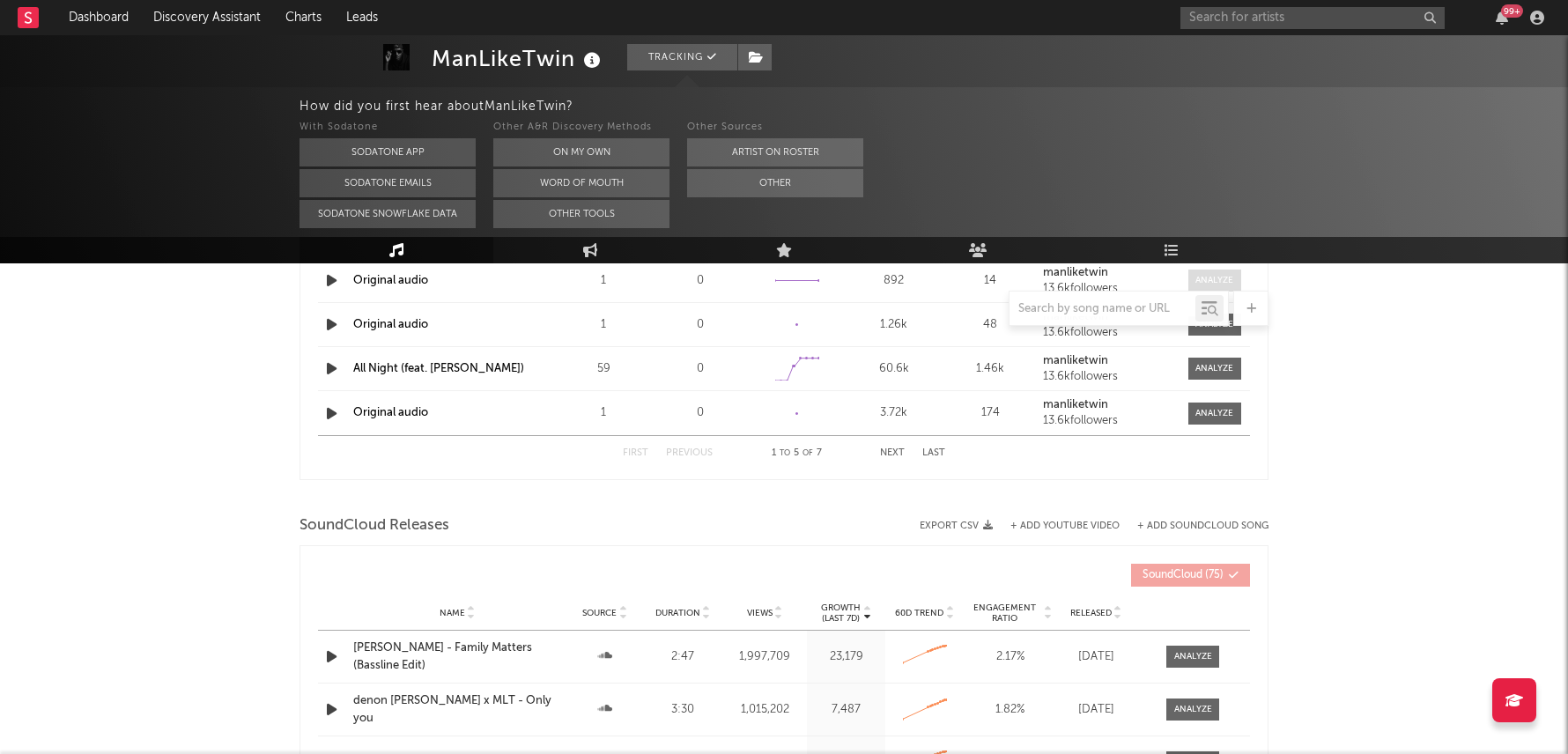
scroll to position [1894, 0]
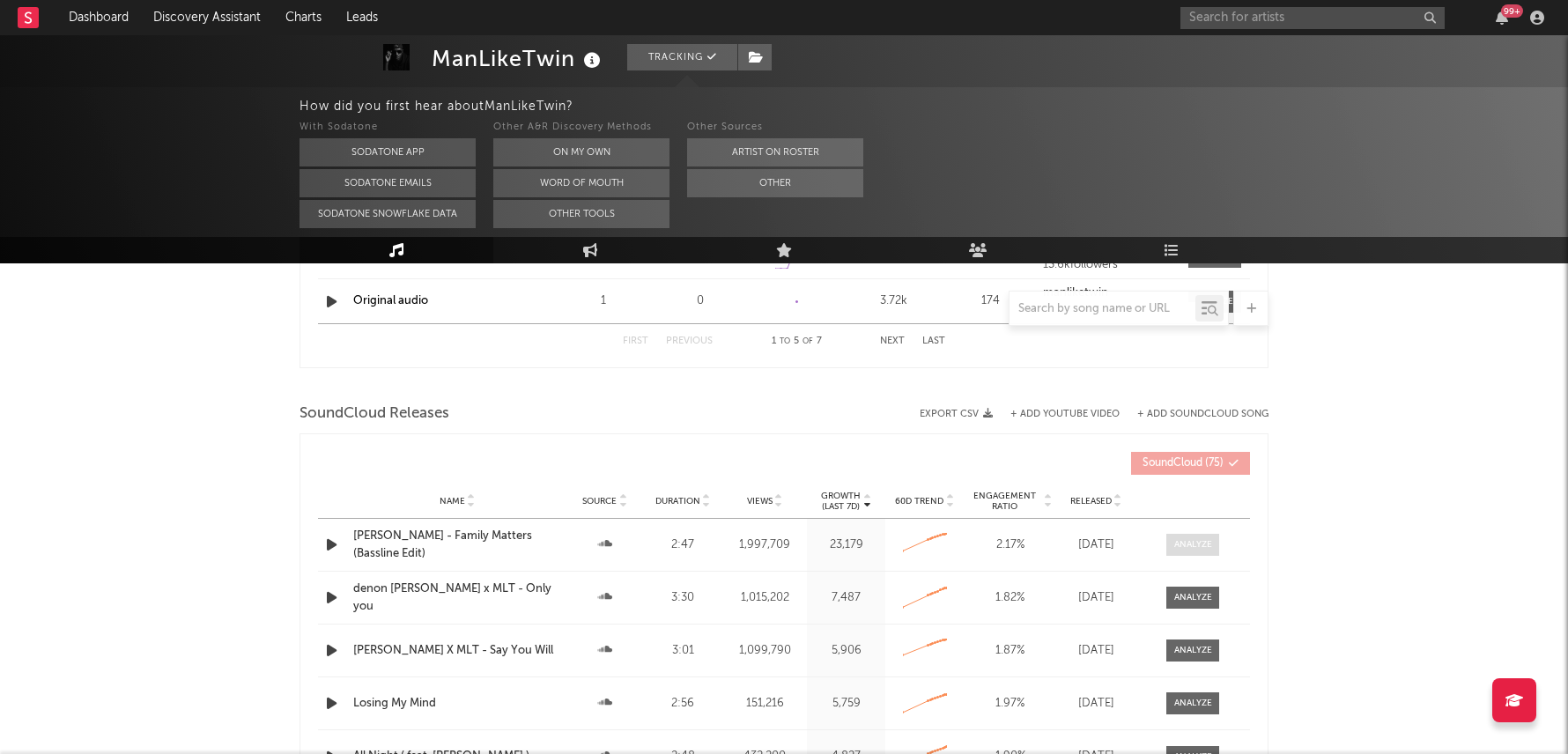
click at [1202, 542] on div at bounding box center [1193, 544] width 38 height 13
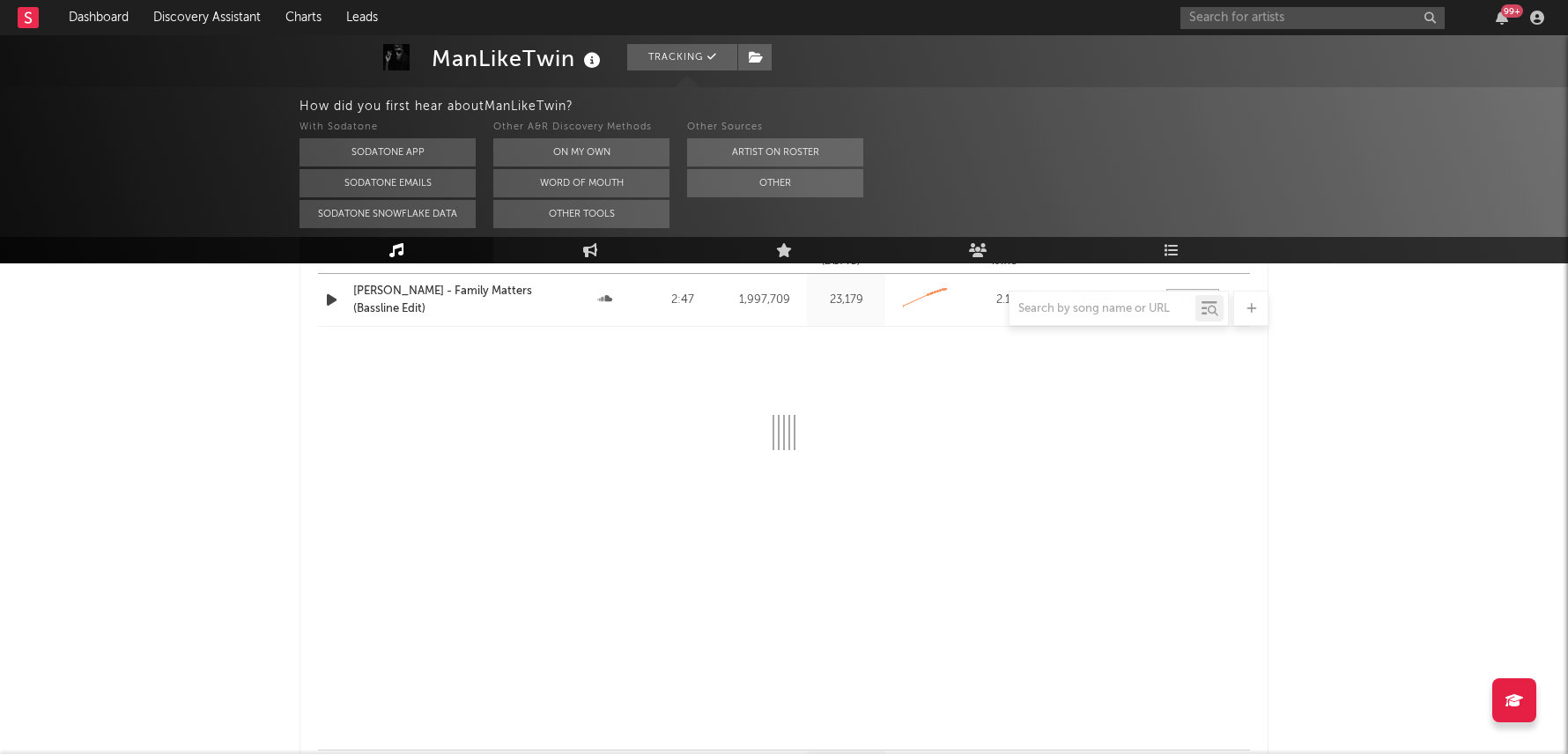
scroll to position [2145, 0]
select select "6m"
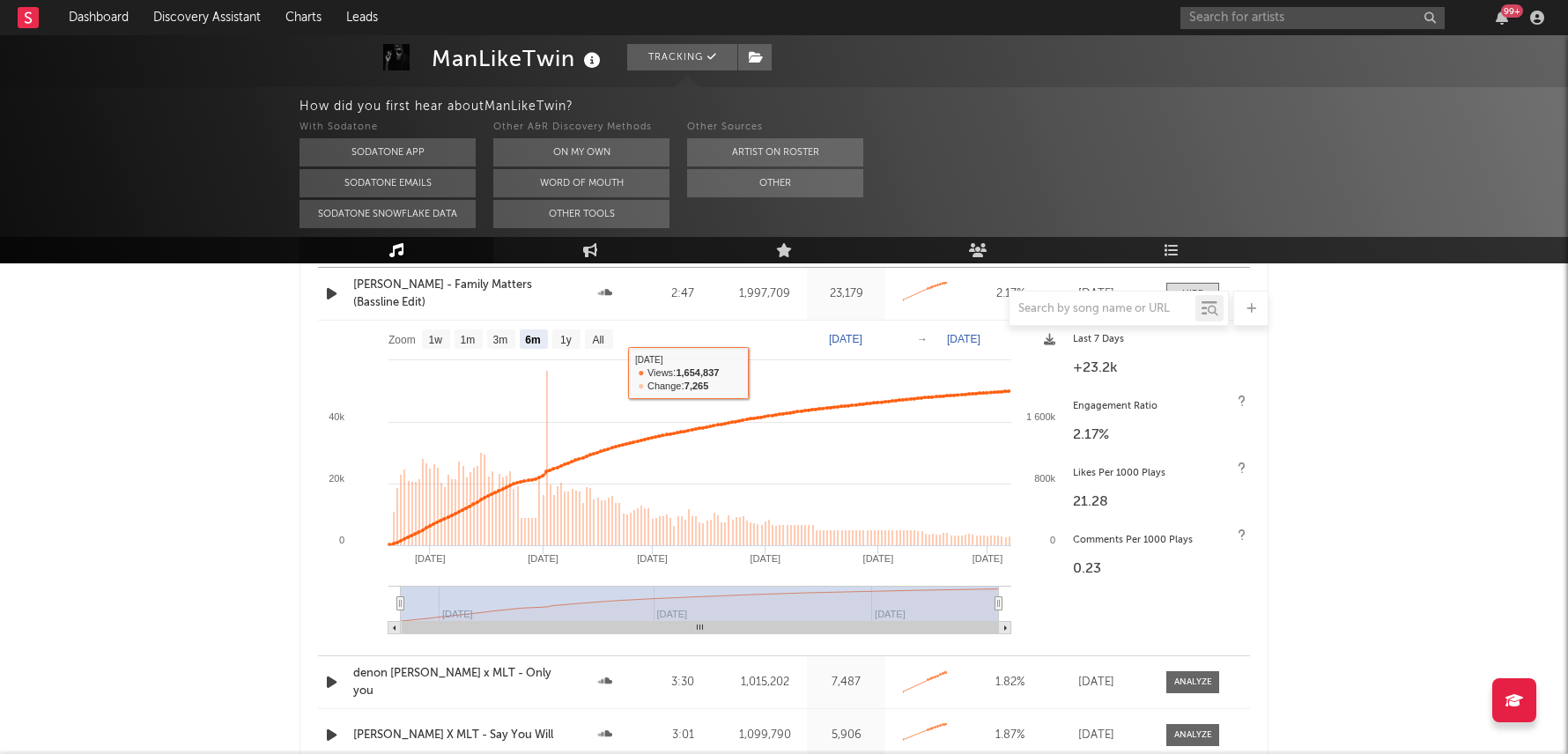
scroll to position [0, 0]
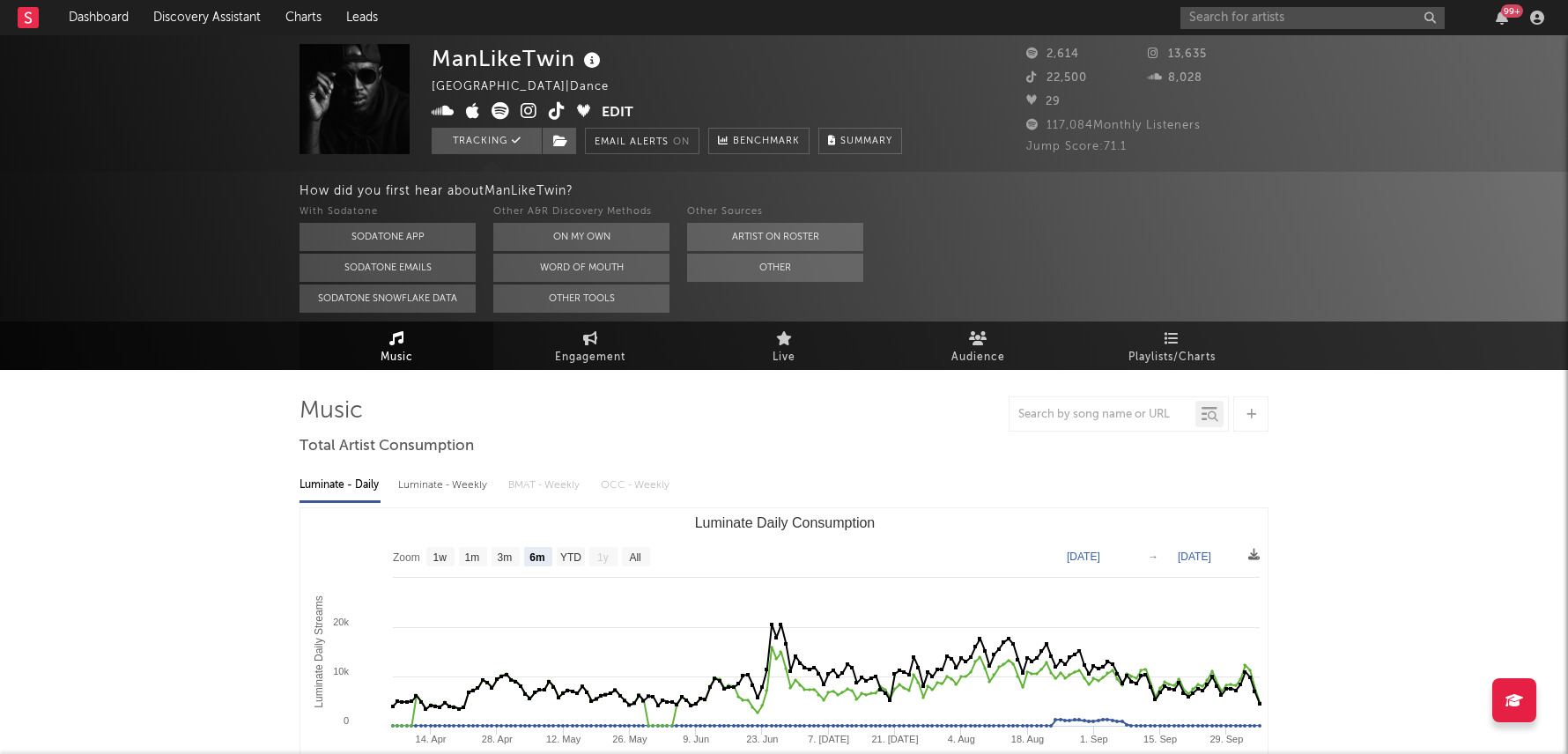
click at [1506, 11] on div "99 +" at bounding box center [1512, 10] width 22 height 13
